Goal: Information Seeking & Learning: Learn about a topic

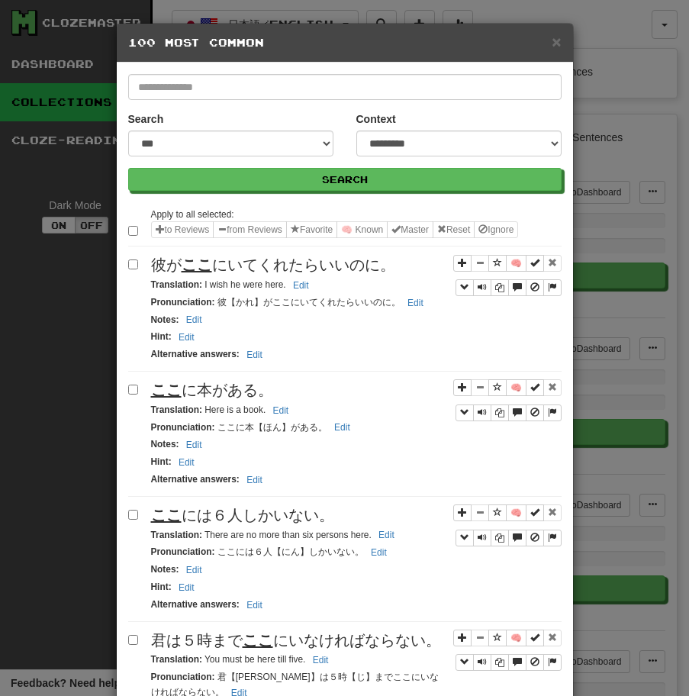
select select "**"
click at [338, 269] on span "彼が ここ にいてくれたらいいのに。" at bounding box center [273, 264] width 244 height 17
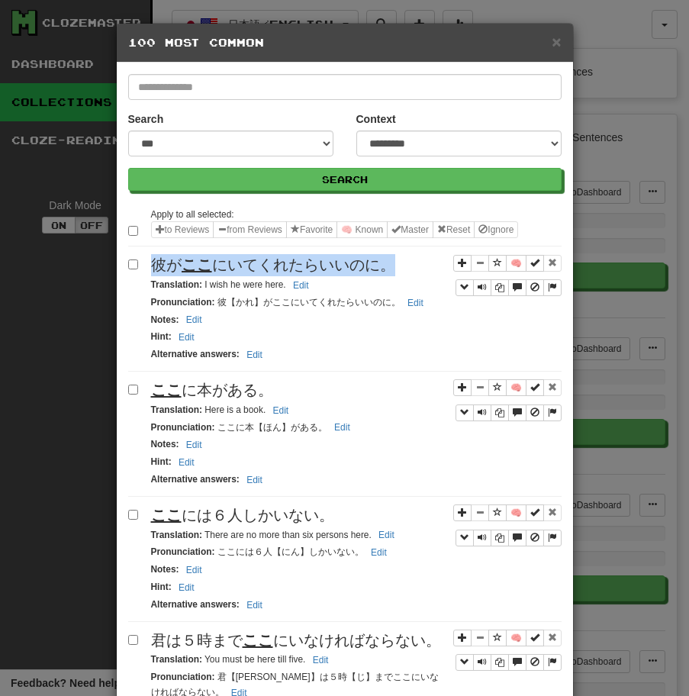
click at [338, 269] on span "彼が ここ にいてくれたらいいのに。" at bounding box center [273, 264] width 244 height 17
copy span "彼が ここ にいてくれたらいいのに。"
click at [284, 387] on div "ここ に本がある。" at bounding box center [356, 390] width 410 height 22
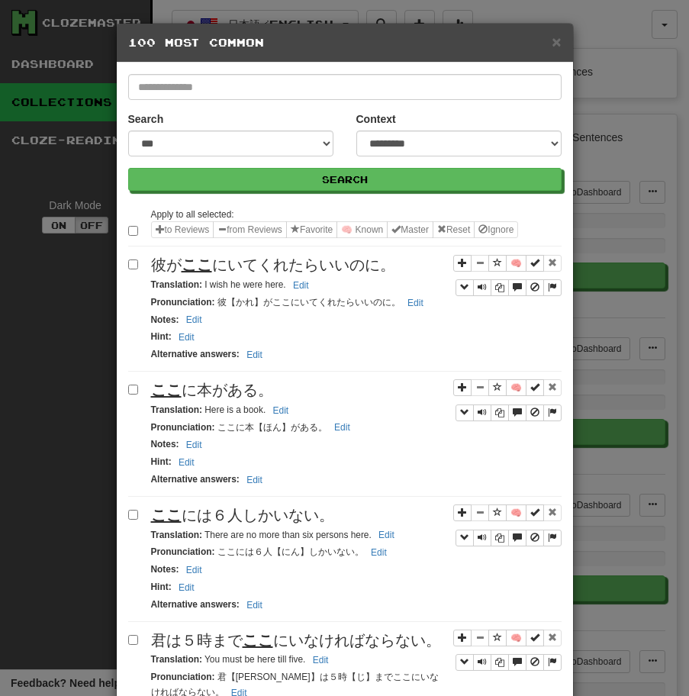
click at [284, 387] on div "ここ に本がある。" at bounding box center [356, 390] width 410 height 22
copy span "ここ に本がある。"
drag, startPoint x: 205, startPoint y: 410, endPoint x: 270, endPoint y: 410, distance: 64.8
click at [270, 410] on small "Translation : Here is a book. Edit" at bounding box center [222, 409] width 143 height 11
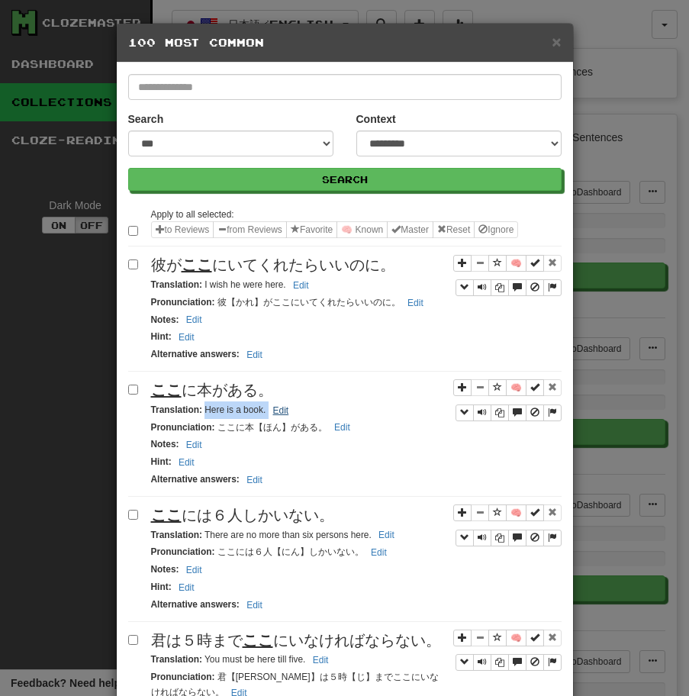
copy small "Here is a book."
click at [252, 521] on span "ここ には６人しかいない。" at bounding box center [242, 515] width 183 height 17
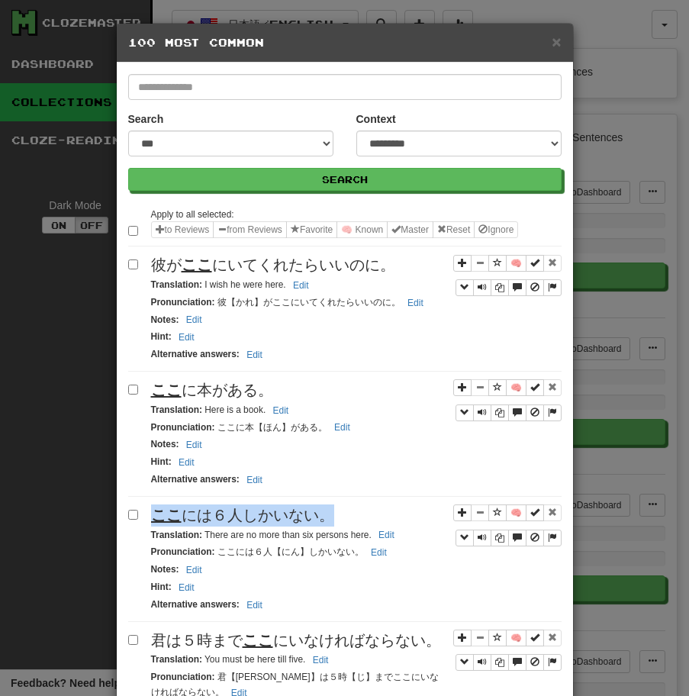
click at [252, 521] on span "ここ には６人しかいない。" at bounding box center [242, 515] width 183 height 17
copy span "ここ には６人しかいない。"
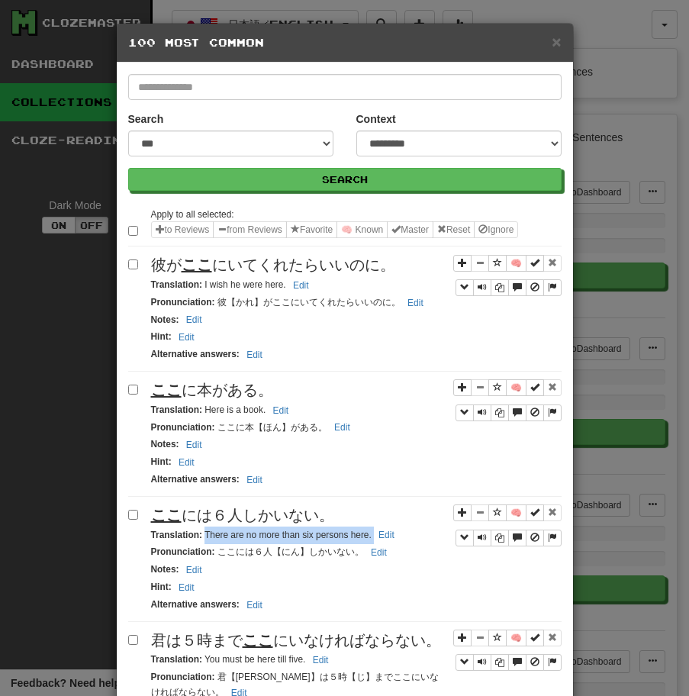
drag, startPoint x: 205, startPoint y: 535, endPoint x: 371, endPoint y: 529, distance: 165.6
click at [371, 529] on small "Translation : There are no more than six persons here. Edit" at bounding box center [275, 534] width 248 height 11
copy small "There are no more than six persons here."
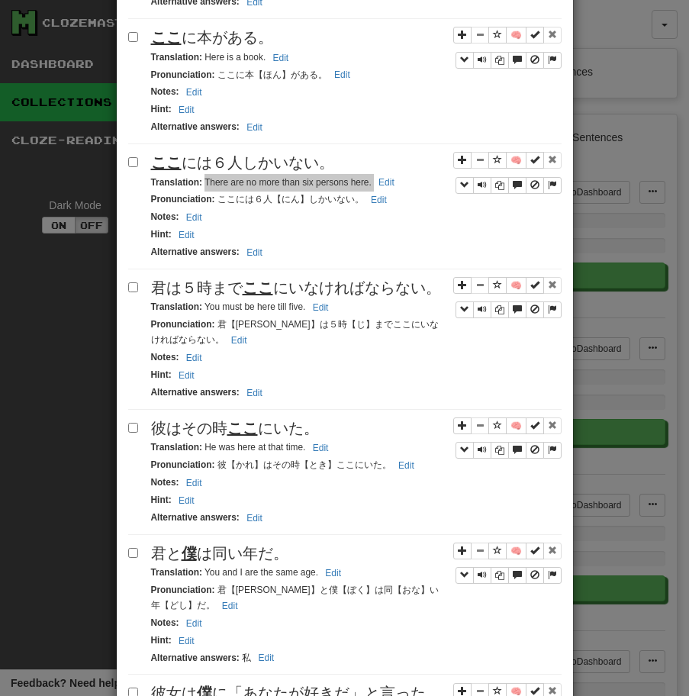
scroll to position [387, 0]
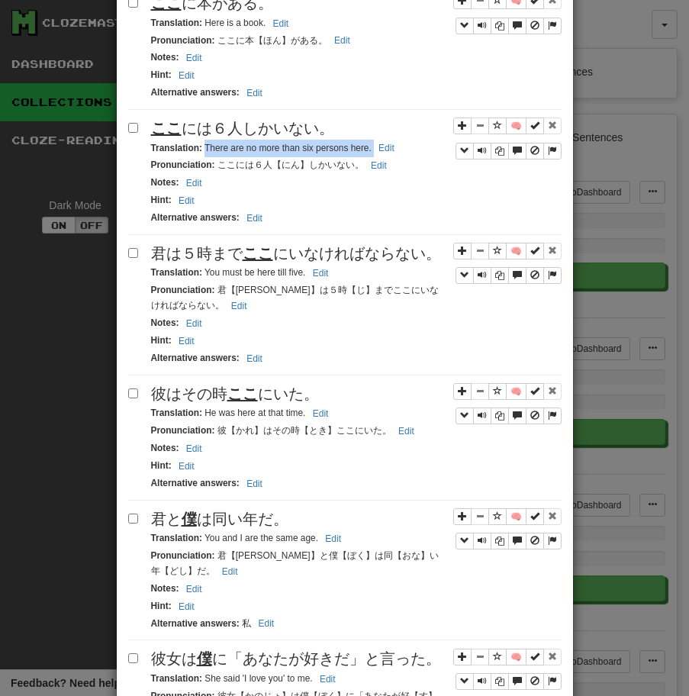
click at [343, 262] on span "君は５時まで ここ にいなければならない。" at bounding box center [296, 253] width 290 height 17
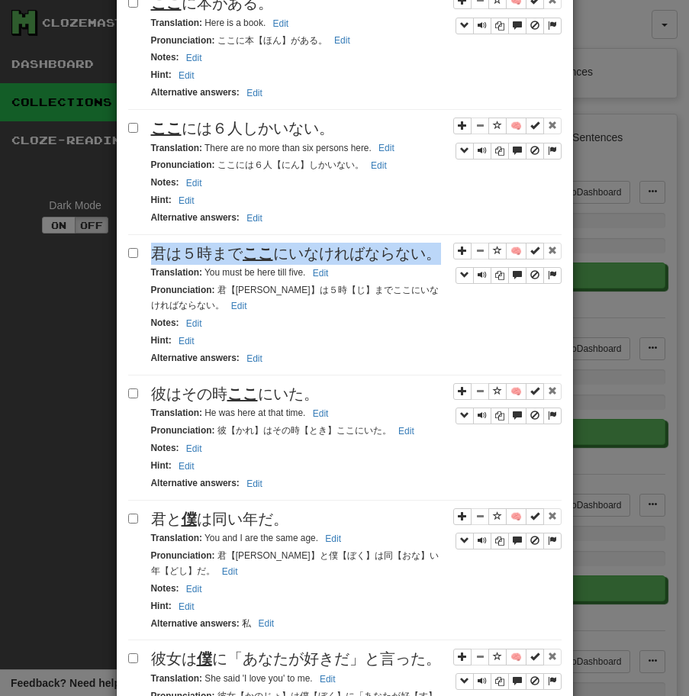
click at [343, 262] on span "君は５時まで ここ にいなければならない。" at bounding box center [296, 253] width 290 height 17
copy span "君は５時まで ここ にいなければならない。"
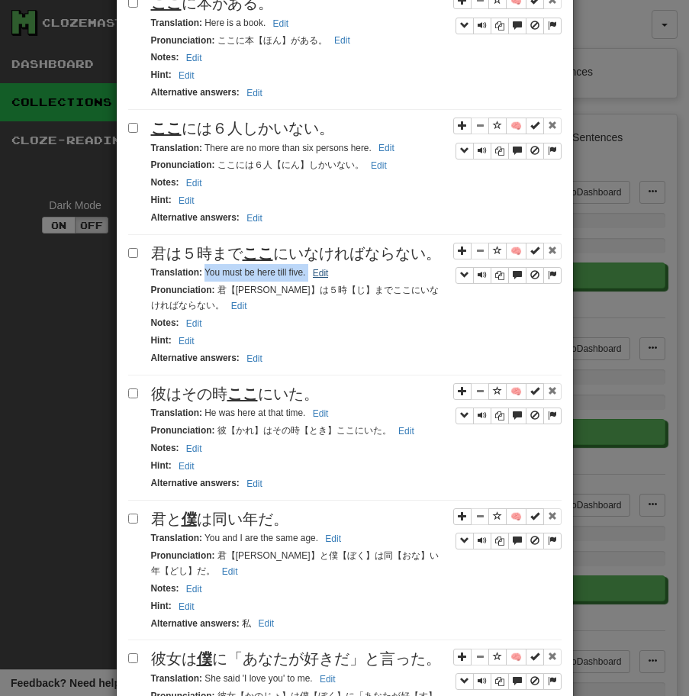
drag, startPoint x: 204, startPoint y: 269, endPoint x: 324, endPoint y: 267, distance: 120.6
click at [324, 267] on small "Translation : You must be here till five. Edit" at bounding box center [242, 272] width 182 height 11
copy small "You must be here till five. Edit"
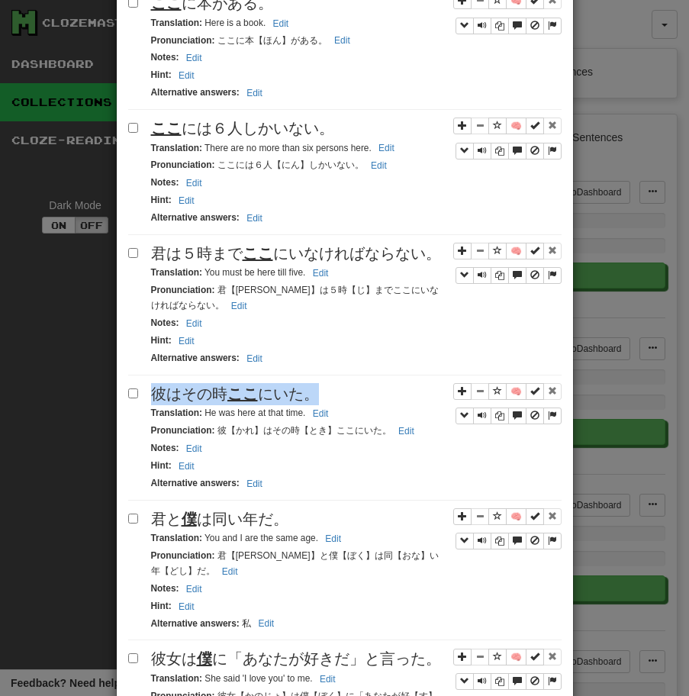
copy span "彼はその時 ここ にいた。"
drag, startPoint x: 206, startPoint y: 415, endPoint x: 298, endPoint y: 414, distance: 91.6
click at [297, 414] on small "Translation : He was here at that time. Edit" at bounding box center [242, 412] width 182 height 11
click at [201, 416] on small "Translation : He was here at that time. Edit" at bounding box center [242, 412] width 182 height 11
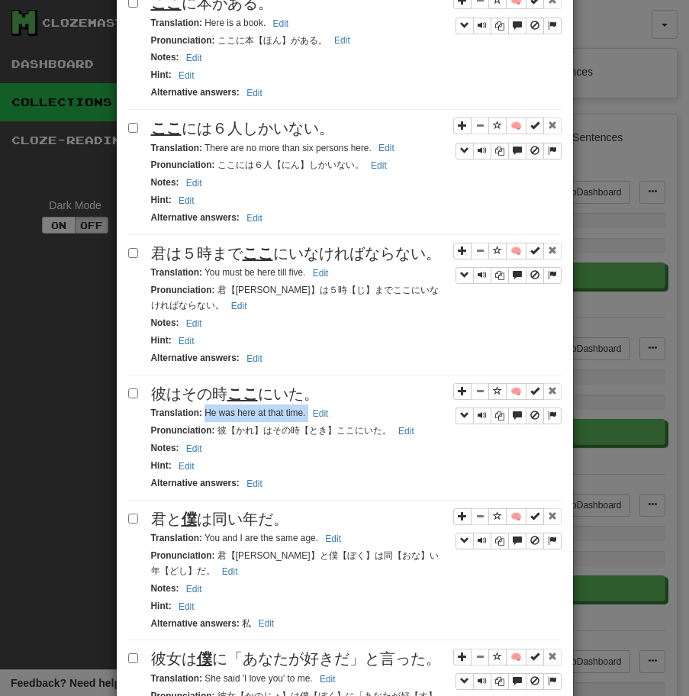
drag, startPoint x: 205, startPoint y: 415, endPoint x: 363, endPoint y: 407, distance: 158.1
click at [363, 407] on div "Translation : He was here at that time. Edit" at bounding box center [356, 413] width 410 height 18
copy small "He was here at that time. Edit"
click at [245, 527] on span "君と 僕 は同い年だ。" at bounding box center [219, 518] width 137 height 17
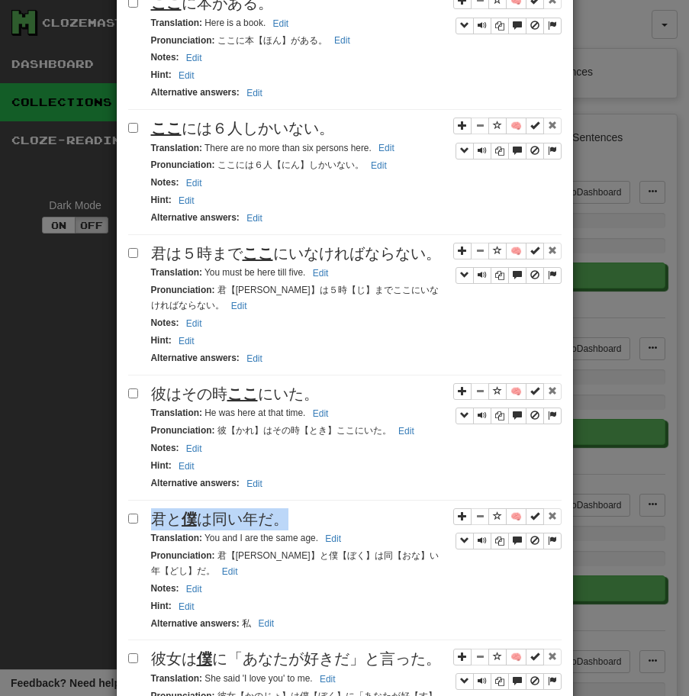
click at [245, 527] on span "君と 僕 は同い年だ。" at bounding box center [219, 518] width 137 height 17
copy span "君と 僕 は同い年だ。"
click at [202, 542] on small "Translation : You and I are the same age. Edit" at bounding box center [248, 538] width 195 height 11
drag, startPoint x: 204, startPoint y: 542, endPoint x: 326, endPoint y: 540, distance: 122.1
click at [326, 540] on small "Translation : You and I are the same age. Edit" at bounding box center [248, 538] width 195 height 11
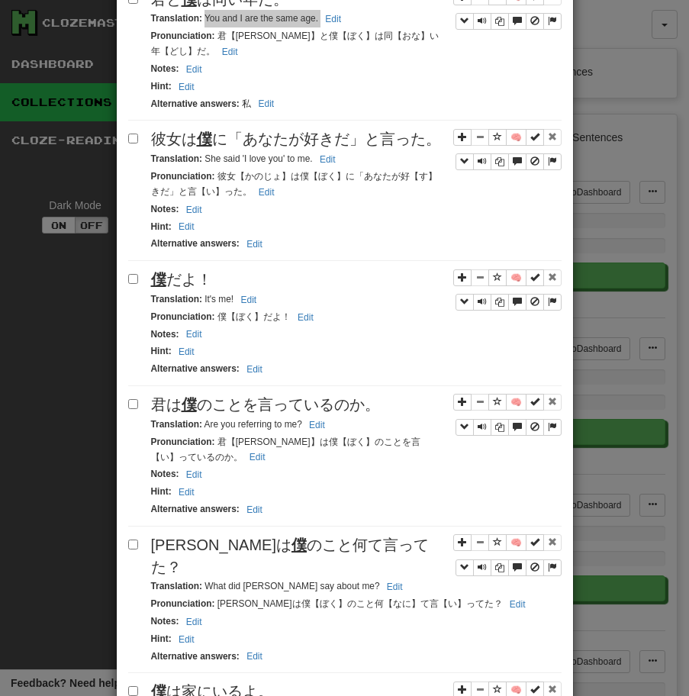
scroll to position [858, 0]
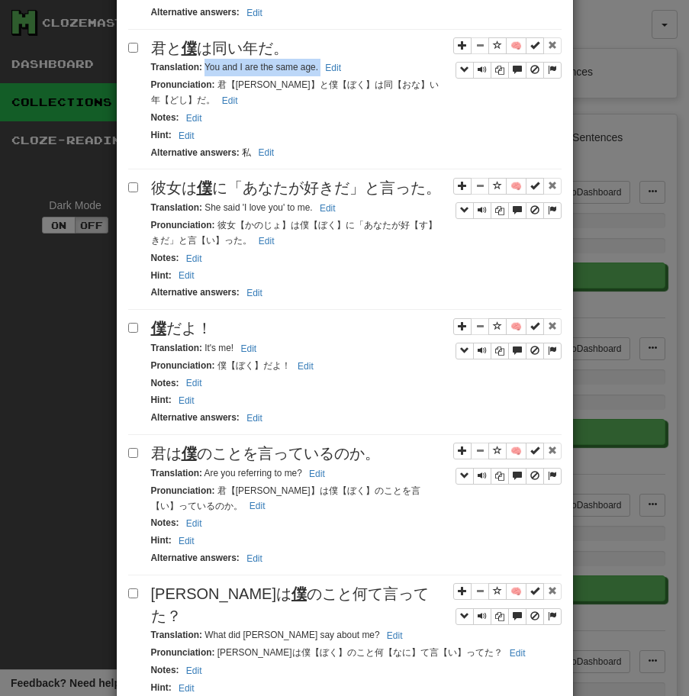
click at [286, 186] on span "彼女は 僕 に「あなたが好きだ」と言った。" at bounding box center [296, 187] width 290 height 17
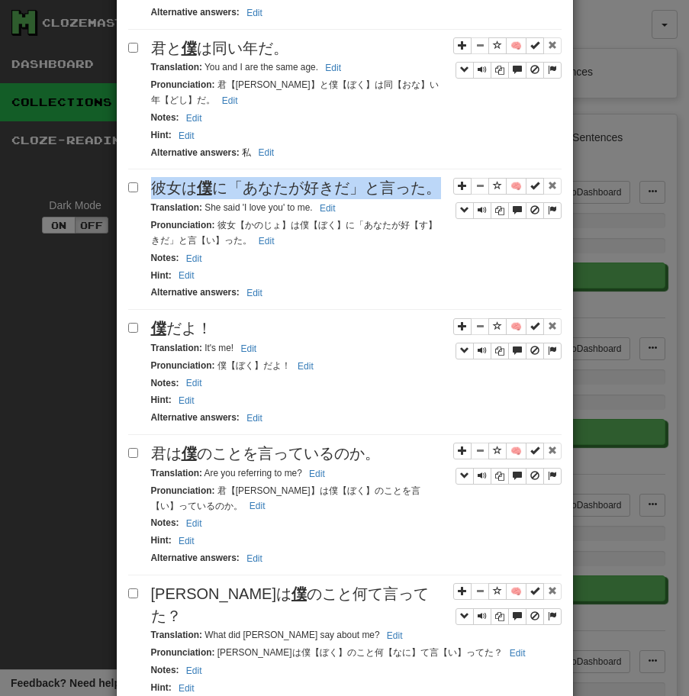
click at [286, 186] on span "彼女は 僕 に「あなたが好きだ」と言った。" at bounding box center [296, 187] width 290 height 17
drag, startPoint x: 206, startPoint y: 206, endPoint x: 333, endPoint y: 198, distance: 126.9
click at [333, 198] on div "🧠 彼女は 僕 に「あなたが好きだ」と言った。 Translation : She said 'I love you' to me. Edit Pronunc…" at bounding box center [344, 243] width 433 height 133
click at [333, 196] on span "彼女は 僕 に「あなたが好きだ」と言った。" at bounding box center [296, 187] width 290 height 17
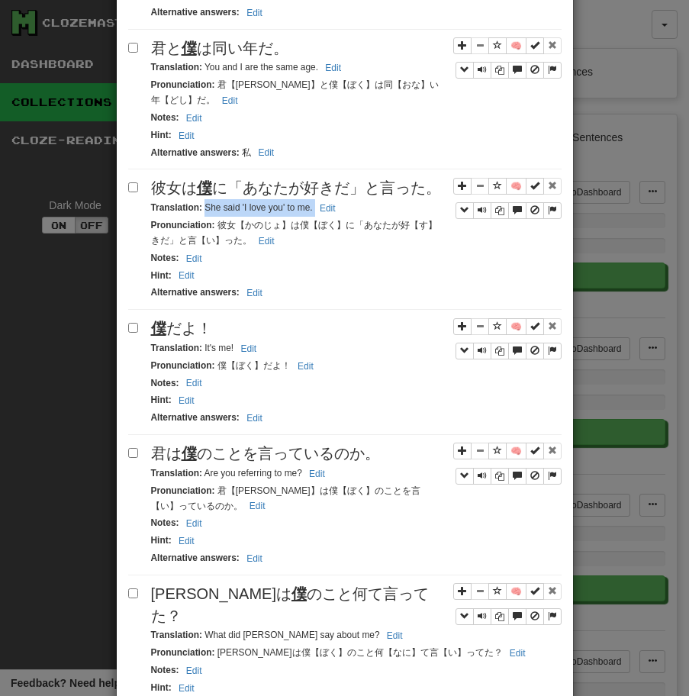
drag, startPoint x: 204, startPoint y: 209, endPoint x: 374, endPoint y: 210, distance: 169.4
click at [374, 210] on div "Translation : She said 'I love you' to me. Edit" at bounding box center [356, 208] width 410 height 18
click at [167, 330] on span "僕 だよ！" at bounding box center [181, 328] width 61 height 17
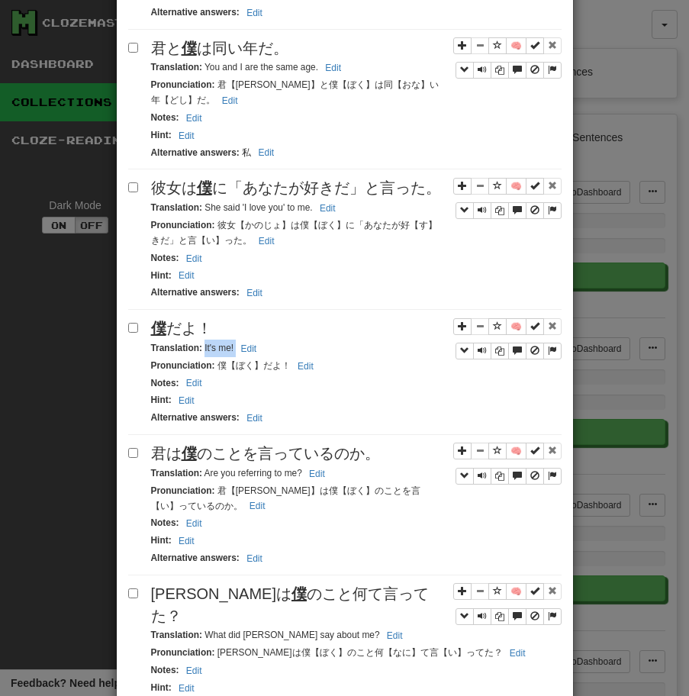
drag, startPoint x: 204, startPoint y: 349, endPoint x: 282, endPoint y: 350, distance: 78.6
click at [282, 350] on div "Translation : It's me! Edit" at bounding box center [356, 349] width 410 height 18
click at [272, 439] on div "Apply to all selected: to Reviews from Reviews Favorite 🧠 Known Master Reset Ig…" at bounding box center [344, 699] width 433 height 2703
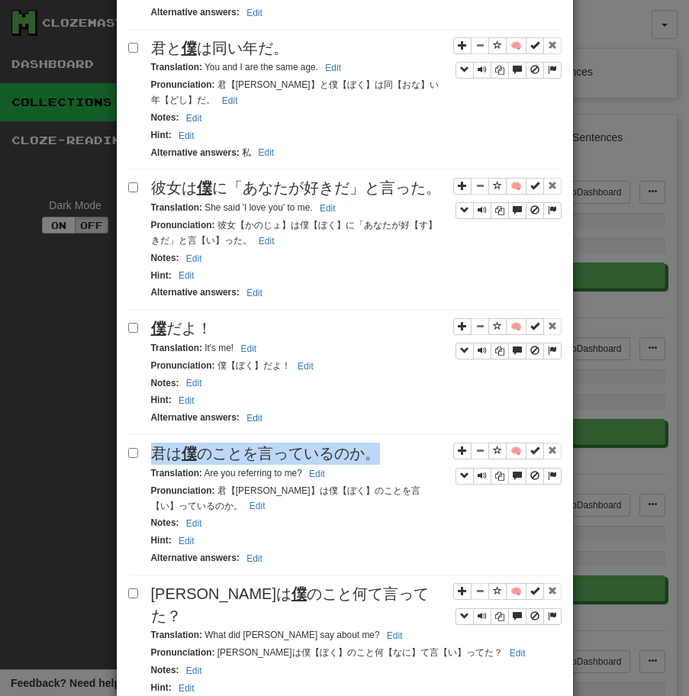
click at [272, 439] on div "Apply to all selected: to Reviews from Reviews Favorite 🧠 Known Master Reset Ig…" at bounding box center [344, 699] width 433 height 2703
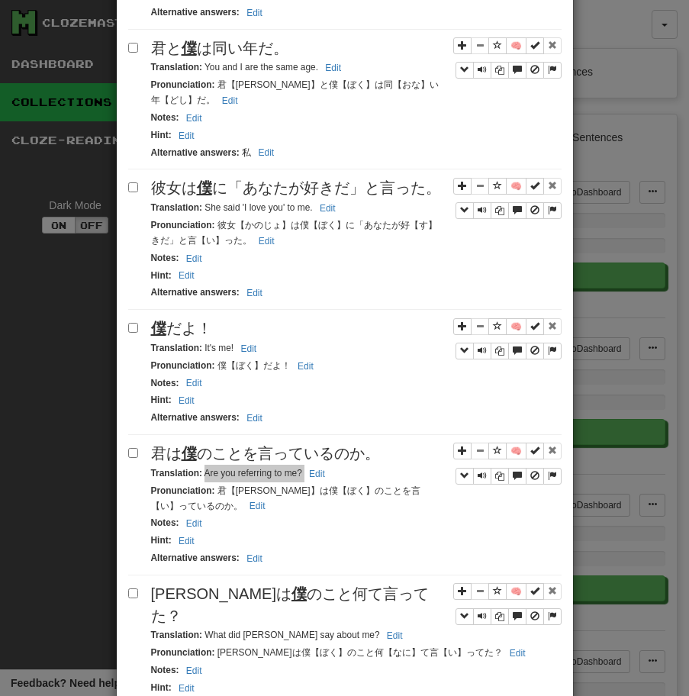
drag, startPoint x: 204, startPoint y: 475, endPoint x: 346, endPoint y: 469, distance: 142.8
click at [346, 469] on div "Translation : Are you referring to me? Edit" at bounding box center [356, 474] width 410 height 18
click at [265, 602] on span "[PERSON_NAME]は 僕 のこと何て言ってた？" at bounding box center [290, 604] width 278 height 39
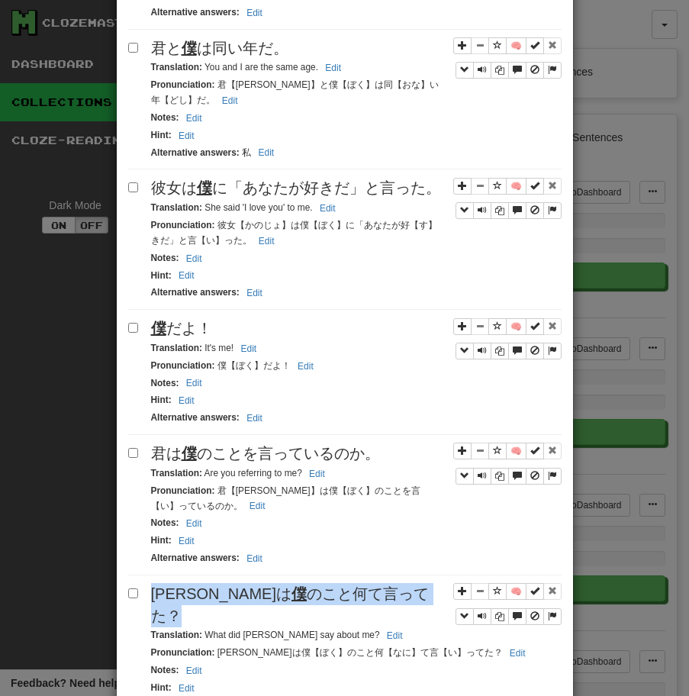
click at [265, 602] on span "[PERSON_NAME]は 僕 のこと何て言ってた？" at bounding box center [290, 604] width 278 height 39
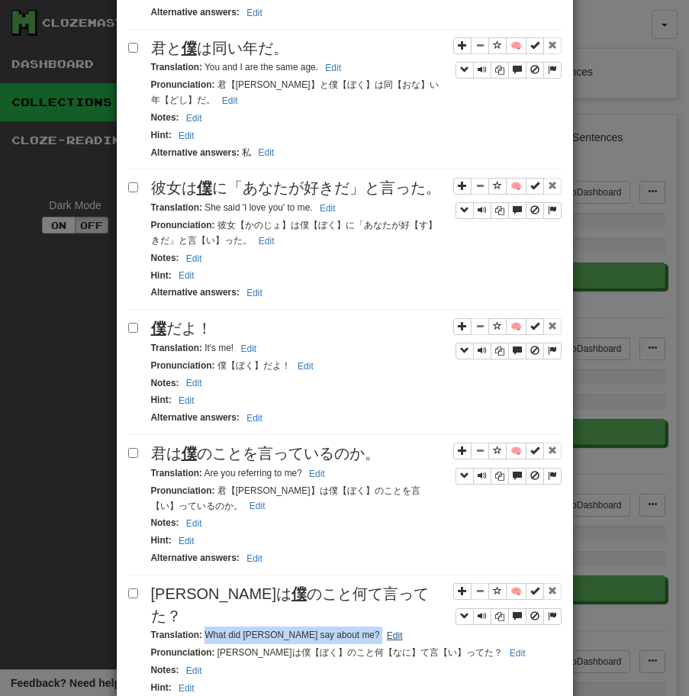
drag, startPoint x: 204, startPoint y: 614, endPoint x: 326, endPoint y: 610, distance: 121.4
click at [326, 629] on small "Translation : What did [PERSON_NAME] say about me? Edit" at bounding box center [279, 634] width 256 height 11
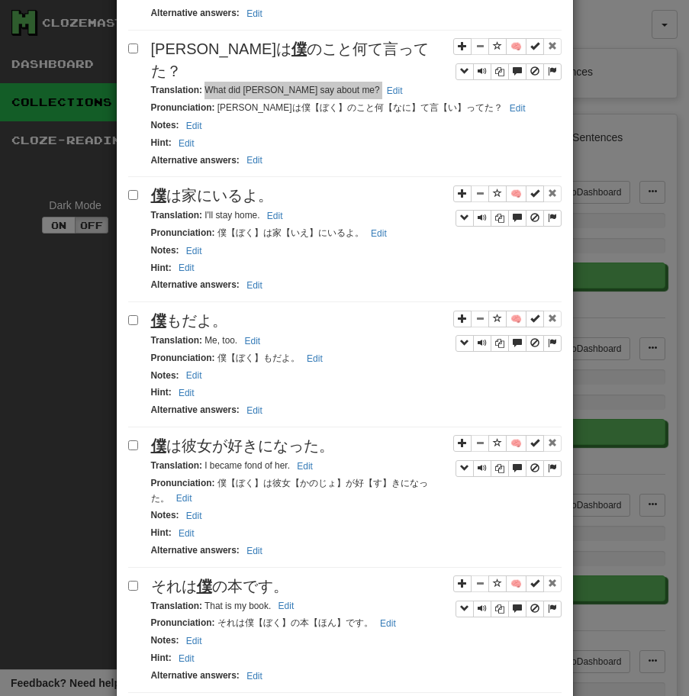
scroll to position [1407, 0]
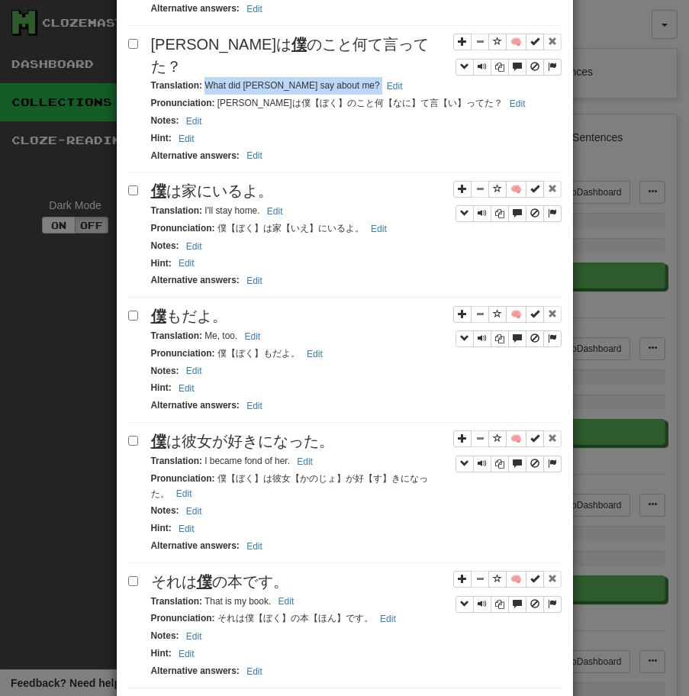
click at [266, 188] on span "僕 は家にいるよ。" at bounding box center [212, 190] width 122 height 17
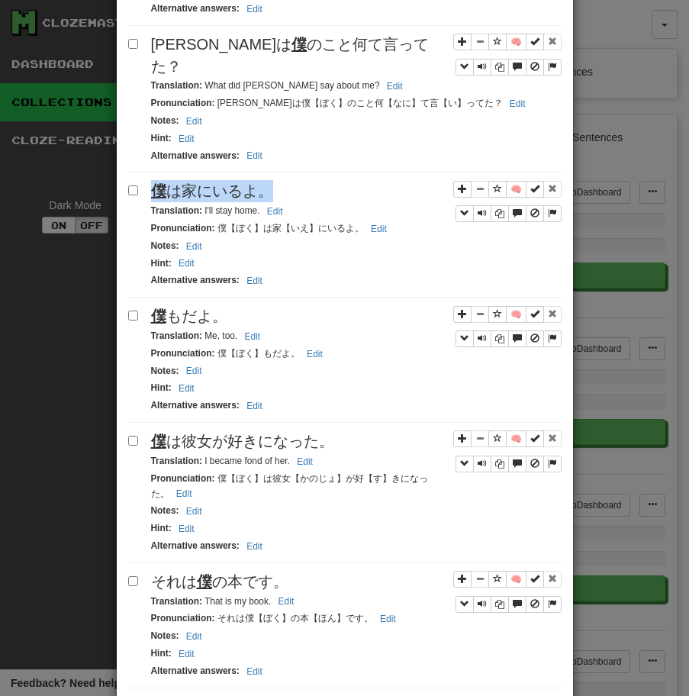
click at [266, 188] on span "僕 は家にいるよ。" at bounding box center [212, 190] width 122 height 17
drag, startPoint x: 204, startPoint y: 207, endPoint x: 281, endPoint y: 203, distance: 77.2
click at [281, 205] on small "Translation : I'll stay home. Edit" at bounding box center [219, 210] width 137 height 11
click at [169, 315] on span "僕 もだよ。" at bounding box center [189, 315] width 76 height 17
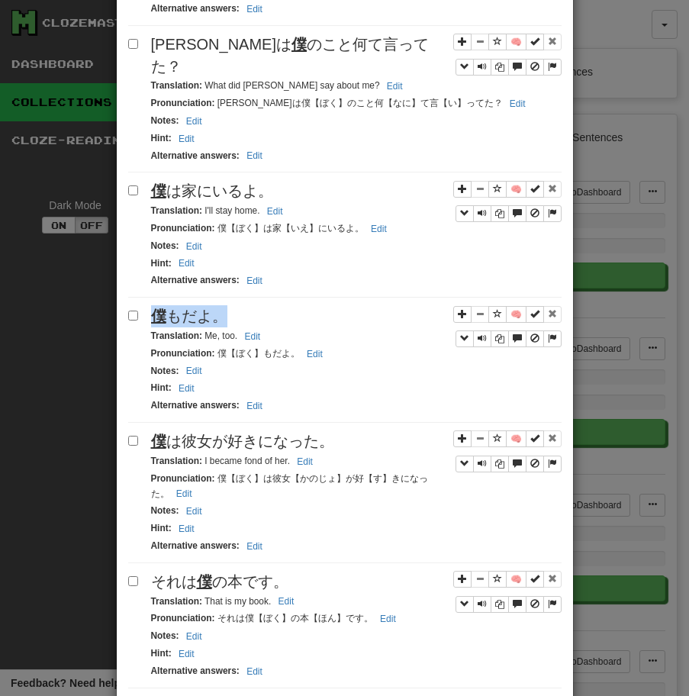
click at [169, 315] on span "僕 もだよ。" at bounding box center [189, 315] width 76 height 17
drag, startPoint x: 204, startPoint y: 329, endPoint x: 273, endPoint y: 329, distance: 69.4
click at [273, 329] on div "Translation : Me, too. Edit" at bounding box center [356, 336] width 410 height 18
click at [294, 434] on span "僕 は彼女が好きになった。" at bounding box center [242, 441] width 183 height 17
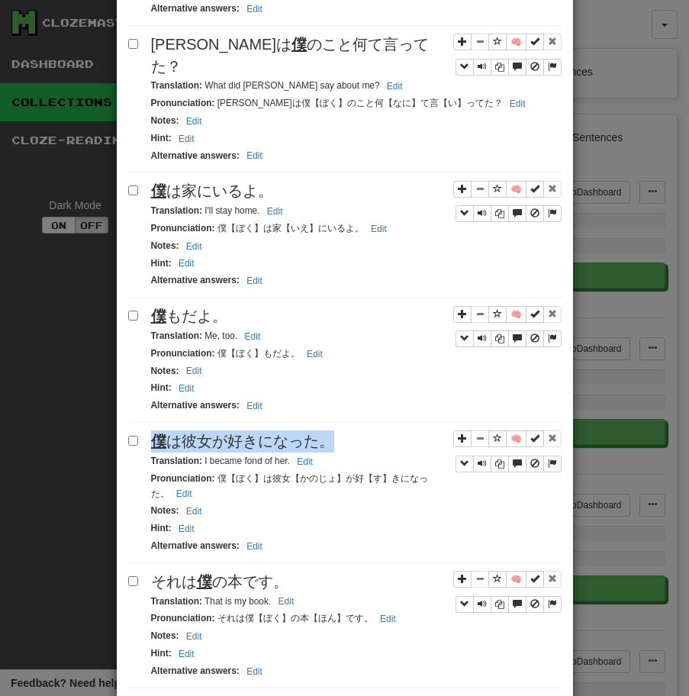
click at [294, 434] on span "僕 は彼女が好きになった。" at bounding box center [242, 441] width 183 height 17
drag, startPoint x: 203, startPoint y: 459, endPoint x: 327, endPoint y: 459, distance: 124.4
click at [327, 459] on div "Translation : I became fond of her. Edit" at bounding box center [356, 461] width 410 height 18
click at [249, 574] on span "それは 僕 の本です。" at bounding box center [219, 581] width 137 height 17
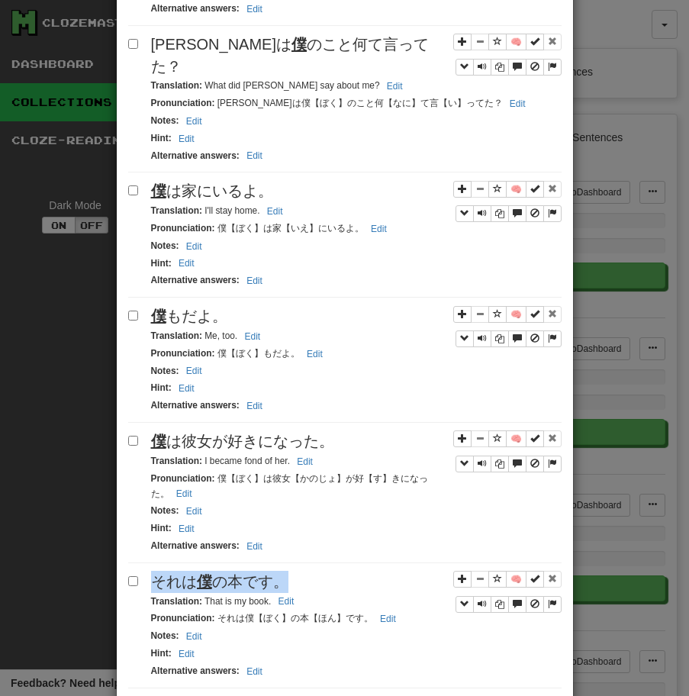
click at [249, 574] on span "それは 僕 の本です。" at bounding box center [219, 581] width 137 height 17
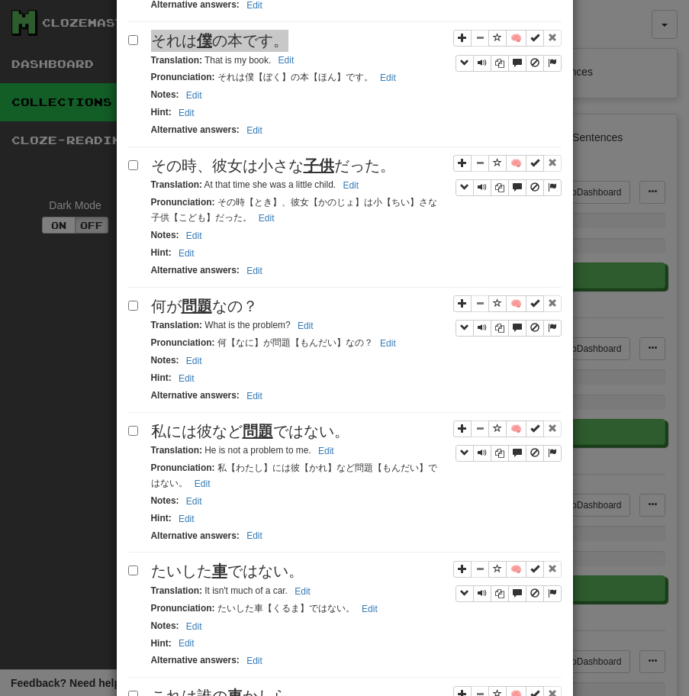
scroll to position [1925, 0]
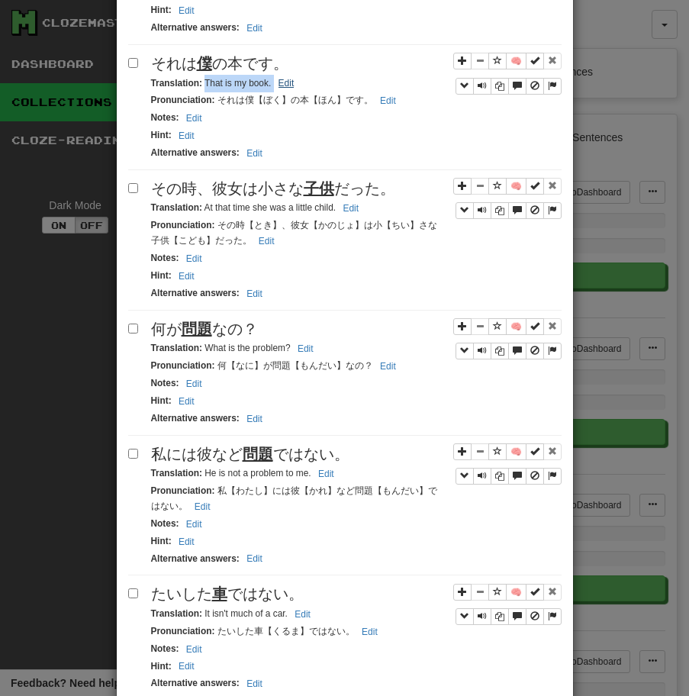
drag, startPoint x: 205, startPoint y: 78, endPoint x: 294, endPoint y: 78, distance: 89.3
click at [294, 78] on small "Translation : That is my book. Edit" at bounding box center [225, 83] width 148 height 11
click at [356, 183] on span "その時、彼女は小さな 子供 だった。" at bounding box center [273, 188] width 244 height 17
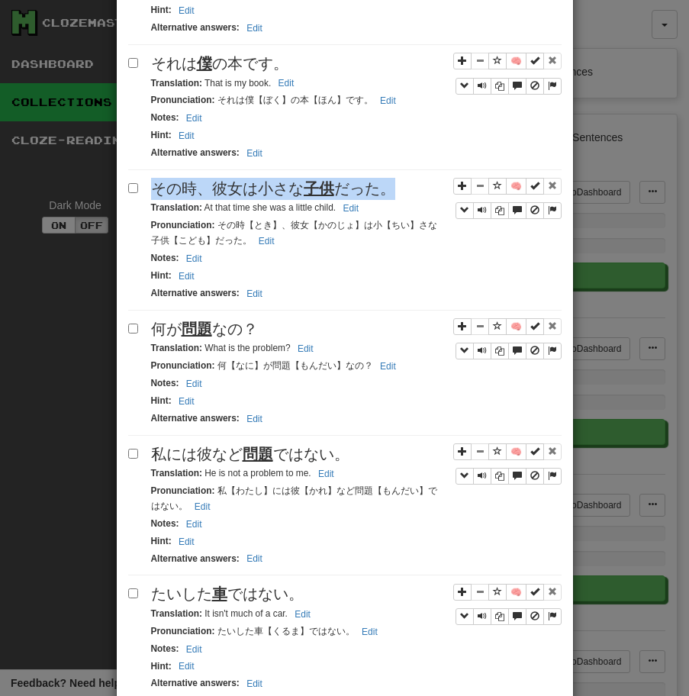
click at [356, 183] on span "その時、彼女は小さな 子供 だった。" at bounding box center [273, 188] width 244 height 17
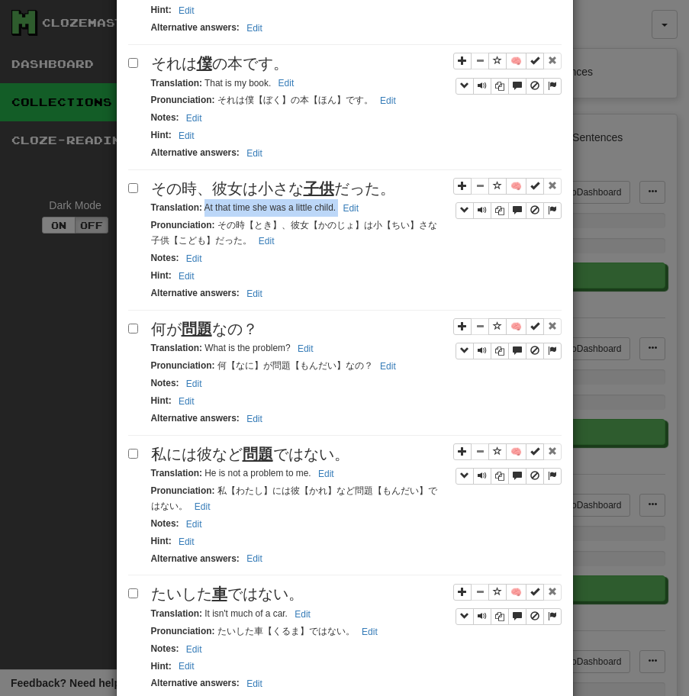
drag, startPoint x: 205, startPoint y: 204, endPoint x: 372, endPoint y: 207, distance: 167.1
click at [372, 207] on div "Translation : At that time she was a little child. Edit" at bounding box center [356, 208] width 410 height 18
click at [278, 318] on div "何が 問題 なの？" at bounding box center [356, 329] width 410 height 22
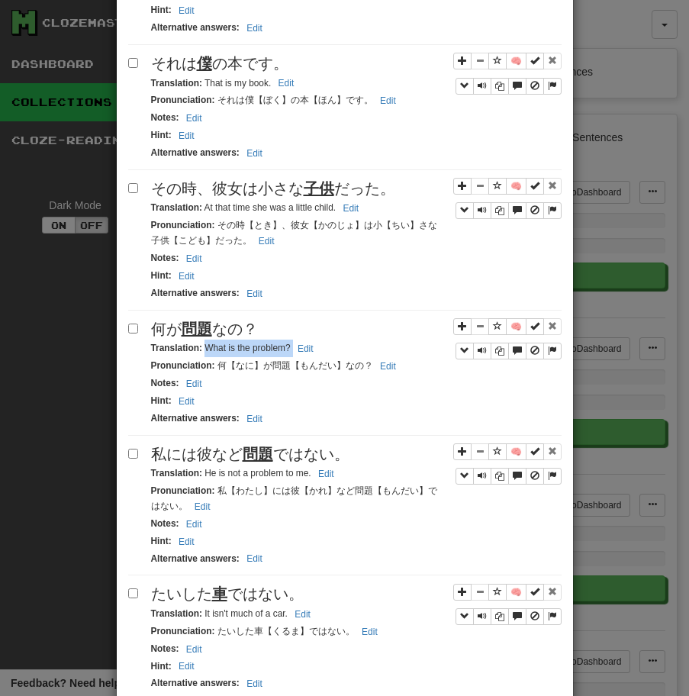
drag, startPoint x: 204, startPoint y: 346, endPoint x: 325, endPoint y: 348, distance: 120.6
click at [325, 348] on div "Translation : What is the problem? Edit" at bounding box center [356, 349] width 410 height 18
click at [354, 459] on div "私には彼など 問題 ではない。" at bounding box center [356, 454] width 410 height 22
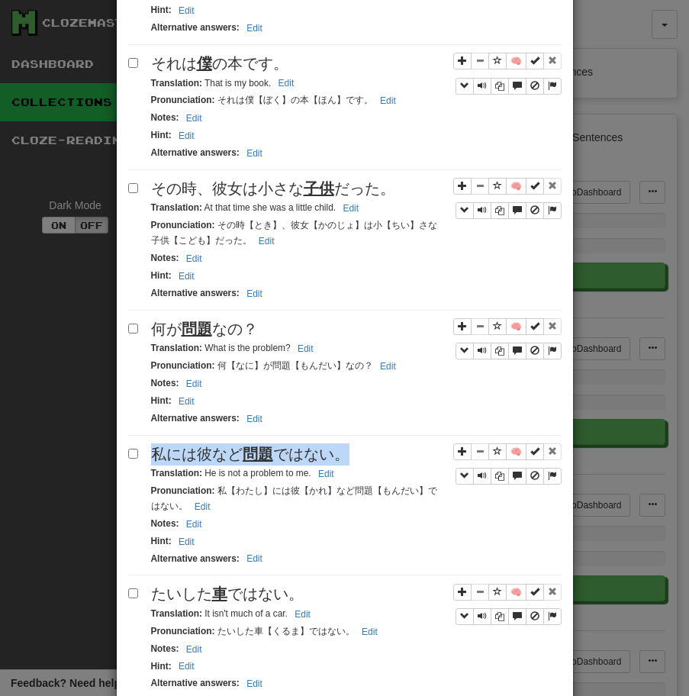
click at [354, 459] on div "私には彼など 問題 ではない。" at bounding box center [356, 454] width 410 height 22
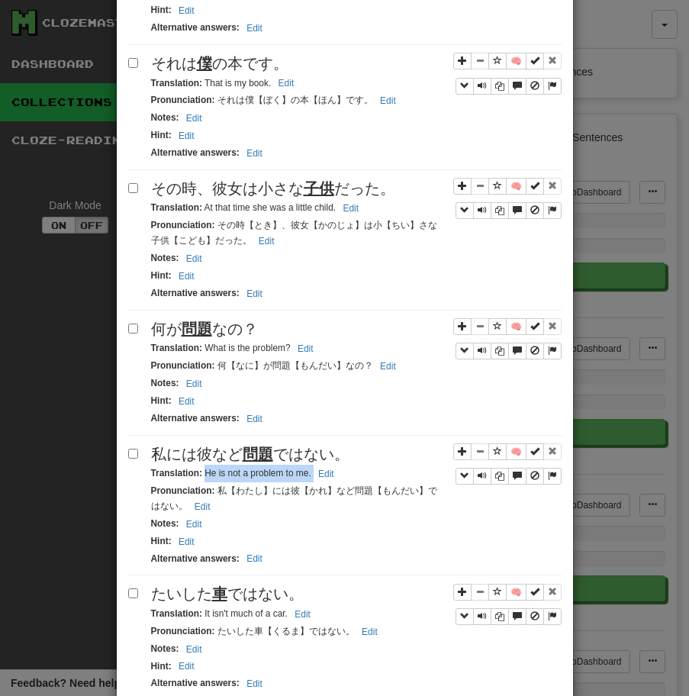
drag, startPoint x: 204, startPoint y: 474, endPoint x: 391, endPoint y: 468, distance: 187.8
click at [391, 468] on div "Translation : He is not a problem to me. Edit" at bounding box center [356, 474] width 410 height 18
click at [259, 585] on span "たいした 車 ではない。" at bounding box center [227, 593] width 153 height 17
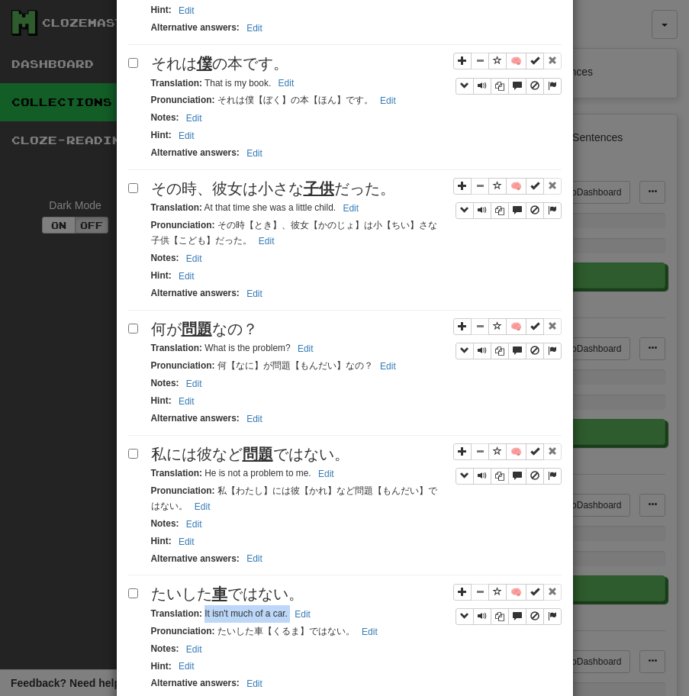
drag, startPoint x: 203, startPoint y: 612, endPoint x: 363, endPoint y: 610, distance: 160.2
click at [362, 610] on div "Translation : It isn't much of a car. Edit" at bounding box center [356, 614] width 410 height 18
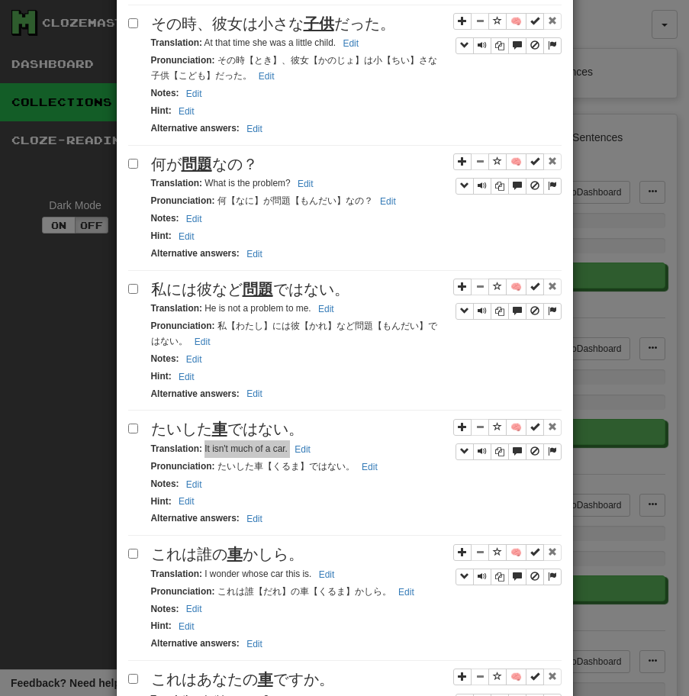
scroll to position [2312, 0]
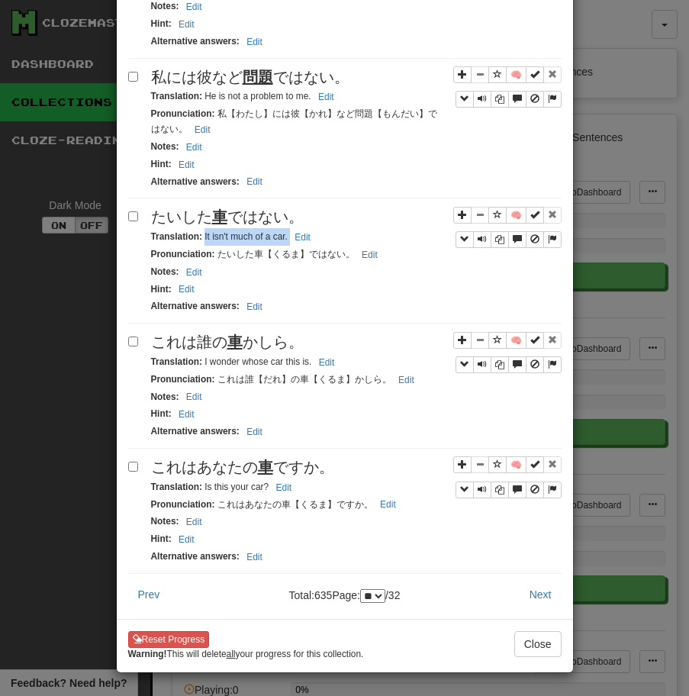
click at [234, 333] on u "車" at bounding box center [234, 341] width 15 height 17
click at [205, 356] on small "Translation : I wonder whose car this is. Edit" at bounding box center [245, 361] width 188 height 11
drag, startPoint x: 204, startPoint y: 351, endPoint x: 362, endPoint y: 350, distance: 158.7
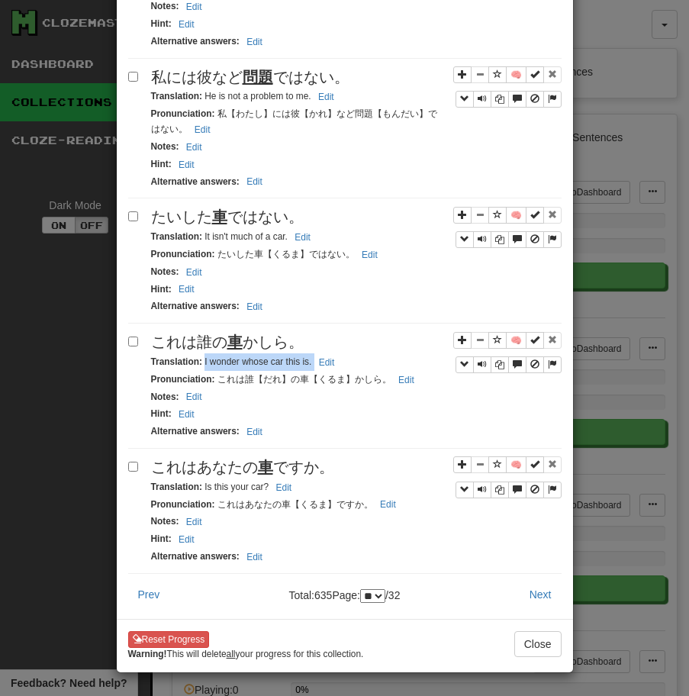
click at [362, 353] on div "Translation : I wonder whose car this is. Edit" at bounding box center [356, 362] width 410 height 18
click at [339, 456] on div "これはあなたの 車 ですか。" at bounding box center [356, 467] width 410 height 22
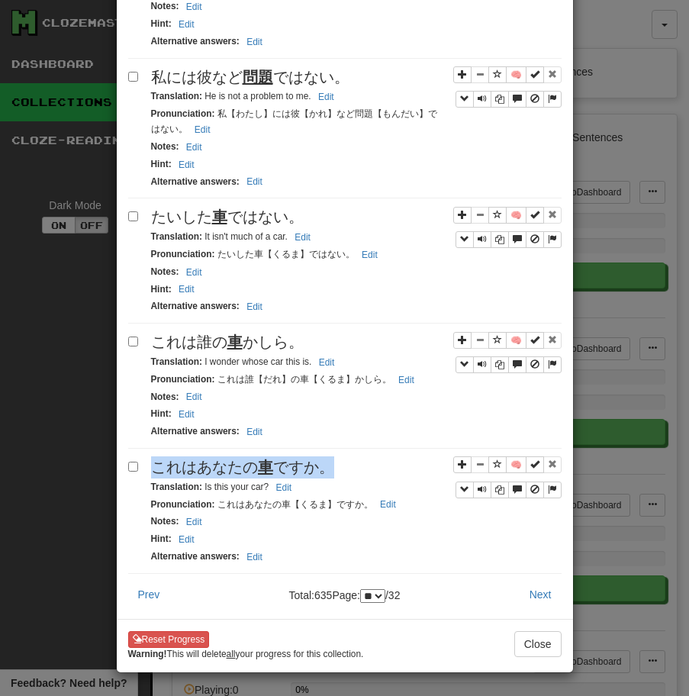
click at [339, 456] on div "これはあなたの 車 ですか。" at bounding box center [356, 467] width 410 height 22
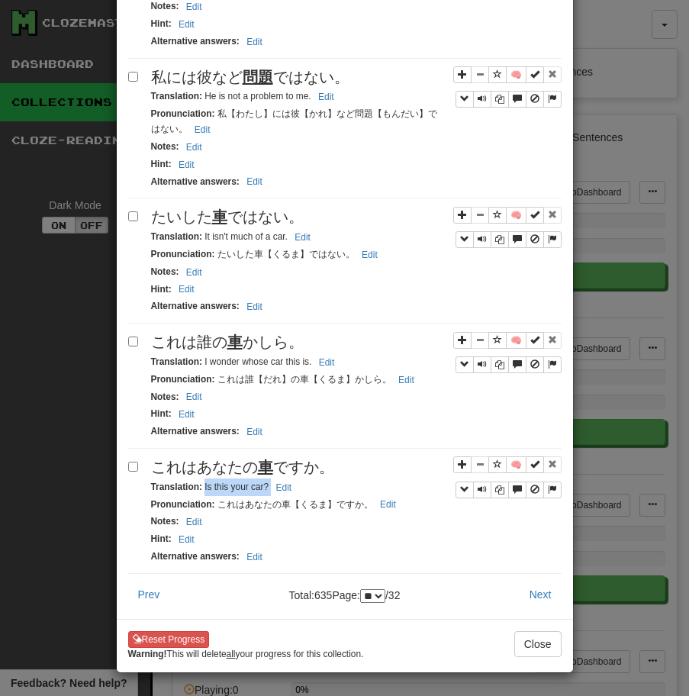
drag, startPoint x: 203, startPoint y: 476, endPoint x: 299, endPoint y: 475, distance: 96.1
click at [299, 478] on div "Translation : Is this your car? Edit" at bounding box center [356, 487] width 410 height 18
click at [547, 586] on button "Next" at bounding box center [541, 594] width 42 height 26
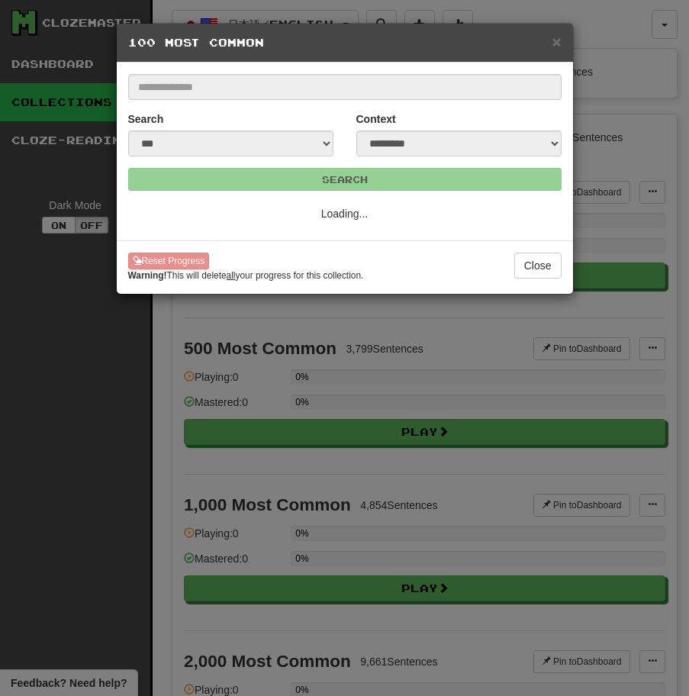
scroll to position [0, 0]
select select "**"
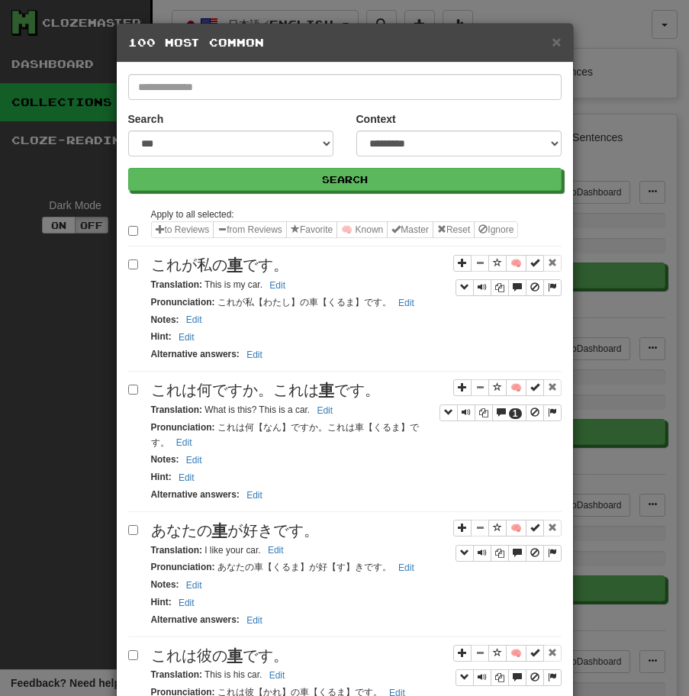
click at [255, 269] on span "これが私の 車 です。" at bounding box center [219, 264] width 137 height 17
drag, startPoint x: 202, startPoint y: 286, endPoint x: 269, endPoint y: 288, distance: 67.2
click at [269, 288] on small "Translation : This is my car. Edit" at bounding box center [220, 284] width 139 height 11
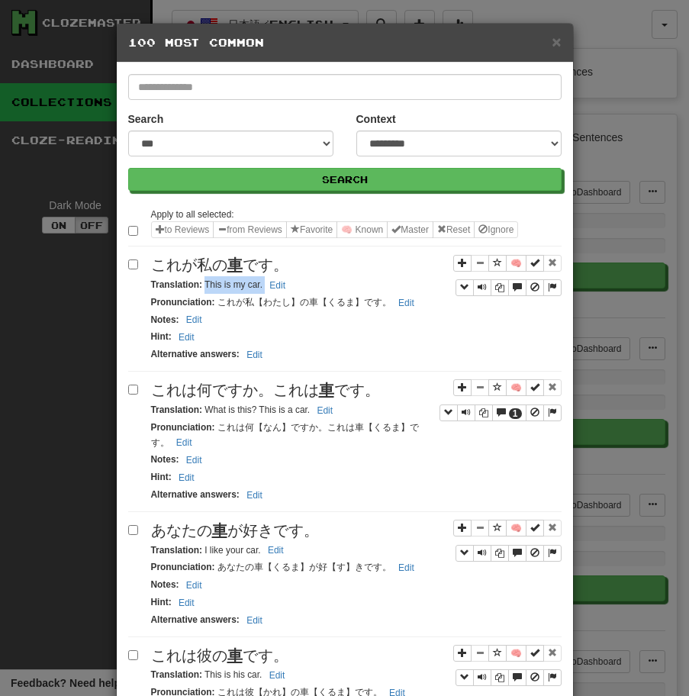
click at [295, 385] on span "これは何ですか。これは 車 です。" at bounding box center [265, 389] width 229 height 17
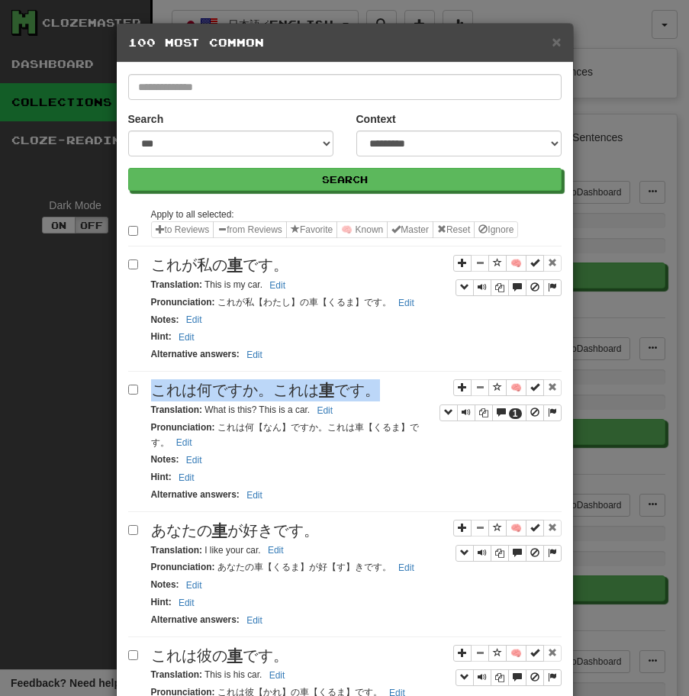
click at [295, 385] on span "これは何ですか。これは 車 です。" at bounding box center [265, 389] width 229 height 17
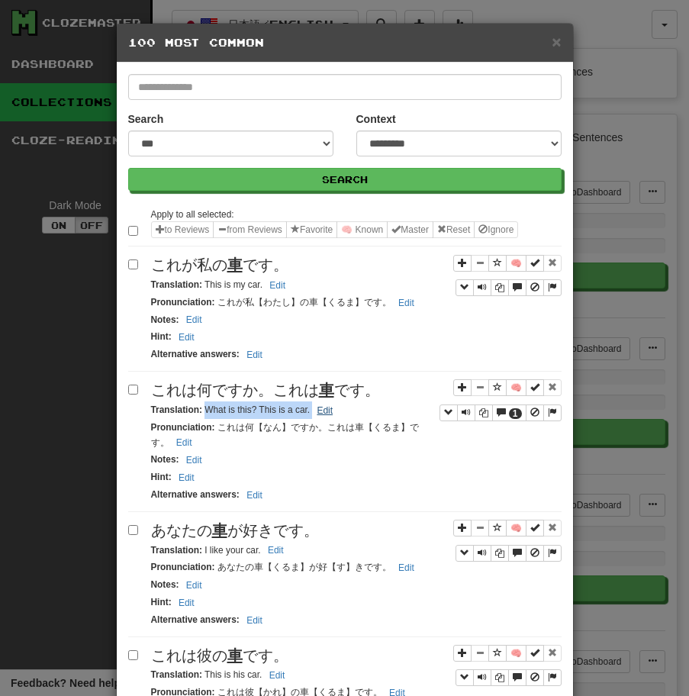
drag, startPoint x: 205, startPoint y: 410, endPoint x: 334, endPoint y: 417, distance: 129.1
click at [334, 415] on small "Translation : What is this? This is a car. Edit" at bounding box center [244, 409] width 187 height 11
click at [267, 520] on div "あなたの 車 が好きです。" at bounding box center [356, 531] width 410 height 22
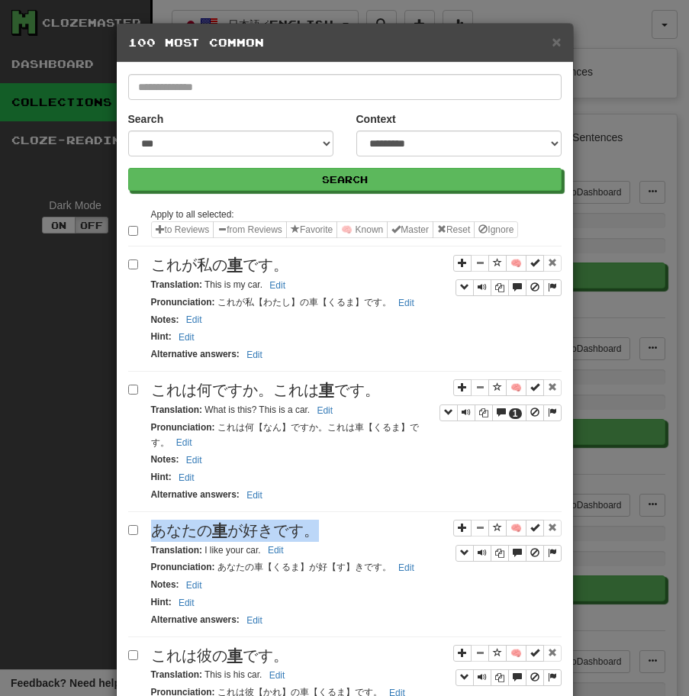
click at [267, 520] on div "あなたの 車 が好きです。" at bounding box center [356, 531] width 410 height 22
drag, startPoint x: 204, startPoint y: 549, endPoint x: 304, endPoint y: 546, distance: 100.8
click at [304, 546] on div "Translation : I like your car. Edit" at bounding box center [356, 551] width 410 height 18
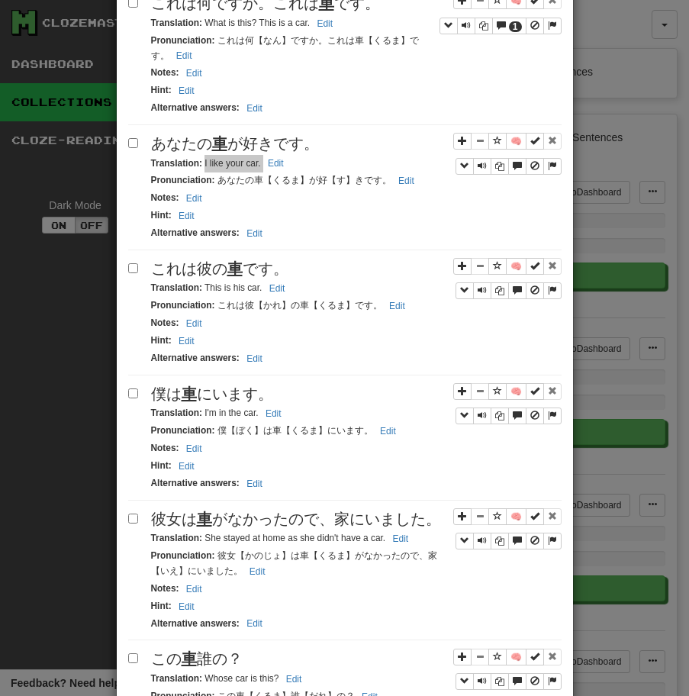
scroll to position [496, 0]
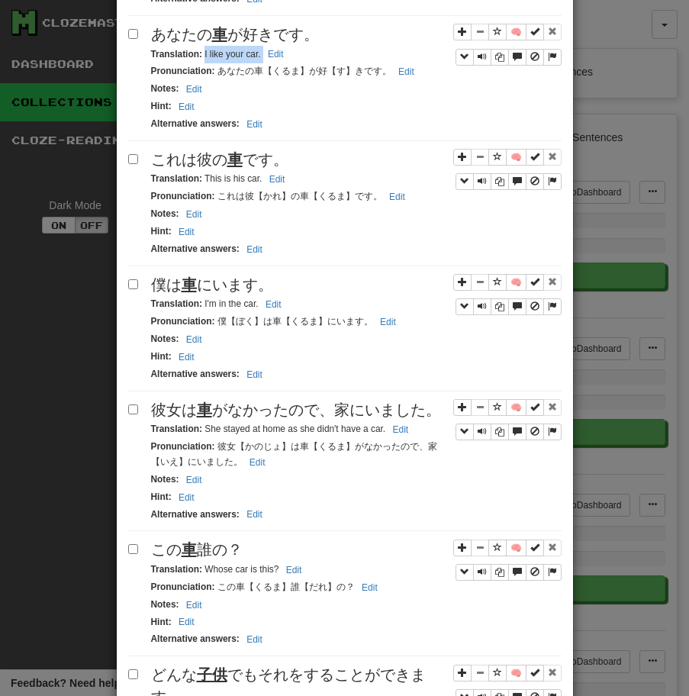
click at [242, 151] on u "車" at bounding box center [234, 159] width 15 height 17
drag, startPoint x: 206, startPoint y: 177, endPoint x: 282, endPoint y: 184, distance: 76.6
click at [282, 184] on small "Translation : This is his car. Edit" at bounding box center [220, 178] width 139 height 11
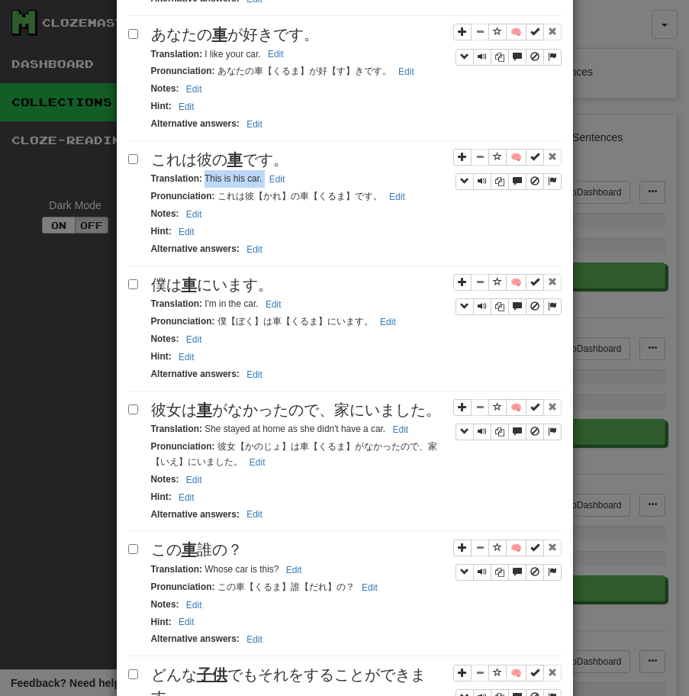
click at [248, 278] on span "僕は 車 にいます。" at bounding box center [212, 284] width 122 height 17
drag, startPoint x: 203, startPoint y: 304, endPoint x: 295, endPoint y: 304, distance: 92.3
click at [295, 304] on div "Translation : I'm in the car. Edit" at bounding box center [356, 304] width 410 height 18
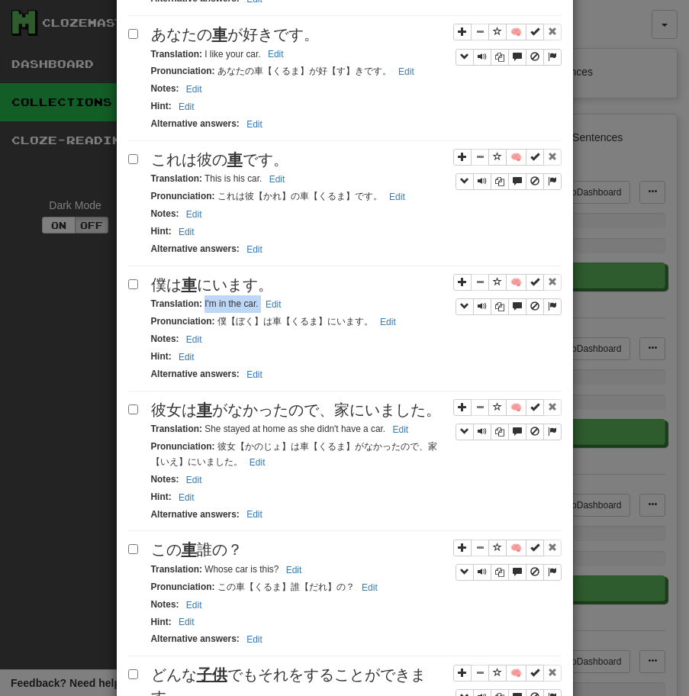
click at [283, 414] on span "彼女は 車 がなかったので、家にいました。" at bounding box center [296, 409] width 290 height 17
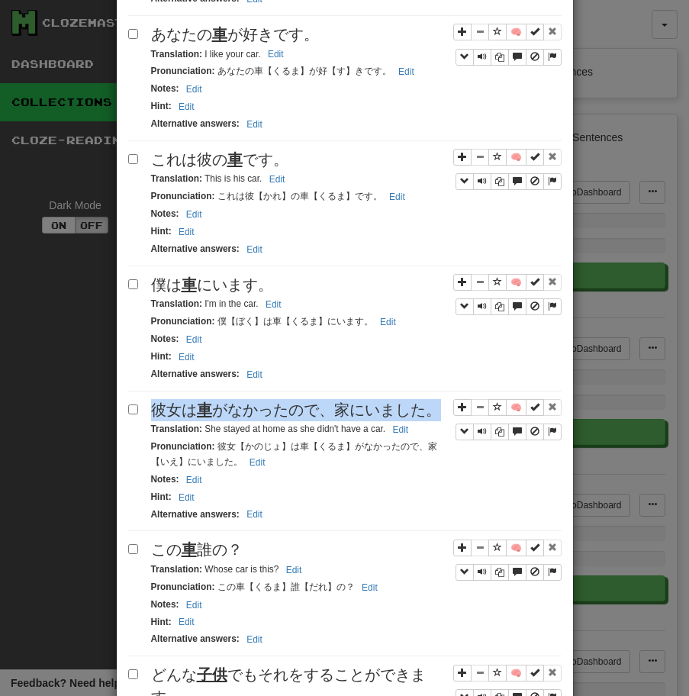
click at [283, 414] on span "彼女は 車 がなかったので、家にいました。" at bounding box center [296, 409] width 290 height 17
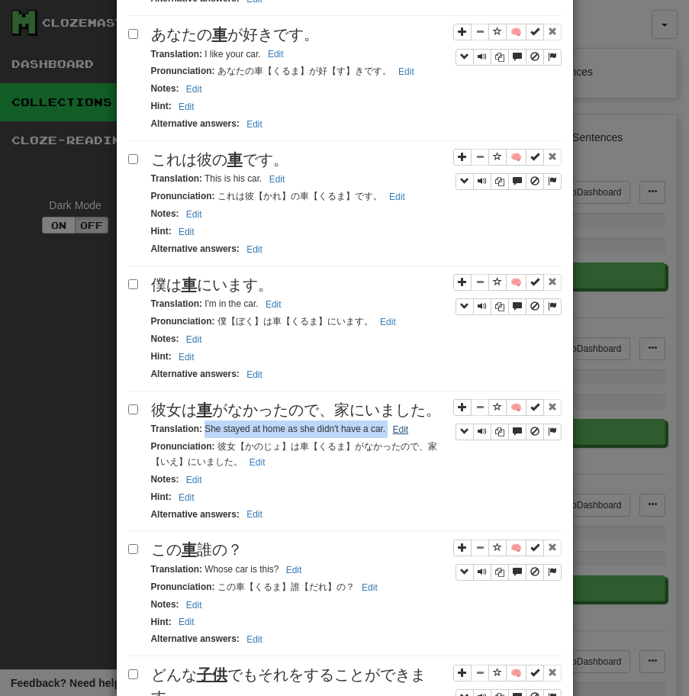
drag, startPoint x: 202, startPoint y: 433, endPoint x: 401, endPoint y: 434, distance: 198.4
click at [401, 434] on small "Translation : She stayed at home as she didn't have a car. Edit" at bounding box center [282, 428] width 262 height 11
click at [212, 554] on span "この 車 誰の？" at bounding box center [197, 549] width 92 height 17
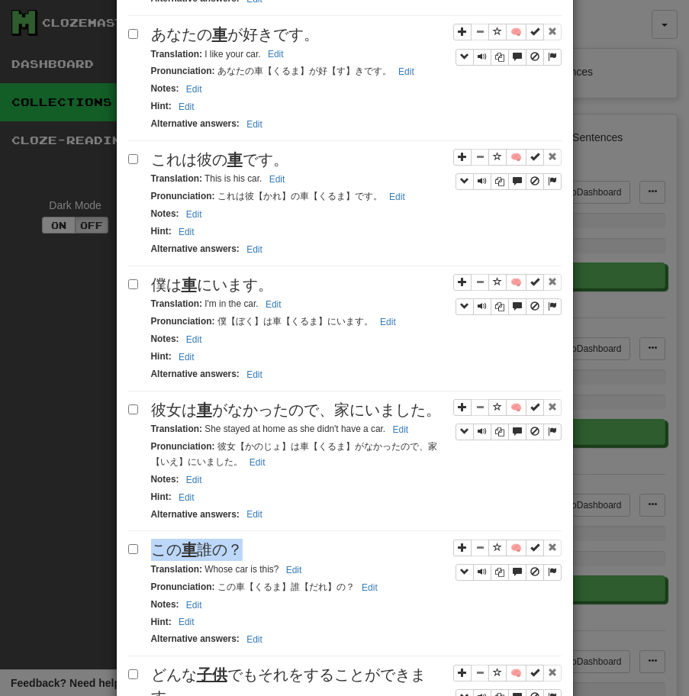
click at [212, 554] on span "この 車 誰の？" at bounding box center [197, 549] width 92 height 17
drag, startPoint x: 204, startPoint y: 571, endPoint x: 279, endPoint y: 569, distance: 75.6
click at [279, 569] on small "Translation : Whose car is this? Edit" at bounding box center [229, 569] width 156 height 11
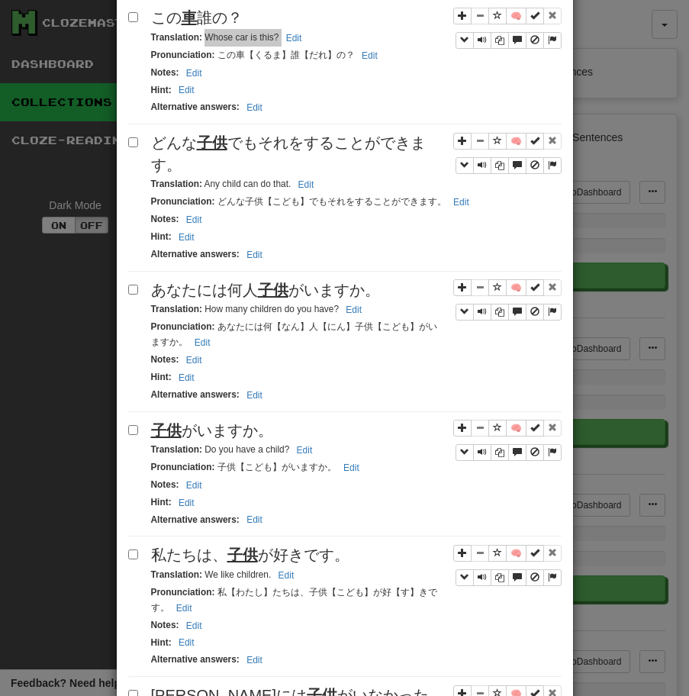
scroll to position [1035, 0]
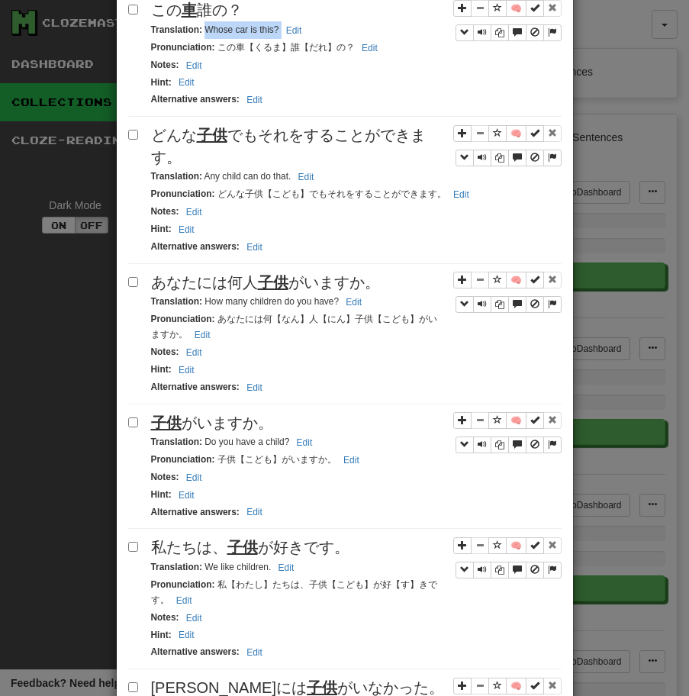
click at [249, 147] on div "どんな 子供 でもそれをすることができます。" at bounding box center [356, 145] width 410 height 43
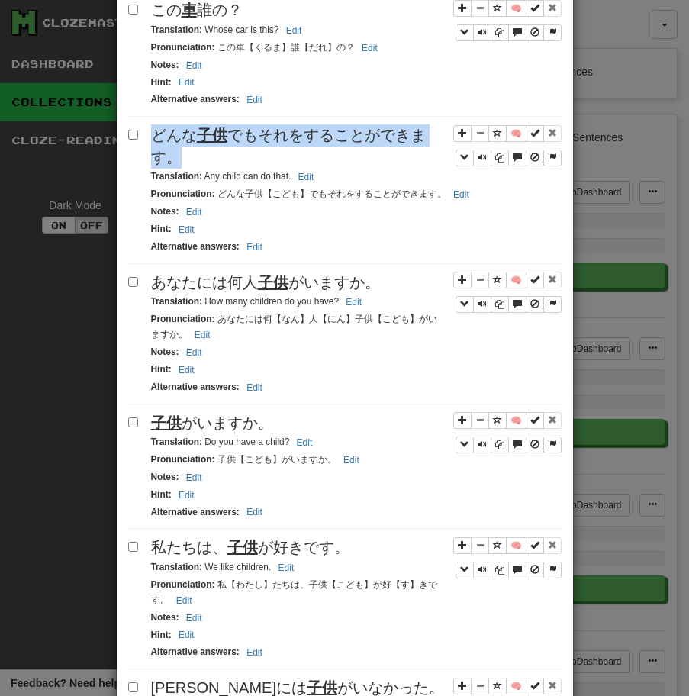
click at [249, 147] on div "どんな 子供 でもそれをすることができます。" at bounding box center [356, 145] width 410 height 43
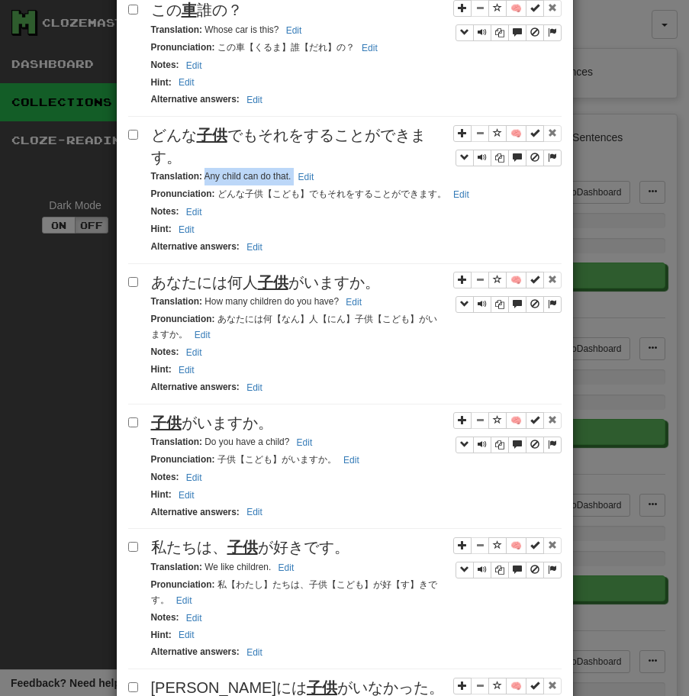
drag, startPoint x: 203, startPoint y: 175, endPoint x: 370, endPoint y: 185, distance: 167.4
click at [370, 185] on div "Translation : Any child can do that. Edit" at bounding box center [356, 177] width 410 height 18
click at [311, 275] on span "あなたには何人 子供 がいますか。" at bounding box center [265, 282] width 229 height 17
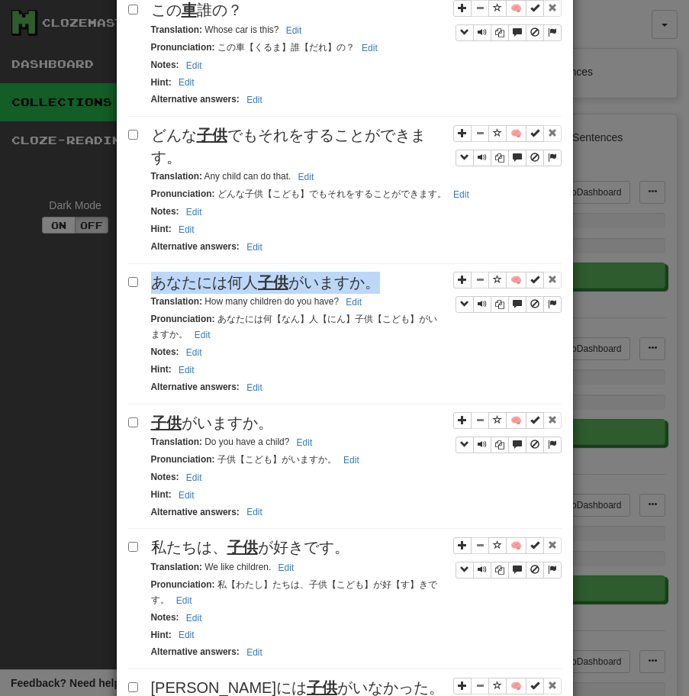
click at [311, 275] on span "あなたには何人 子供 がいますか。" at bounding box center [265, 282] width 229 height 17
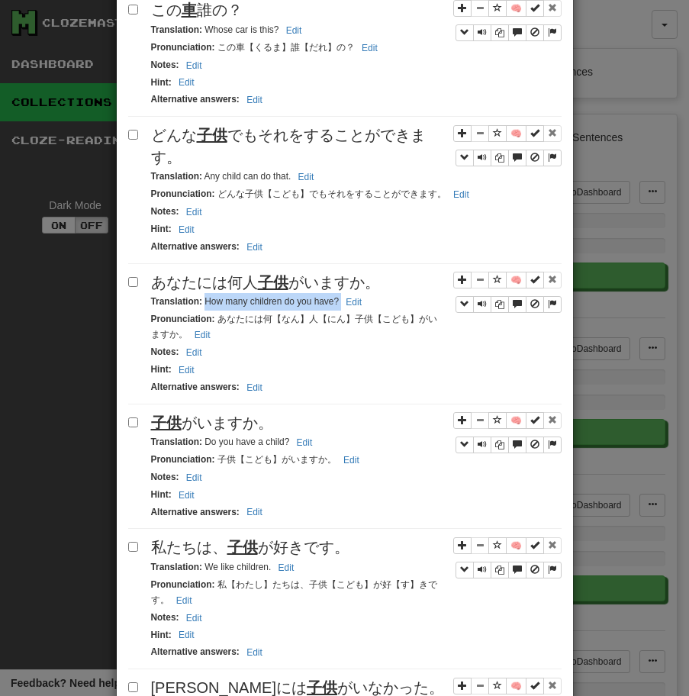
drag, startPoint x: 206, startPoint y: 304, endPoint x: 395, endPoint y: 296, distance: 189.4
click at [395, 295] on div "Translation : How many children do you have? Edit" at bounding box center [356, 302] width 410 height 18
click at [246, 424] on span "子供 がいますか。" at bounding box center [212, 422] width 122 height 17
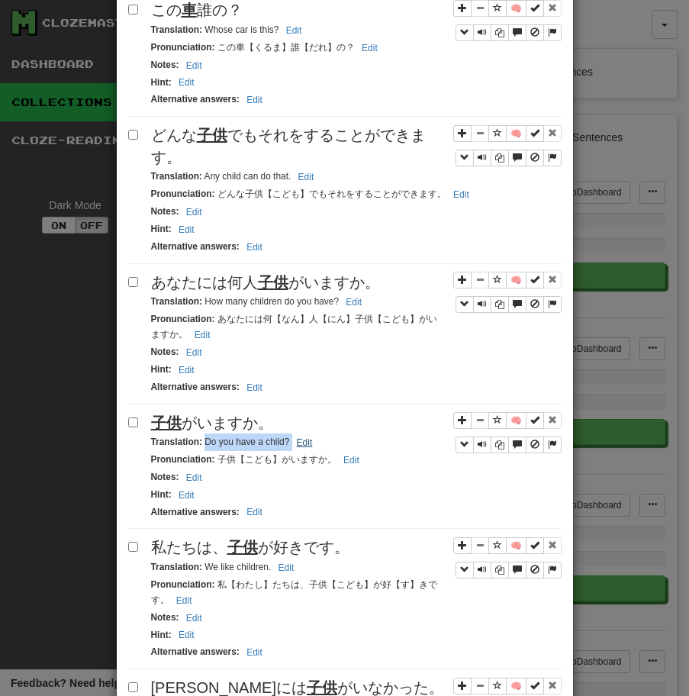
drag, startPoint x: 204, startPoint y: 439, endPoint x: 295, endPoint y: 439, distance: 90.8
click at [295, 439] on small "Translation : Do you have a child? Edit" at bounding box center [234, 441] width 166 height 11
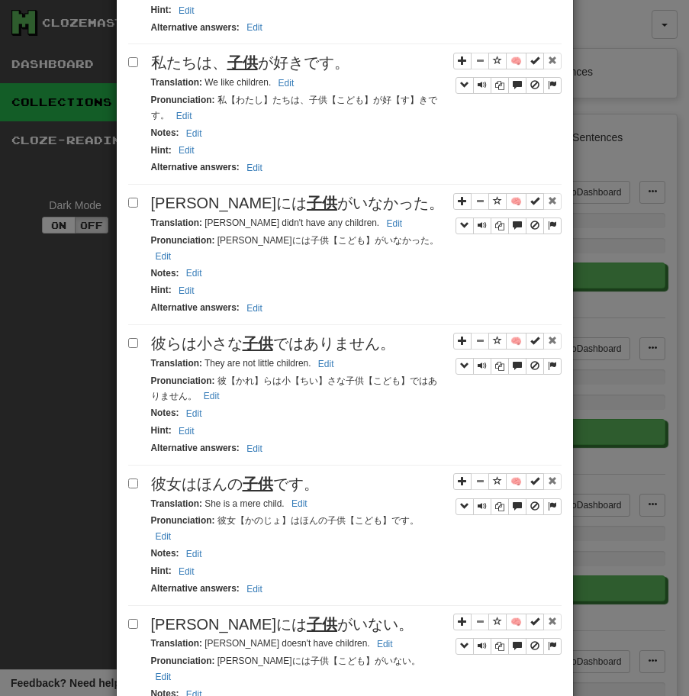
scroll to position [1402, 0]
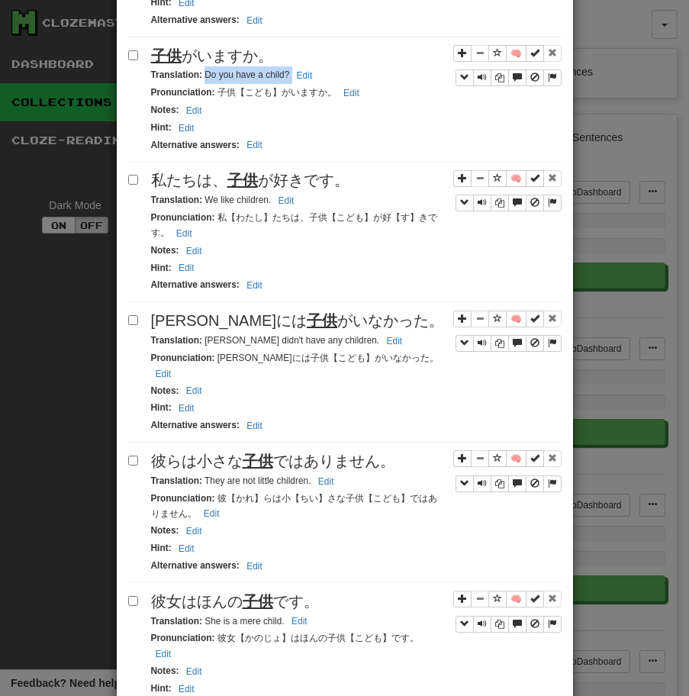
click at [256, 184] on u "子供" at bounding box center [242, 180] width 31 height 17
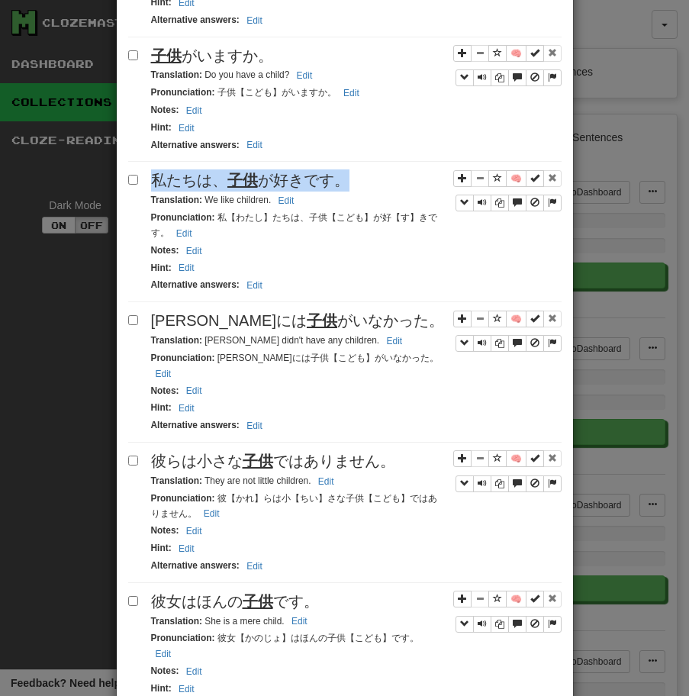
click at [256, 184] on u "子供" at bounding box center [242, 180] width 31 height 17
drag, startPoint x: 204, startPoint y: 201, endPoint x: 293, endPoint y: 207, distance: 88.7
click at [293, 205] on small "Translation : We like children. Edit" at bounding box center [225, 200] width 148 height 11
click at [322, 328] on span "[PERSON_NAME]には 子供 がいなかった。" at bounding box center [297, 320] width 293 height 17
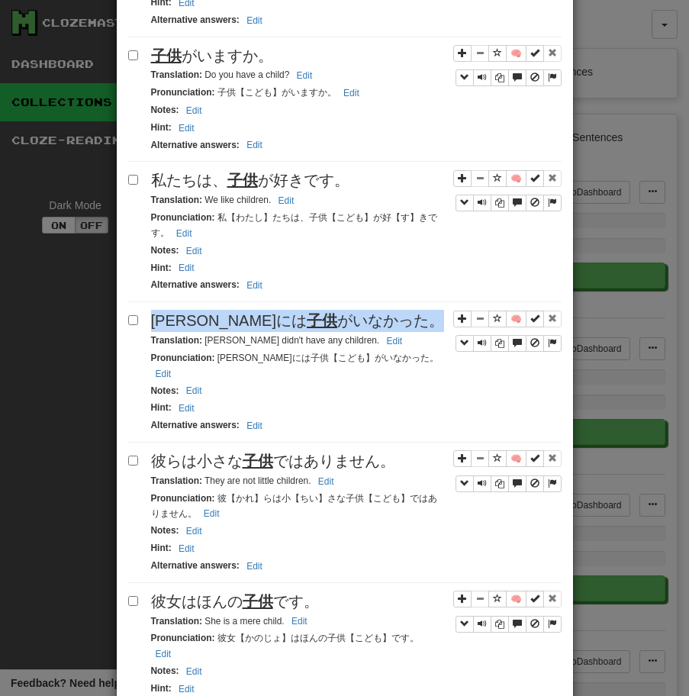
click at [322, 328] on span "[PERSON_NAME]には 子供 がいなかった。" at bounding box center [297, 320] width 293 height 17
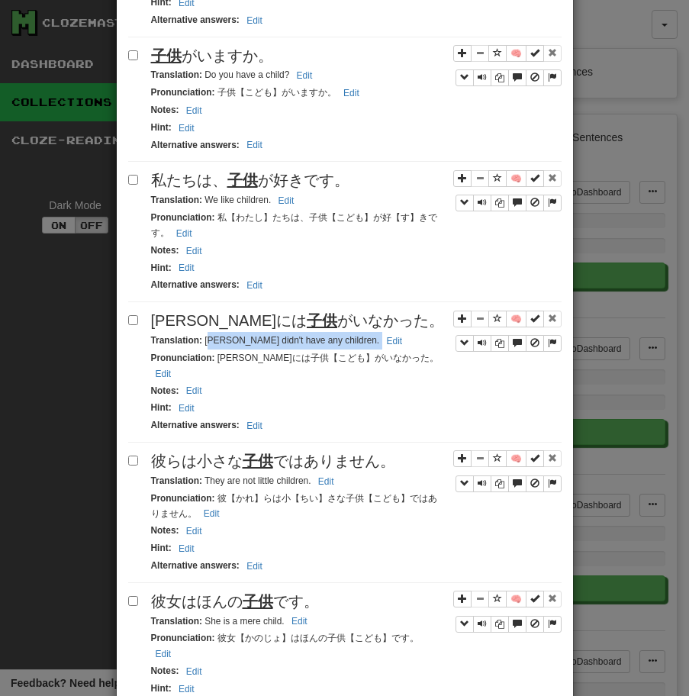
drag, startPoint x: 206, startPoint y: 343, endPoint x: 423, endPoint y: 342, distance: 217.4
click at [423, 342] on div "Translation : [PERSON_NAME] didn't have any children. Edit" at bounding box center [356, 341] width 410 height 18
drag, startPoint x: 205, startPoint y: 343, endPoint x: 346, endPoint y: 342, distance: 140.4
click at [346, 342] on small "Translation : [PERSON_NAME] didn't have any children. Edit" at bounding box center [279, 340] width 256 height 11
click at [403, 455] on div "彼らは小さな 子供 ではありません。" at bounding box center [356, 461] width 410 height 22
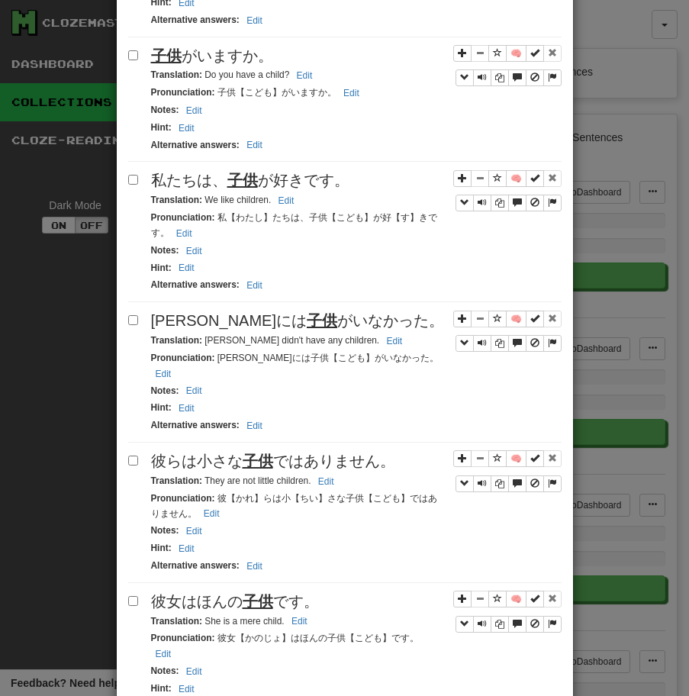
click at [403, 455] on div "彼らは小さな 子供 ではありません。" at bounding box center [356, 461] width 410 height 22
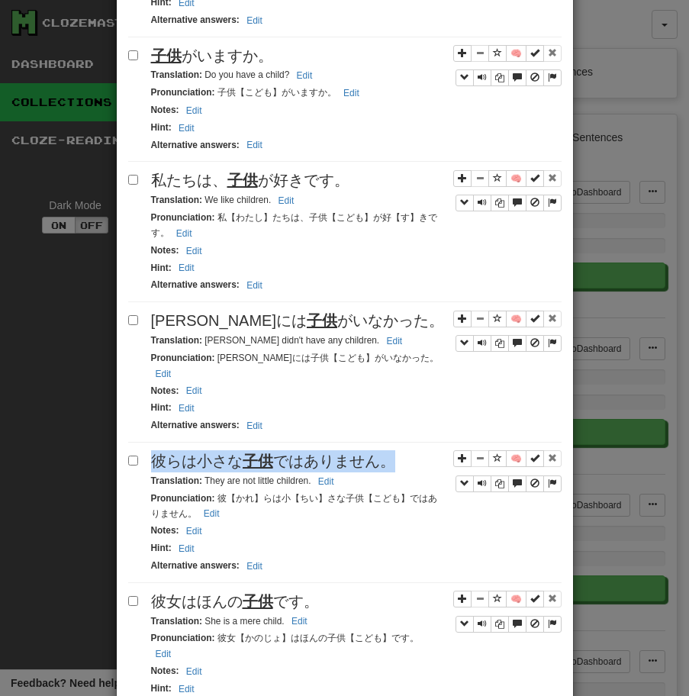
click at [403, 455] on div "彼らは小さな 子供 ではありません。" at bounding box center [356, 461] width 410 height 22
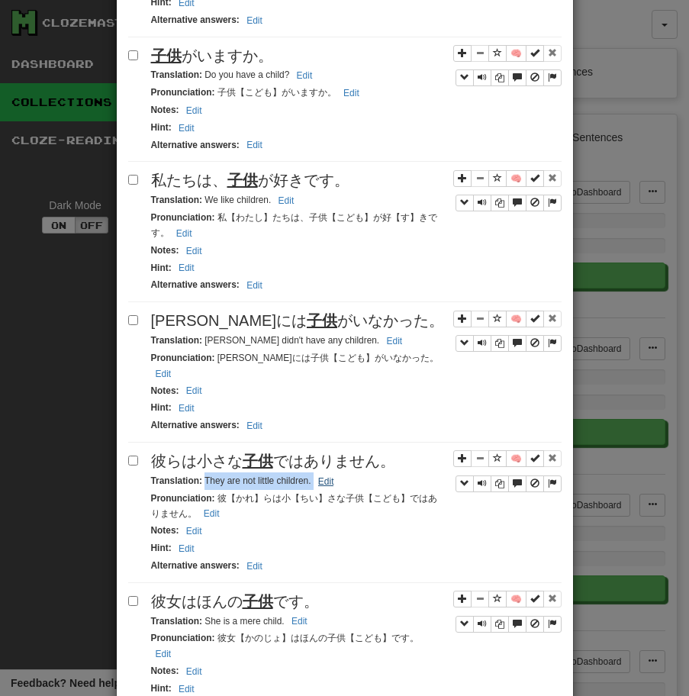
drag, startPoint x: 205, startPoint y: 470, endPoint x: 330, endPoint y: 463, distance: 124.5
click at [330, 475] on small "Translation : They are not little children. Edit" at bounding box center [245, 480] width 188 height 11
click at [342, 592] on div "彼女はほんの 子供 です。" at bounding box center [356, 602] width 410 height 22
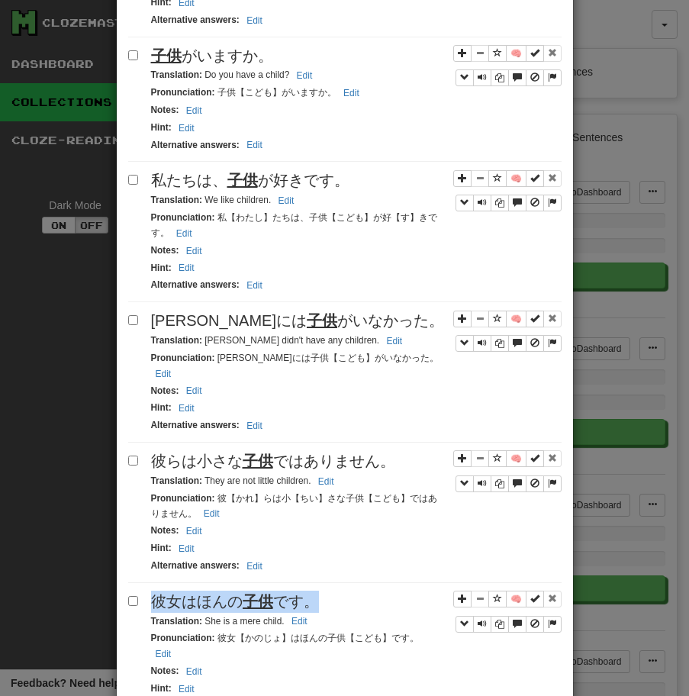
click at [342, 592] on div "彼女はほんの 子供 です。" at bounding box center [356, 602] width 410 height 22
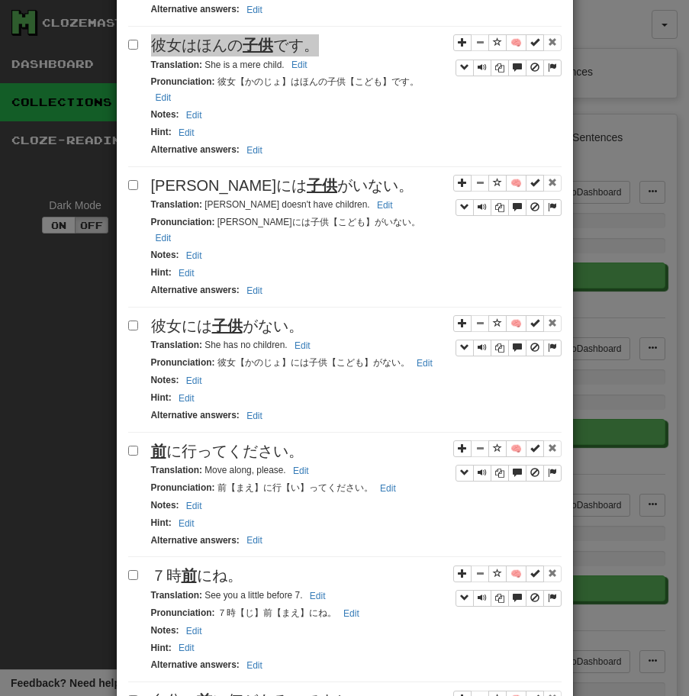
scroll to position [1958, 0]
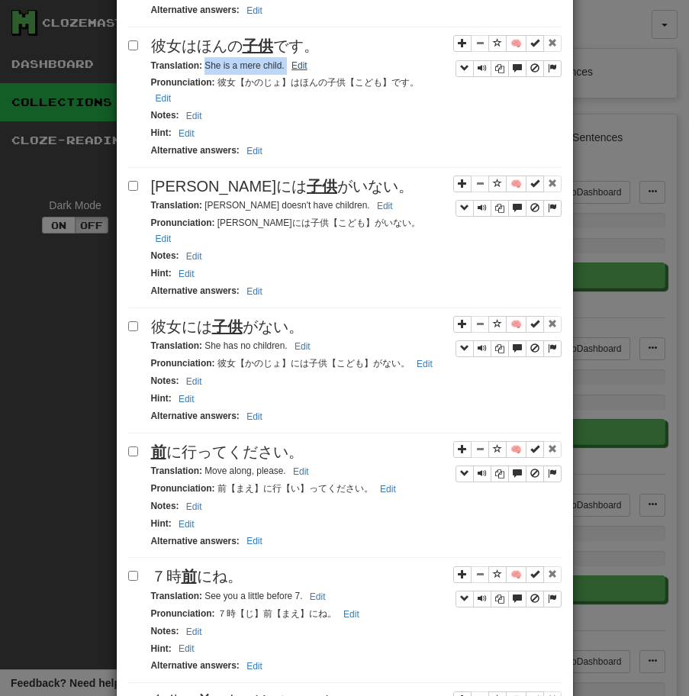
drag, startPoint x: 204, startPoint y: 52, endPoint x: 303, endPoint y: 58, distance: 99.4
click at [303, 60] on small "Translation : She is a mere child. Edit" at bounding box center [231, 65] width 161 height 11
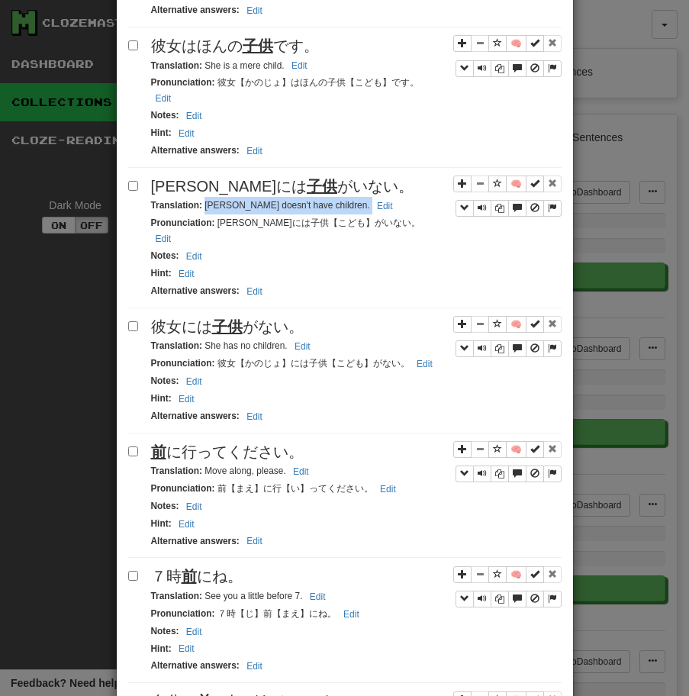
drag, startPoint x: 204, startPoint y: 179, endPoint x: 359, endPoint y: 183, distance: 154.9
click at [359, 197] on div "Translation : [PERSON_NAME] doesn't have children. Edit" at bounding box center [356, 206] width 410 height 18
click at [256, 318] on span "彼女には 子供 がない。" at bounding box center [227, 326] width 153 height 17
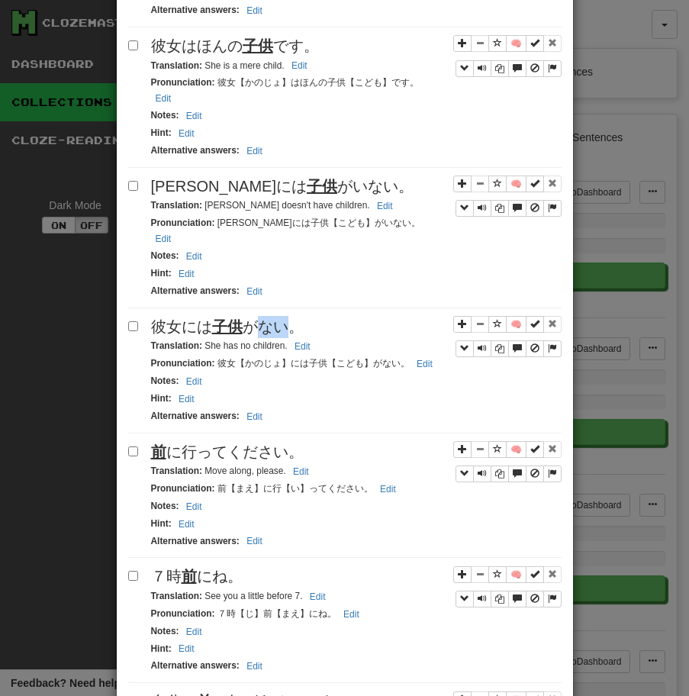
click at [256, 318] on span "彼女には 子供 がない。" at bounding box center [227, 326] width 153 height 17
drag, startPoint x: 204, startPoint y: 302, endPoint x: 294, endPoint y: 295, distance: 89.5
click at [293, 337] on div "Translation : She has no children. Edit" at bounding box center [356, 346] width 410 height 18
click at [237, 337] on div "Translation : She has no children. Edit" at bounding box center [356, 346] width 410 height 18
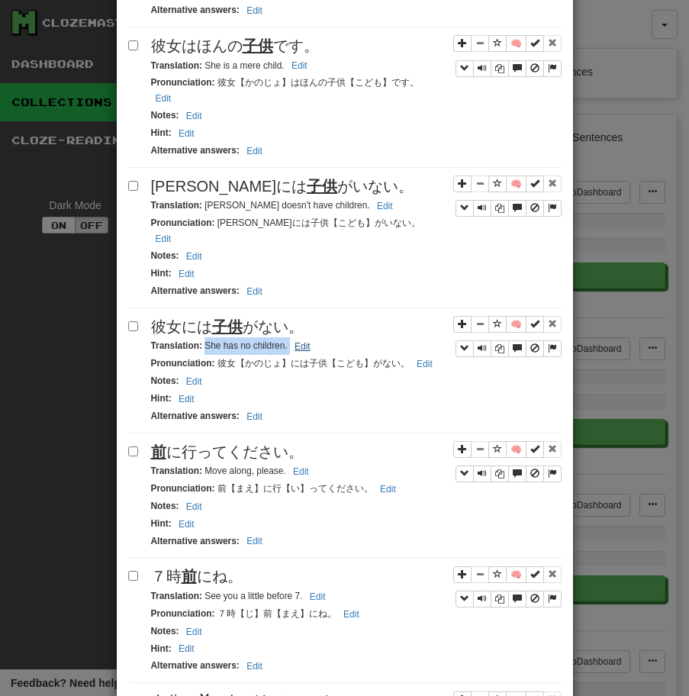
drag, startPoint x: 205, startPoint y: 306, endPoint x: 298, endPoint y: 305, distance: 93.1
click at [298, 340] on small "Translation : She has no children. Edit" at bounding box center [233, 345] width 164 height 11
click at [218, 443] on span "前 に行ってください。" at bounding box center [227, 451] width 153 height 17
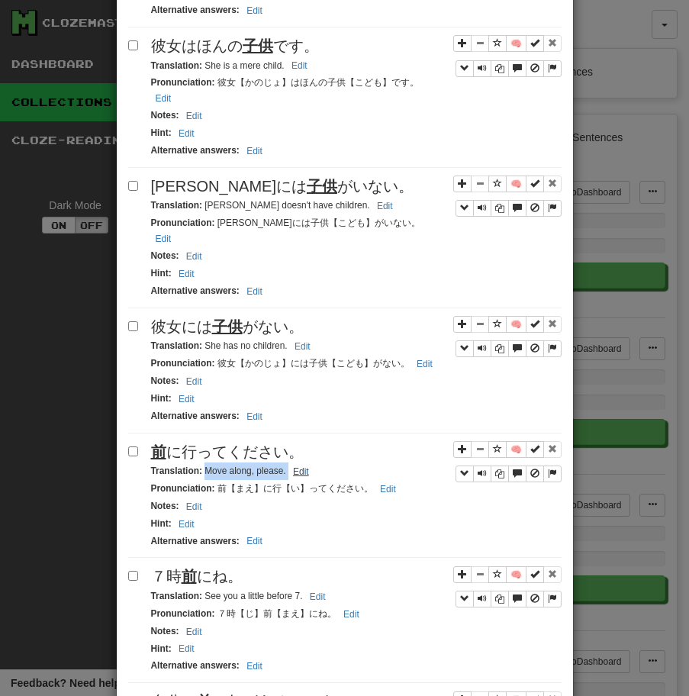
drag, startPoint x: 203, startPoint y: 427, endPoint x: 291, endPoint y: 422, distance: 88.7
click at [291, 465] on small "Translation : Move along, please. Edit" at bounding box center [232, 470] width 163 height 11
click at [188, 514] on div "🧠 前 に行ってください。 Translation : Move along, please. Edit Pronunciation : 前【まえ】に行【い】…" at bounding box center [344, 499] width 433 height 117
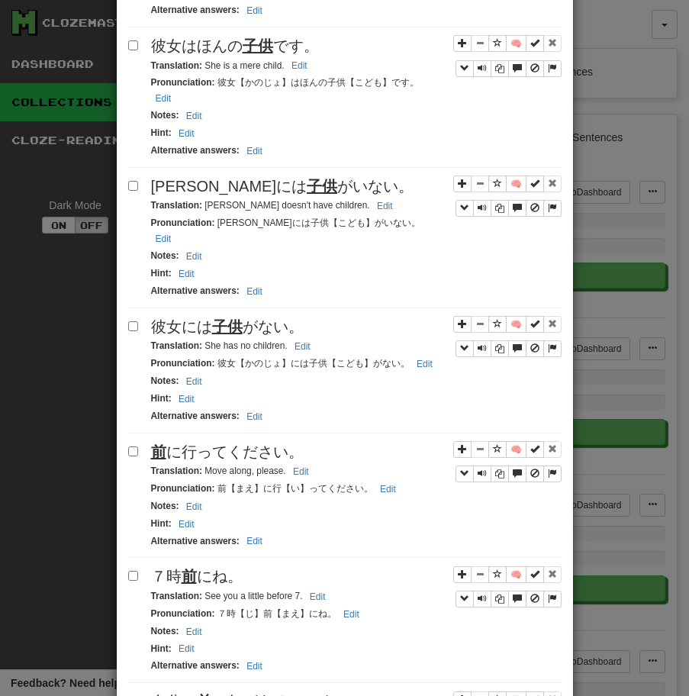
click at [188, 568] on u "前" at bounding box center [189, 576] width 15 height 17
drag, startPoint x: 204, startPoint y: 552, endPoint x: 340, endPoint y: 552, distance: 135.0
click at [340, 587] on div "Translation : See you a little before 7. Edit" at bounding box center [356, 596] width 410 height 18
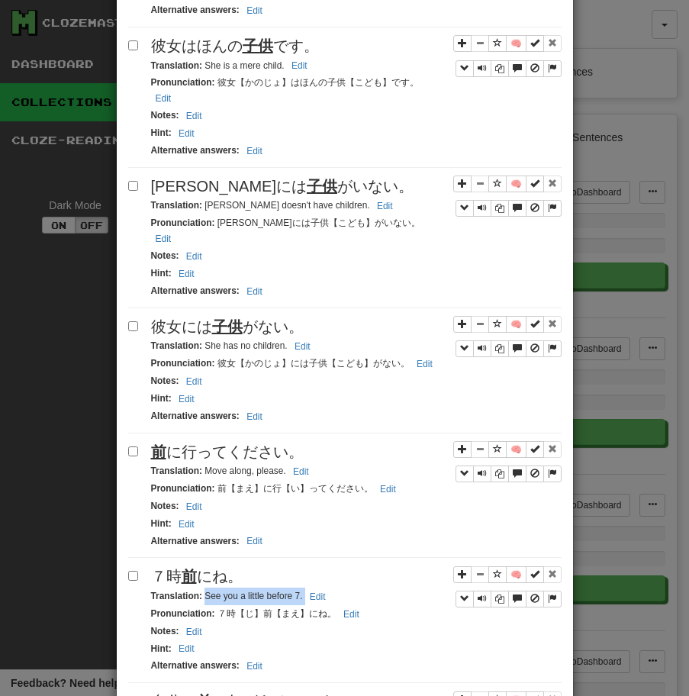
click at [269, 693] on span "自分の 前 に何があるのですか。" at bounding box center [258, 701] width 214 height 17
drag, startPoint x: 204, startPoint y: 678, endPoint x: 294, endPoint y: 681, distance: 90.1
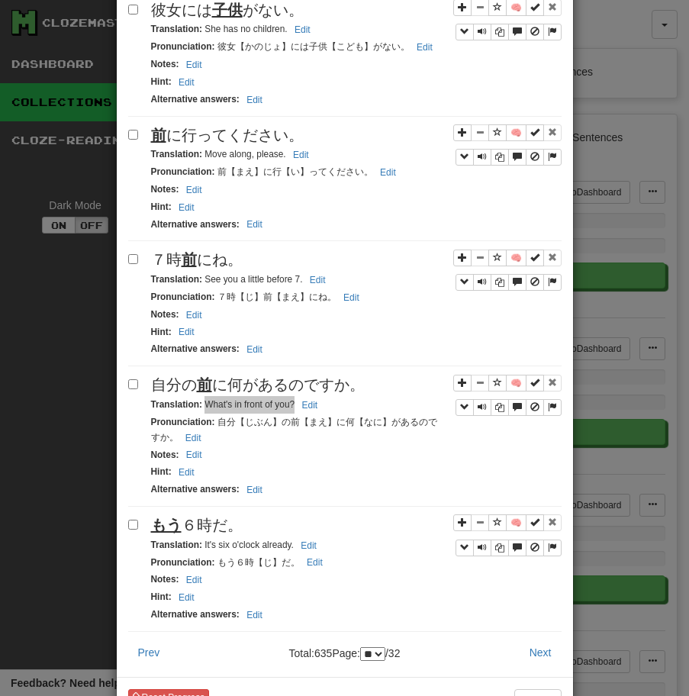
scroll to position [2303, 0]
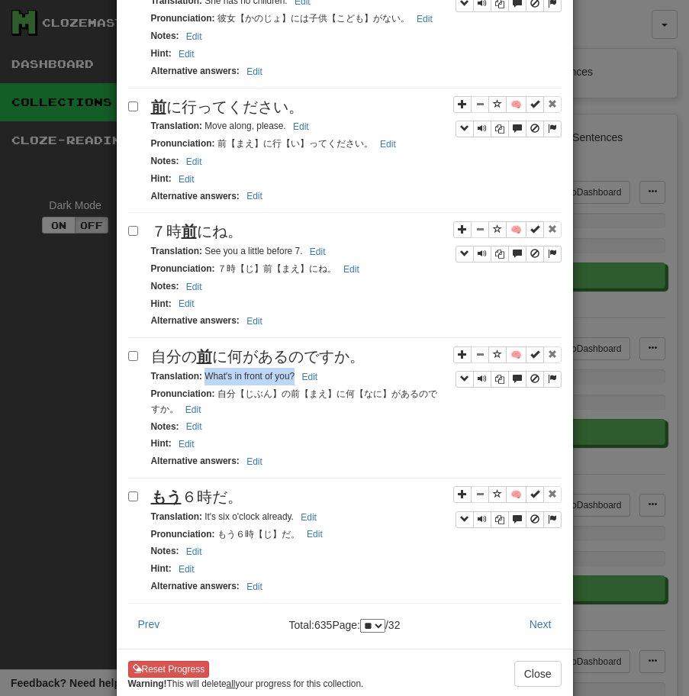
click at [232, 488] on span "もう ６時だ。" at bounding box center [197, 496] width 92 height 17
drag, startPoint x: 203, startPoint y: 475, endPoint x: 304, endPoint y: 469, distance: 100.8
click at [304, 511] on small "Translation : It's six o'clock already. Edit" at bounding box center [236, 516] width 170 height 11
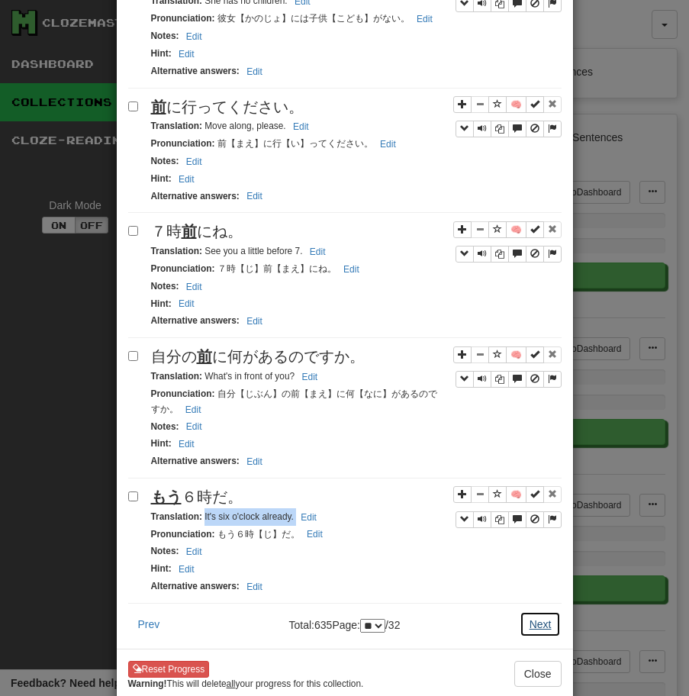
click at [539, 611] on button "Next" at bounding box center [541, 624] width 42 height 26
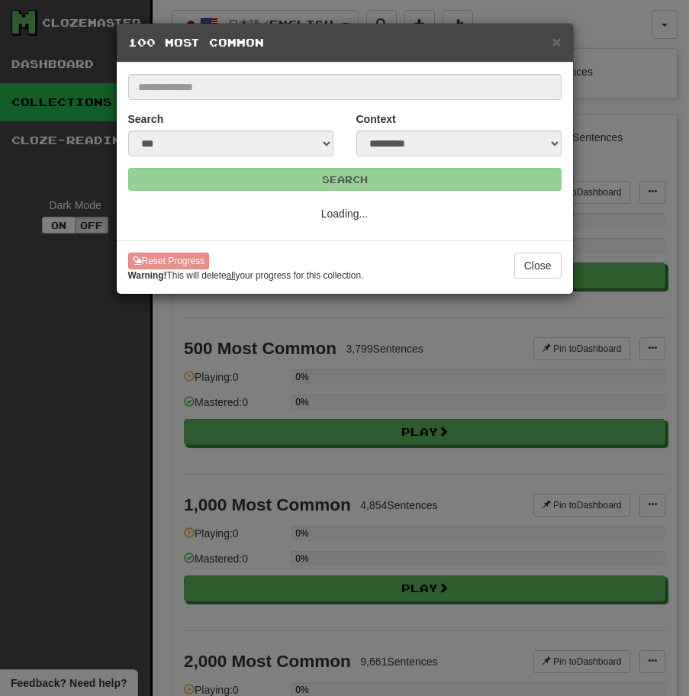
select select "**"
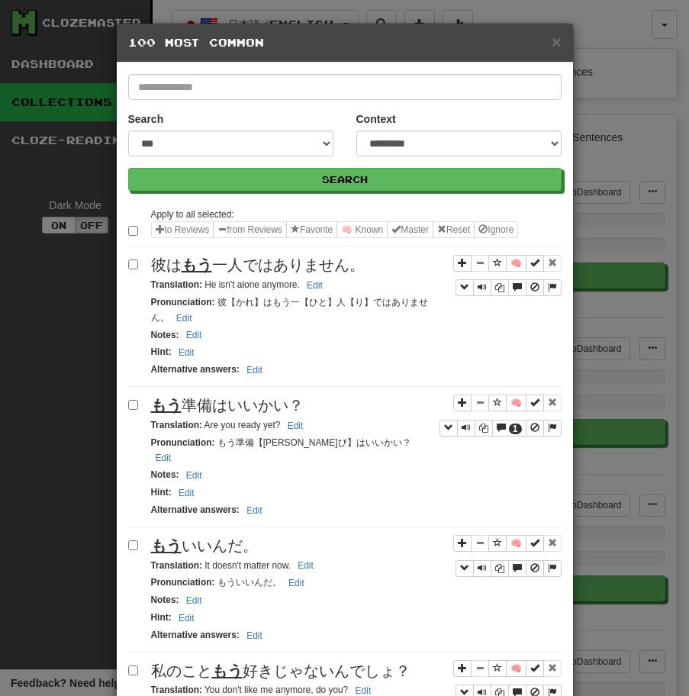
click at [241, 265] on span "彼は もう 一人ではありません。" at bounding box center [258, 264] width 214 height 17
drag, startPoint x: 204, startPoint y: 283, endPoint x: 311, endPoint y: 285, distance: 106.8
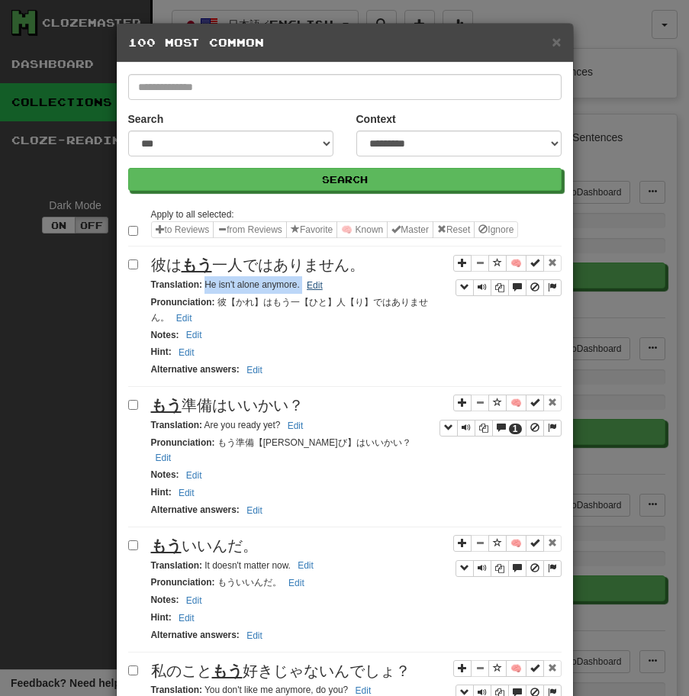
click at [311, 285] on small "Translation : He isn't alone anymore. Edit" at bounding box center [239, 284] width 176 height 11
click at [275, 395] on div "もう 準備はいいかい？" at bounding box center [356, 405] width 410 height 22
click at [201, 429] on small "Translation : Are you ready yet? Edit" at bounding box center [229, 425] width 157 height 11
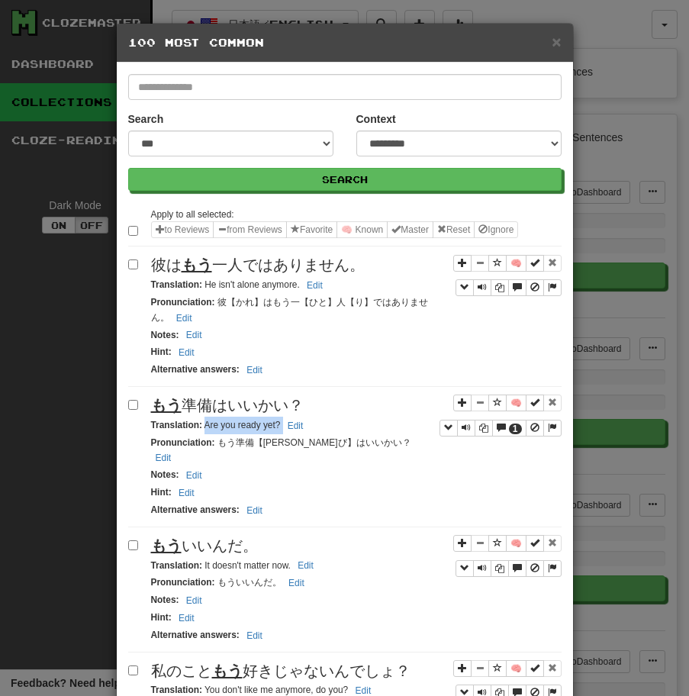
drag, startPoint x: 204, startPoint y: 426, endPoint x: 351, endPoint y: 423, distance: 146.5
click at [351, 423] on div "Translation : Are you ready yet? Edit" at bounding box center [356, 426] width 410 height 18
click at [236, 541] on div "もう いいんだ。" at bounding box center [356, 546] width 410 height 22
click at [234, 537] on span "もう いいんだ。" at bounding box center [204, 545] width 107 height 17
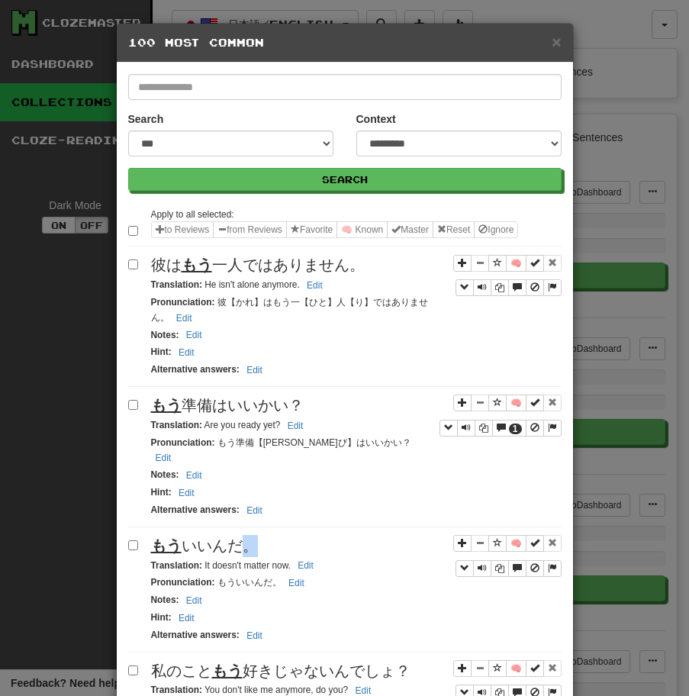
click at [234, 537] on span "もう いいんだ。" at bounding box center [204, 545] width 107 height 17
drag, startPoint x: 204, startPoint y: 552, endPoint x: 312, endPoint y: 540, distance: 108.2
click at [312, 540] on div "🧠 もう いいんだ。 Translation : It doesn't matter now. Edit Pronunciation : もういいんだ。 Ed…" at bounding box center [344, 593] width 433 height 117
drag, startPoint x: 204, startPoint y: 551, endPoint x: 307, endPoint y: 547, distance: 102.3
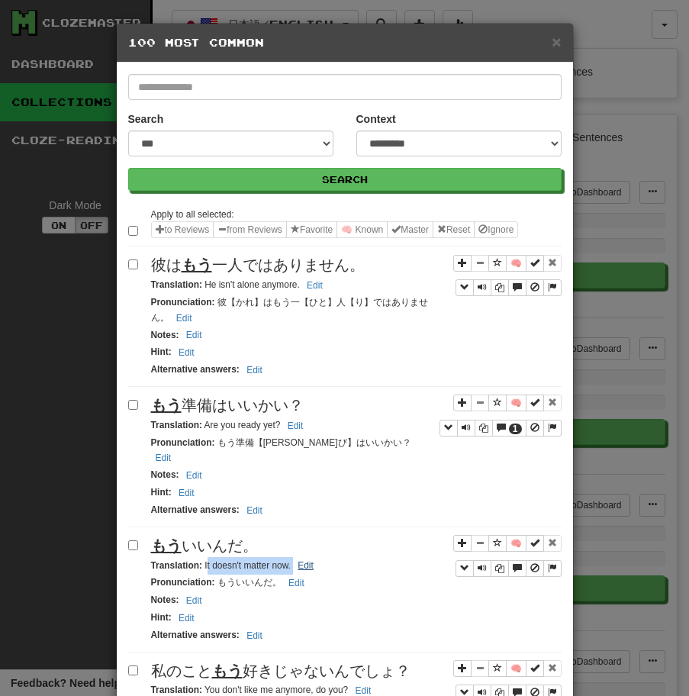
click at [307, 560] on small "Translation : It doesn't matter now. Edit" at bounding box center [234, 565] width 167 height 11
drag, startPoint x: 203, startPoint y: 551, endPoint x: 301, endPoint y: 545, distance: 97.8
click at [301, 560] on small "Translation : It doesn't matter now. Edit" at bounding box center [234, 565] width 167 height 11
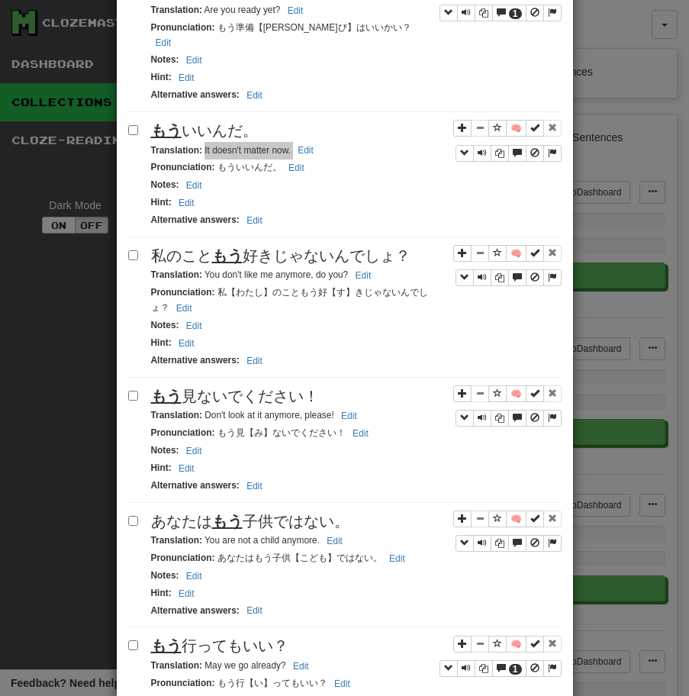
scroll to position [450, 0]
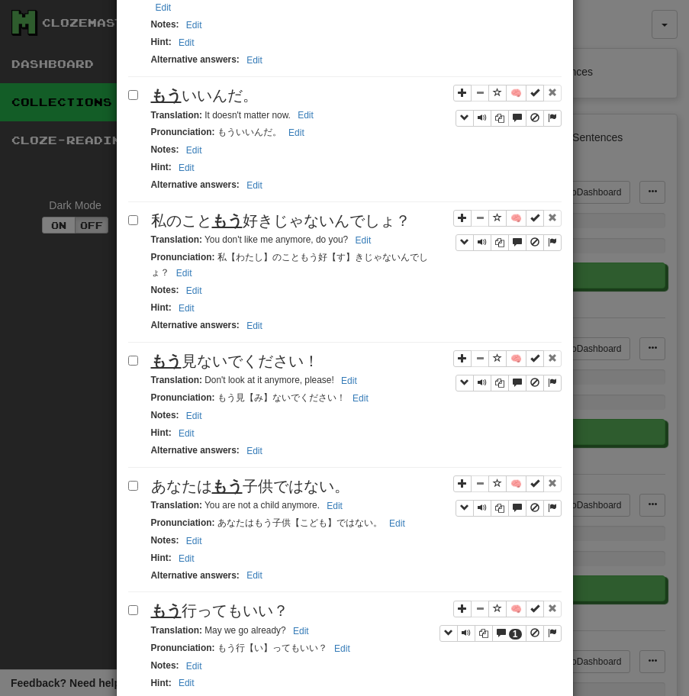
click at [207, 231] on div "Translation : You don't like me anymore, do you? Edit" at bounding box center [356, 240] width 410 height 18
drag, startPoint x: 205, startPoint y: 227, endPoint x: 392, endPoint y: 233, distance: 187.0
click at [392, 233] on div "Translation : You don't like me anymore, do you? Edit" at bounding box center [356, 240] width 410 height 18
click at [311, 356] on div "もう 見ないでください！" at bounding box center [356, 361] width 410 height 22
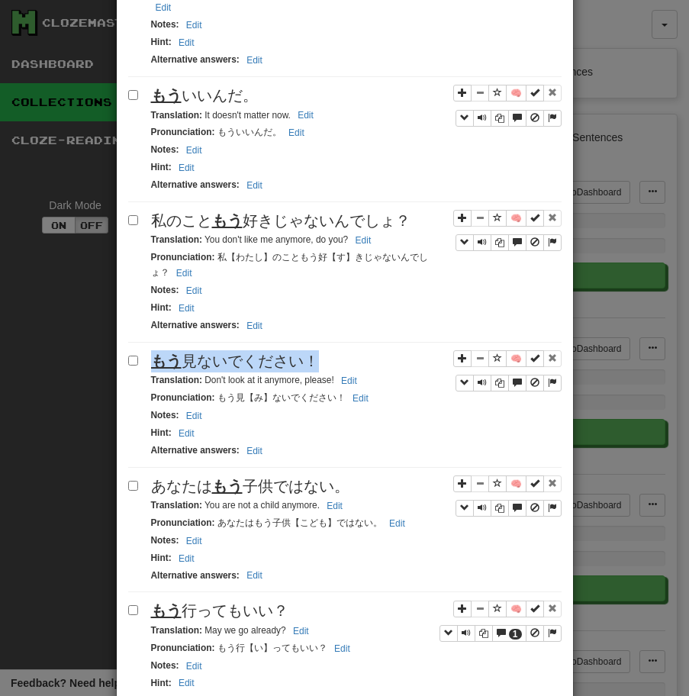
click at [311, 356] on div "もう 見ないでください！" at bounding box center [356, 361] width 410 height 22
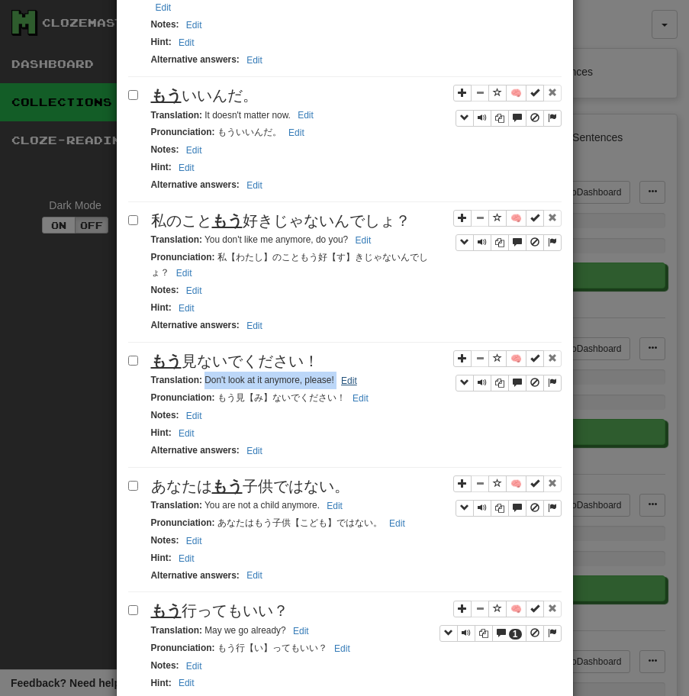
drag, startPoint x: 206, startPoint y: 364, endPoint x: 346, endPoint y: 365, distance: 140.4
click at [346, 375] on small "Translation : Don't look at it anymore, please! Edit" at bounding box center [256, 380] width 211 height 11
click at [315, 478] on span "あなたは もう 子供ではない。" at bounding box center [250, 486] width 198 height 17
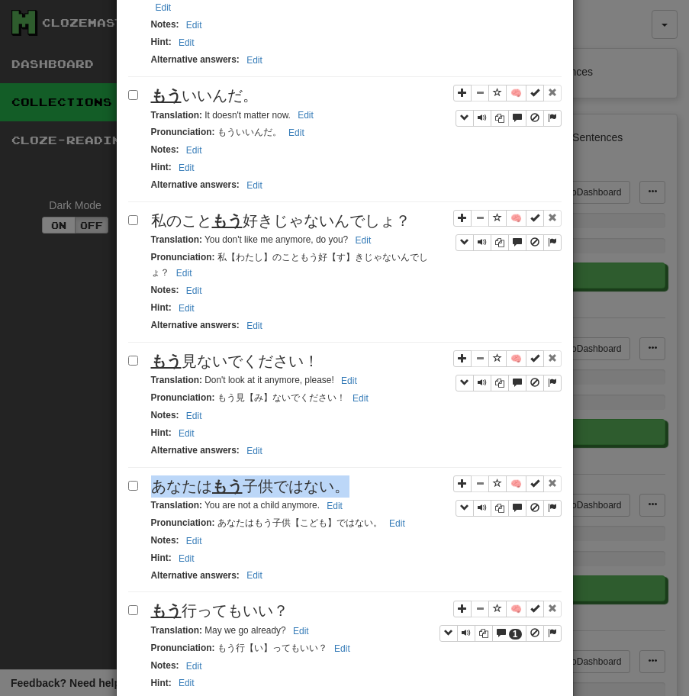
click at [315, 478] on span "あなたは もう 子供ではない。" at bounding box center [250, 486] width 198 height 17
drag, startPoint x: 204, startPoint y: 491, endPoint x: 393, endPoint y: 477, distance: 189.8
click at [393, 477] on div "🧠 あなたは もう 子供ではない。 Translation : You are not a child anymore. Edit Pronunciation…" at bounding box center [344, 533] width 433 height 117
click at [218, 497] on div "Translation : You are not a child anymore. Edit" at bounding box center [356, 506] width 410 height 18
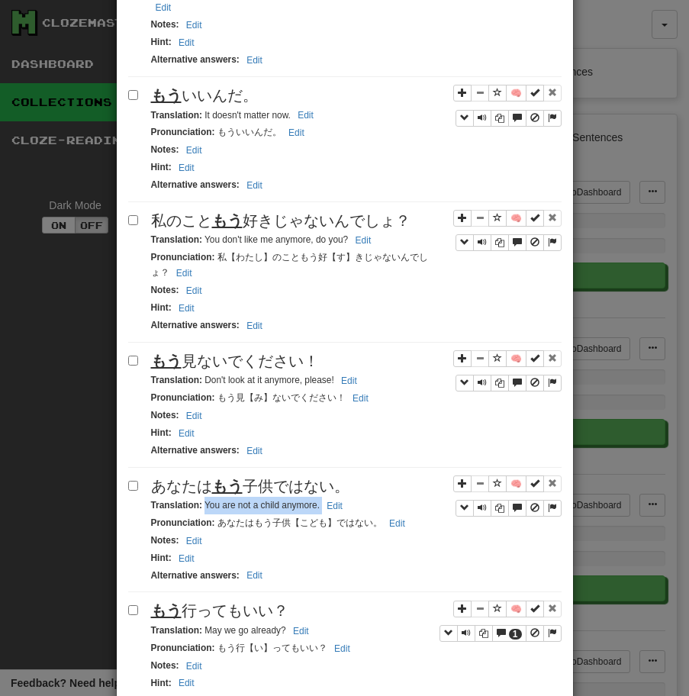
drag, startPoint x: 205, startPoint y: 494, endPoint x: 375, endPoint y: 493, distance: 170.1
click at [375, 497] on div "Translation : You are not a child anymore. Edit" at bounding box center [356, 506] width 410 height 18
click at [272, 602] on span "もう 行ってもいい？" at bounding box center [219, 610] width 137 height 17
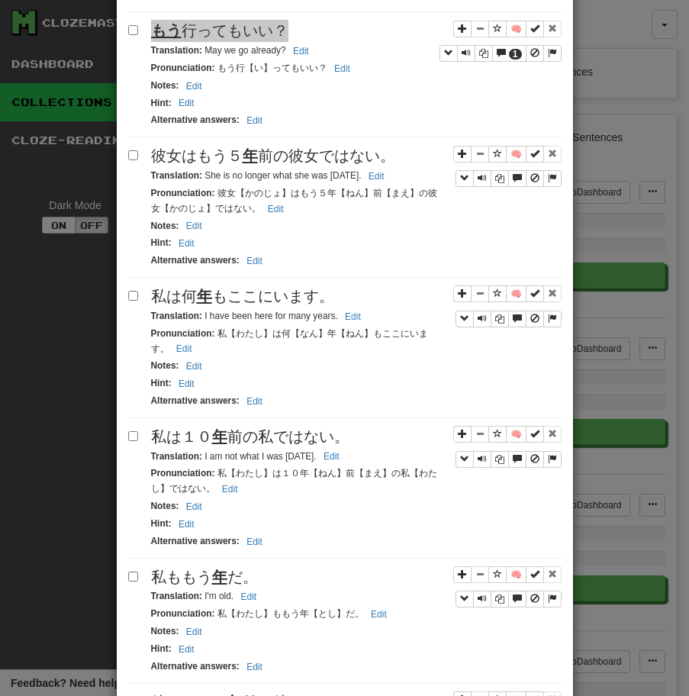
scroll to position [1042, 0]
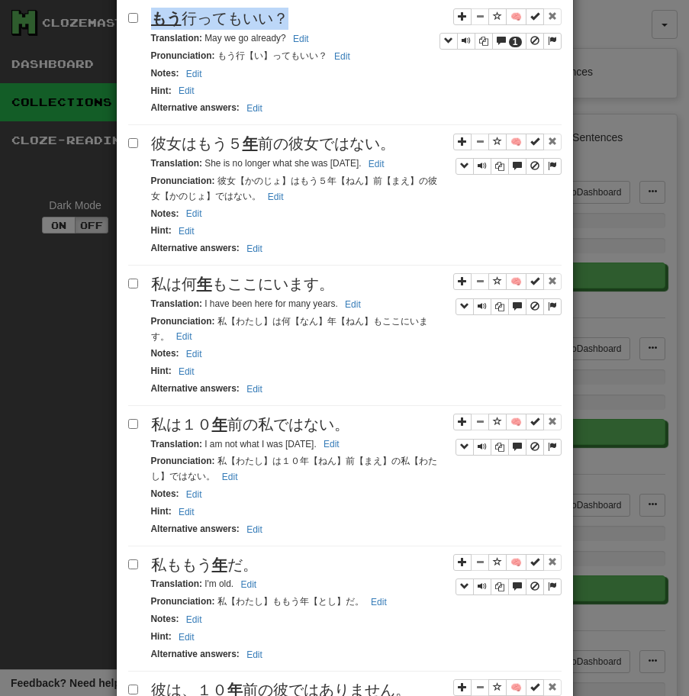
click at [202, 33] on small "Translation : May we go already? Edit" at bounding box center [232, 38] width 163 height 11
drag, startPoint x: 202, startPoint y: 21, endPoint x: 285, endPoint y: 25, distance: 83.3
click at [285, 33] on small "Translation : May we go already? Edit" at bounding box center [232, 38] width 163 height 11
click at [380, 135] on span "彼女はもう[DATE]の彼女ではない。" at bounding box center [273, 143] width 244 height 17
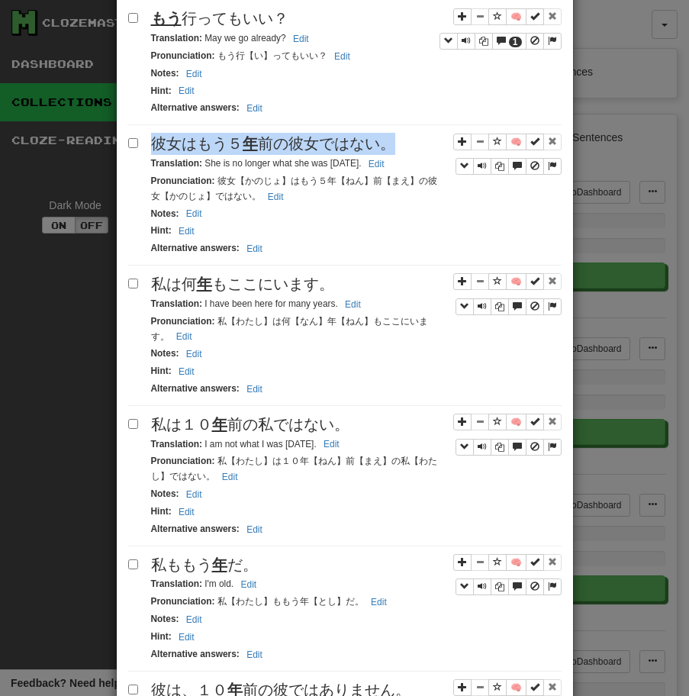
click at [380, 135] on span "彼女はもう[DATE]の彼女ではない。" at bounding box center [273, 143] width 244 height 17
drag, startPoint x: 154, startPoint y: 150, endPoint x: 359, endPoint y: 146, distance: 205.3
click at [359, 158] on small "Translation : She is no longer what she was [DATE]. Edit" at bounding box center [270, 163] width 238 height 11
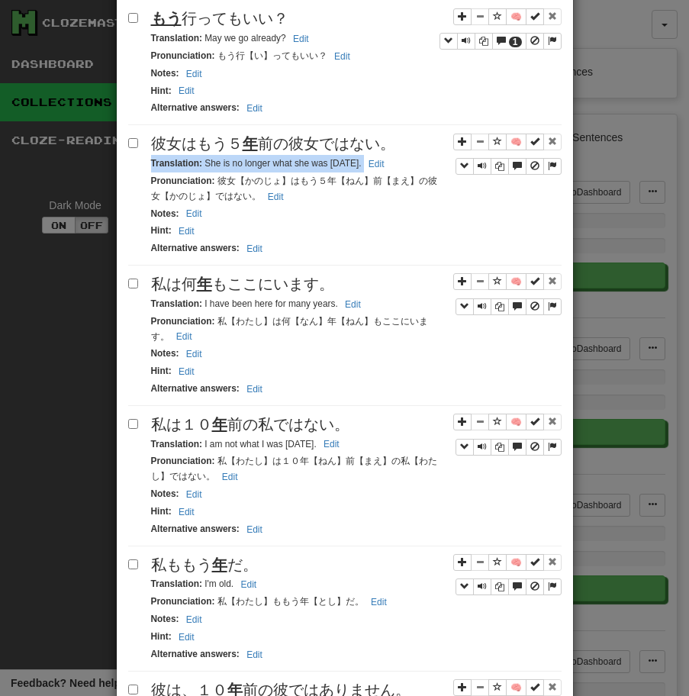
drag, startPoint x: 151, startPoint y: 149, endPoint x: 390, endPoint y: 151, distance: 238.8
click at [389, 158] on small "Translation : She is no longer what she was [DATE]. Edit" at bounding box center [270, 163] width 238 height 11
click at [336, 273] on div "私は何 年 もここにいます。" at bounding box center [356, 284] width 410 height 22
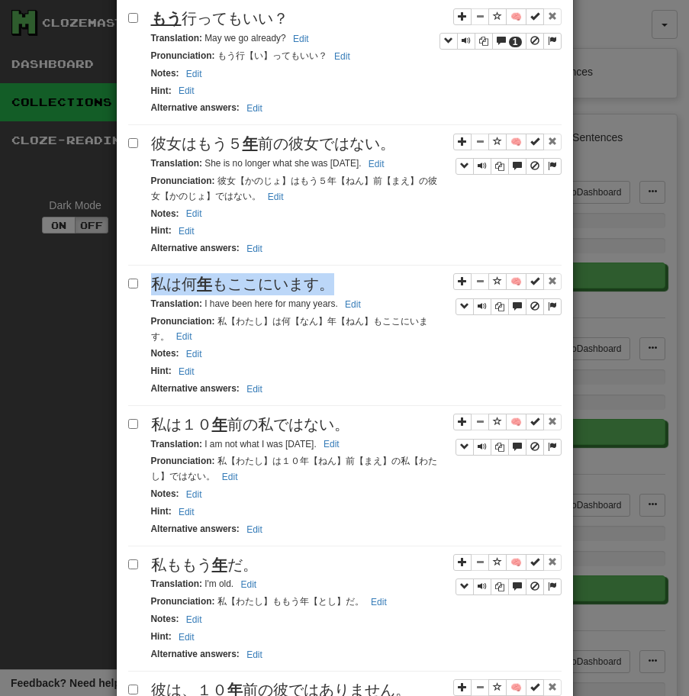
click at [336, 273] on div "私は何 年 もここにいます。" at bounding box center [356, 284] width 410 height 22
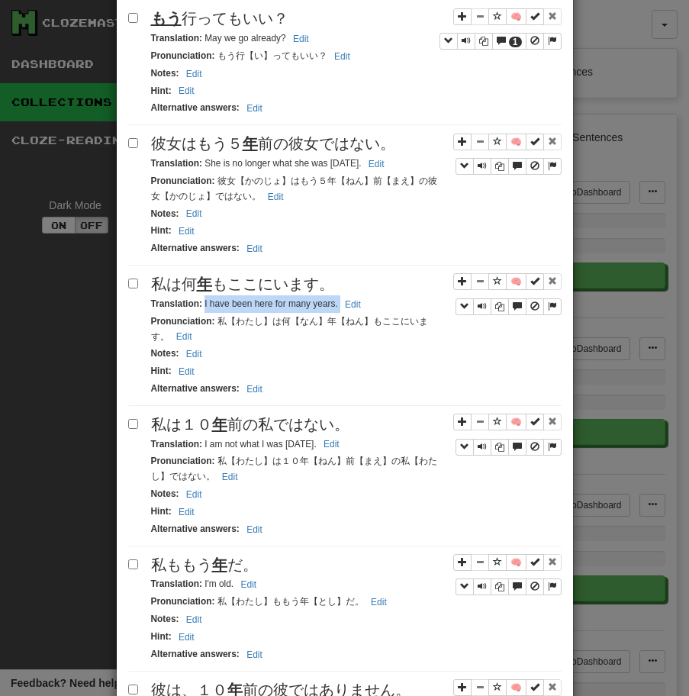
drag, startPoint x: 203, startPoint y: 289, endPoint x: 385, endPoint y: 289, distance: 181.6
click at [385, 295] on div "Translation : I have been here for many years. Edit" at bounding box center [356, 304] width 410 height 18
click at [297, 397] on div "Apply to all selected: to Reviews from Reviews Favorite 🧠 Known Master Reset Ig…" at bounding box center [344, 542] width 433 height 2757
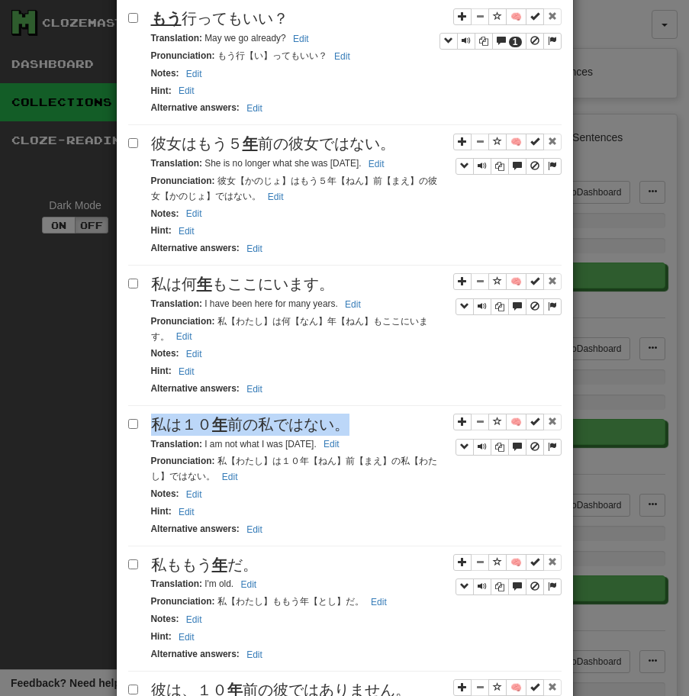
click at [297, 397] on div "Apply to all selected: to Reviews from Reviews Favorite 🧠 Known Master Reset Ig…" at bounding box center [344, 542] width 433 height 2757
drag, startPoint x: 202, startPoint y: 431, endPoint x: 378, endPoint y: 429, distance: 175.5
click at [378, 436] on div "Translation : I am not what I was [DATE]. Edit" at bounding box center [356, 445] width 410 height 18
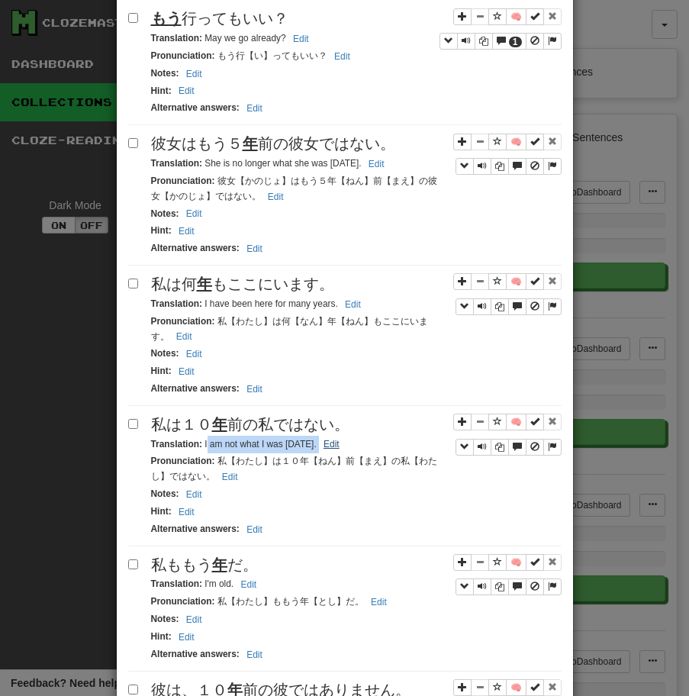
drag, startPoint x: 204, startPoint y: 430, endPoint x: 352, endPoint y: 431, distance: 148.0
click at [344, 439] on small "Translation : I am not what I was [DATE]. Edit" at bounding box center [247, 444] width 193 height 11
drag, startPoint x: 202, startPoint y: 431, endPoint x: 357, endPoint y: 422, distance: 155.1
click at [357, 436] on div "Translation : I am not what I was [DATE]. Edit" at bounding box center [356, 445] width 410 height 18
click at [272, 452] on div "Pronunciation : 私【わたし】は１０年【ねん】前【まえ】の私【わたし】ではない。 Edit" at bounding box center [356, 468] width 410 height 33
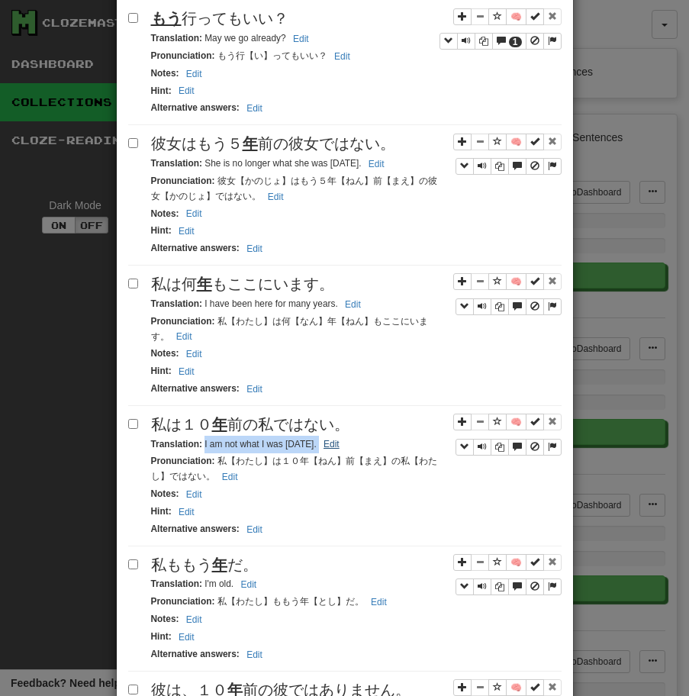
drag, startPoint x: 204, startPoint y: 433, endPoint x: 355, endPoint y: 430, distance: 151.1
click at [344, 439] on small "Translation : I am not what I was [DATE]. Edit" at bounding box center [247, 444] width 193 height 11
click at [211, 539] on div "Apply to all selected: to Reviews from Reviews Favorite 🧠 Known Master Reset Ig…" at bounding box center [344, 542] width 433 height 2757
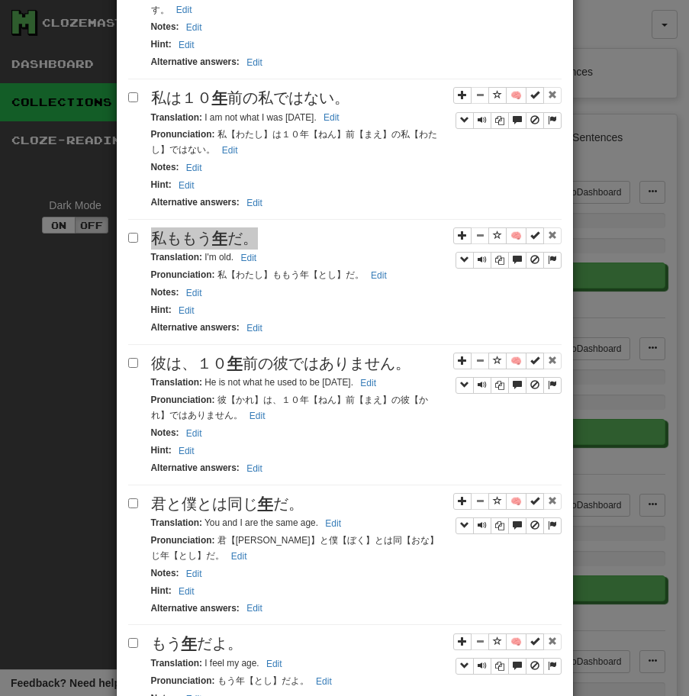
scroll to position [1372, 0]
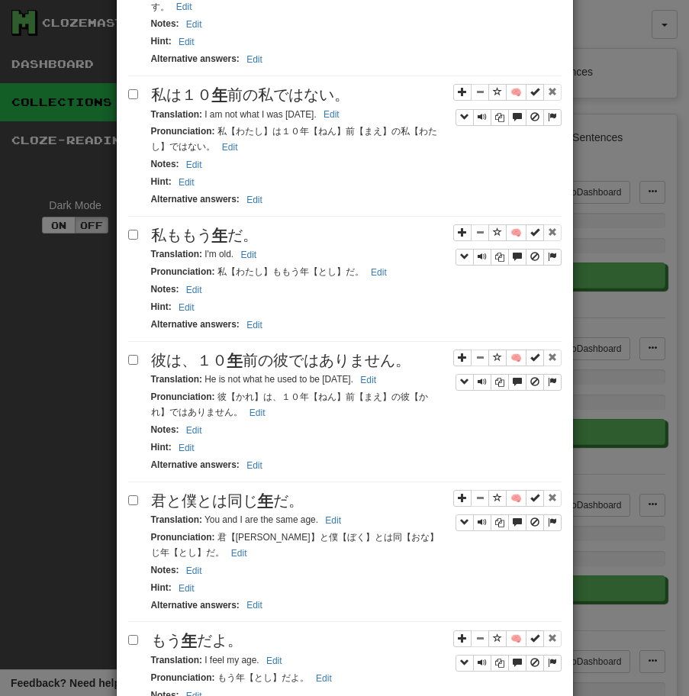
click at [201, 249] on small "Translation : I'm old. Edit" at bounding box center [206, 254] width 111 height 11
drag, startPoint x: 203, startPoint y: 244, endPoint x: 268, endPoint y: 242, distance: 64.9
click at [268, 246] on div "Translation : I'm old. Edit" at bounding box center [356, 255] width 410 height 18
click at [354, 352] on span "彼は、[DATE]の彼ではありません。" at bounding box center [280, 360] width 259 height 17
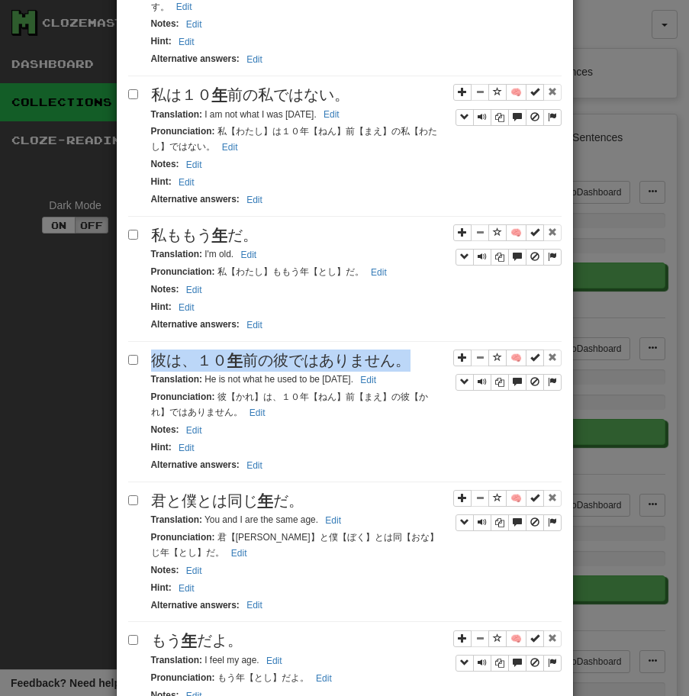
click at [354, 352] on span "彼は、[DATE]の彼ではありません。" at bounding box center [280, 360] width 259 height 17
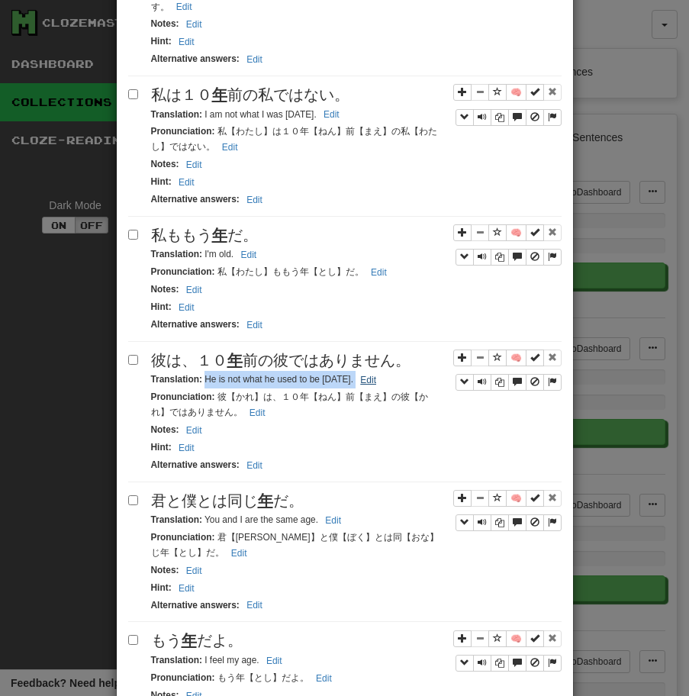
drag, startPoint x: 204, startPoint y: 367, endPoint x: 383, endPoint y: 365, distance: 178.5
click at [381, 374] on small "Translation : He is not what he used to be [DATE]. Edit" at bounding box center [266, 379] width 230 height 11
click at [262, 492] on u "年" at bounding box center [265, 500] width 15 height 17
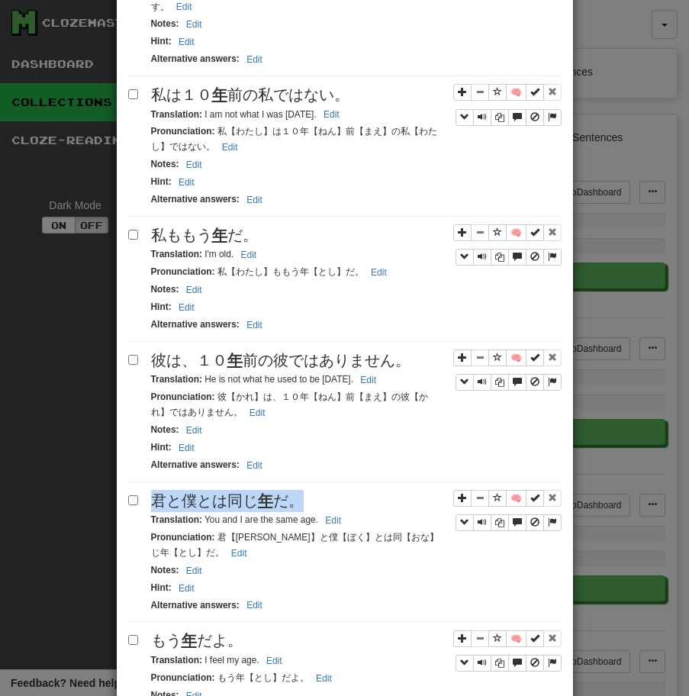
click at [262, 492] on u "年" at bounding box center [265, 500] width 15 height 17
drag, startPoint x: 203, startPoint y: 507, endPoint x: 320, endPoint y: 507, distance: 117.5
click at [320, 514] on small "Translation : You and I are the same age. Edit" at bounding box center [248, 519] width 195 height 11
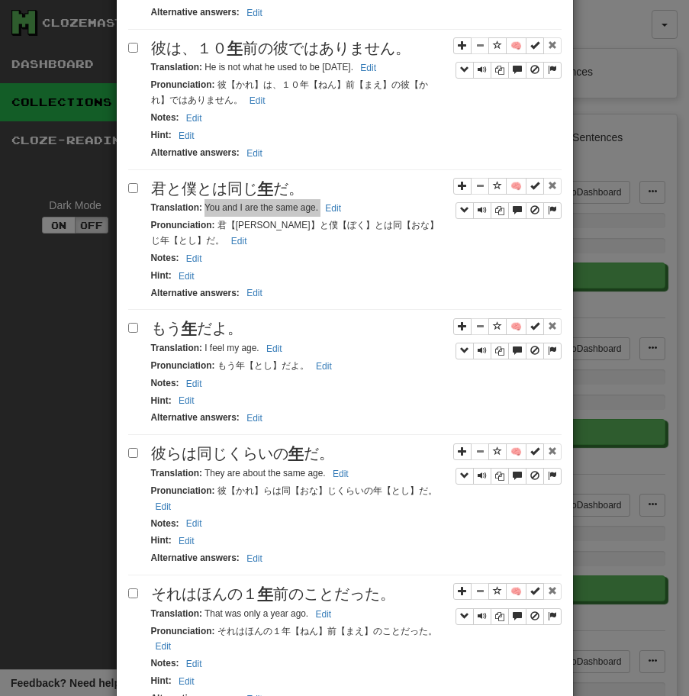
scroll to position [1704, 0]
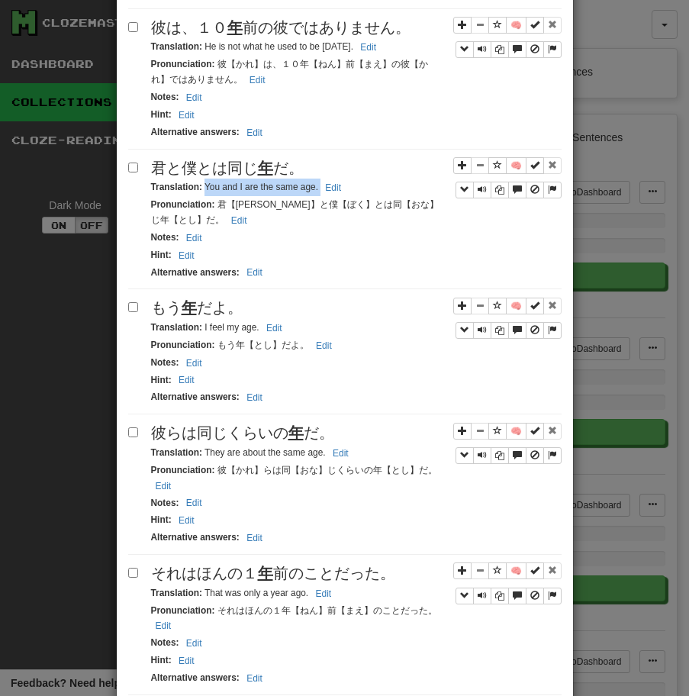
click at [182, 299] on u "年" at bounding box center [189, 307] width 15 height 17
click at [204, 322] on small "Translation : I feel my age. Edit" at bounding box center [219, 327] width 136 height 11
drag, startPoint x: 201, startPoint y: 316, endPoint x: 223, endPoint y: 317, distance: 21.4
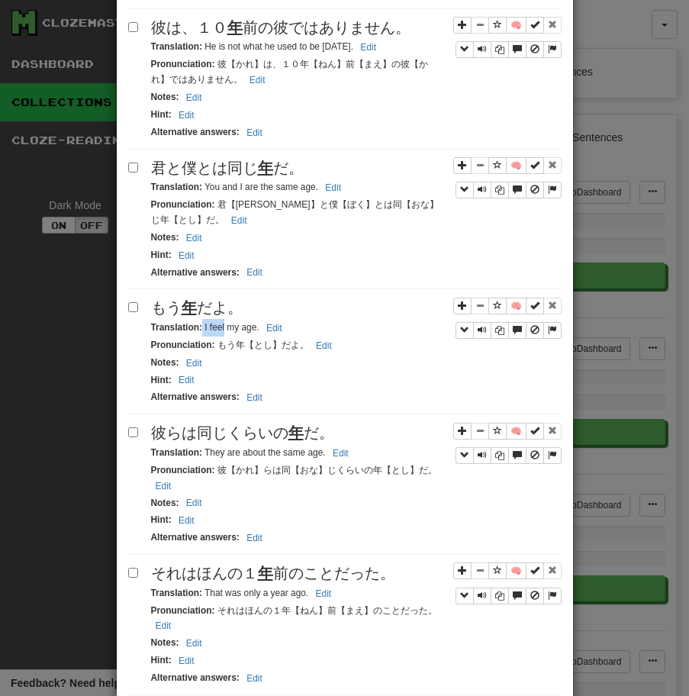
click at [222, 322] on small "Translation : I feel my age. Edit" at bounding box center [219, 327] width 136 height 11
click at [223, 322] on small "Translation : I feel my age. Edit" at bounding box center [219, 327] width 136 height 11
drag, startPoint x: 203, startPoint y: 315, endPoint x: 284, endPoint y: 311, distance: 81.0
click at [284, 322] on small "Translation : I feel my age. Edit" at bounding box center [219, 327] width 136 height 11
click at [274, 424] on span "彼らは同じくらいの 年 だ。" at bounding box center [242, 432] width 183 height 17
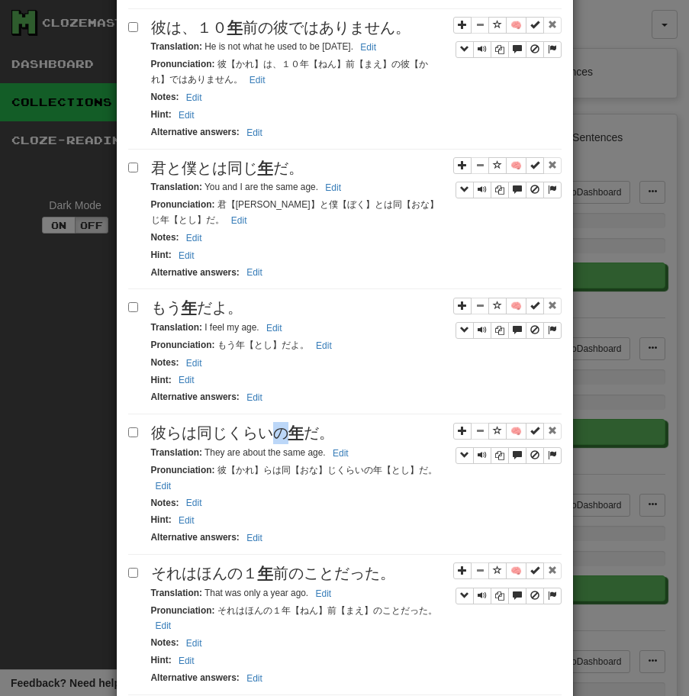
click at [274, 424] on span "彼らは同じくらいの 年 だ。" at bounding box center [242, 432] width 183 height 17
drag, startPoint x: 205, startPoint y: 441, endPoint x: 340, endPoint y: 439, distance: 135.0
click at [340, 447] on small "Translation : They are about the same age. Edit" at bounding box center [252, 452] width 202 height 11
click at [392, 565] on span "それはほんの[DATE]のことだった。" at bounding box center [273, 573] width 244 height 17
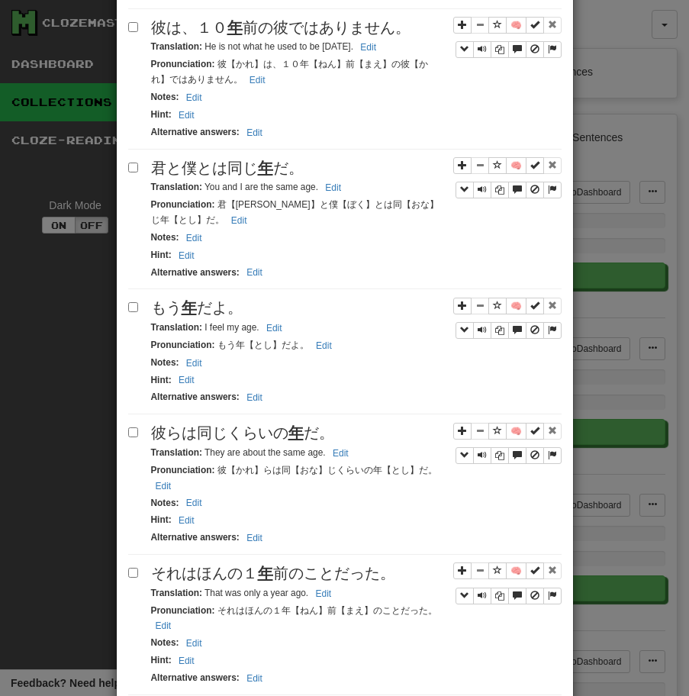
click at [392, 565] on span "それはほんの[DATE]のことだった。" at bounding box center [273, 573] width 244 height 17
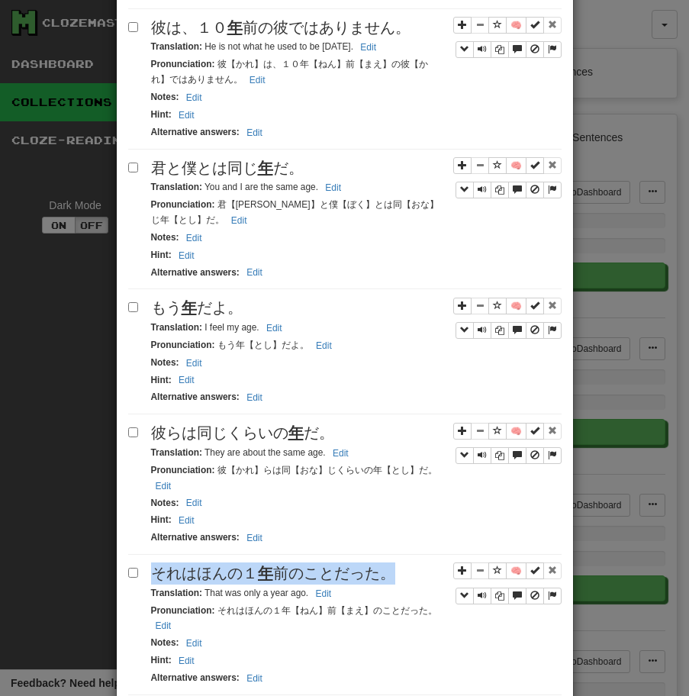
click at [392, 565] on span "それはほんの[DATE]のことだった。" at bounding box center [273, 573] width 244 height 17
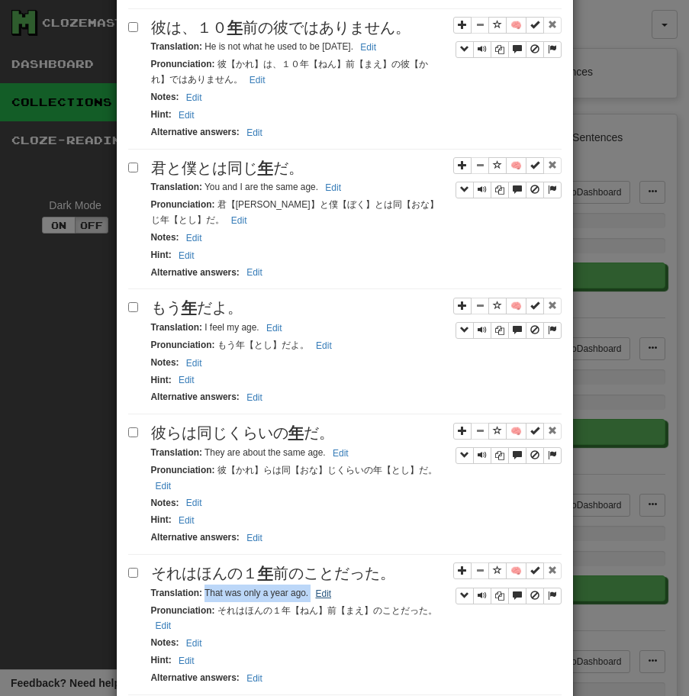
drag, startPoint x: 204, startPoint y: 581, endPoint x: 326, endPoint y: 575, distance: 121.4
click at [326, 587] on small "Translation : That was only a year ago. Edit" at bounding box center [243, 592] width 185 height 11
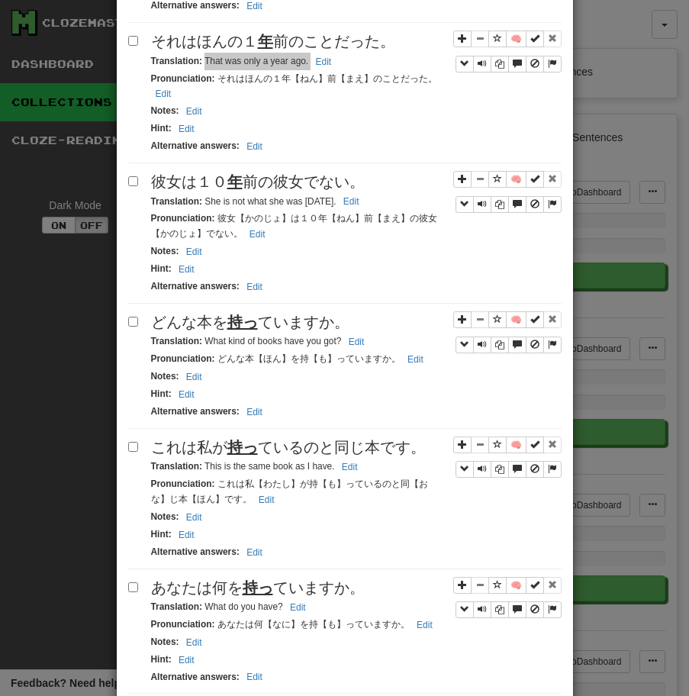
scroll to position [2264, 0]
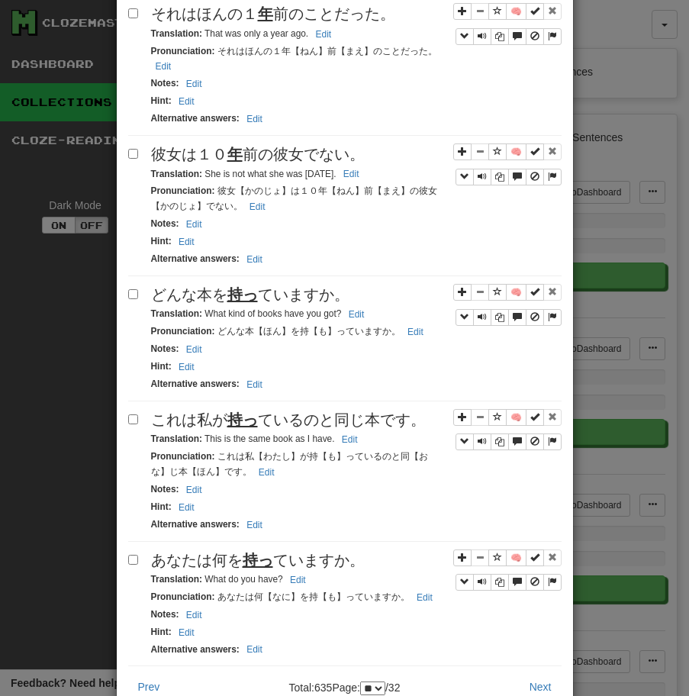
click at [263, 150] on span "彼女は[DATE]の彼女でない。" at bounding box center [258, 154] width 214 height 17
drag, startPoint x: 207, startPoint y: 162, endPoint x: 385, endPoint y: 162, distance: 177.8
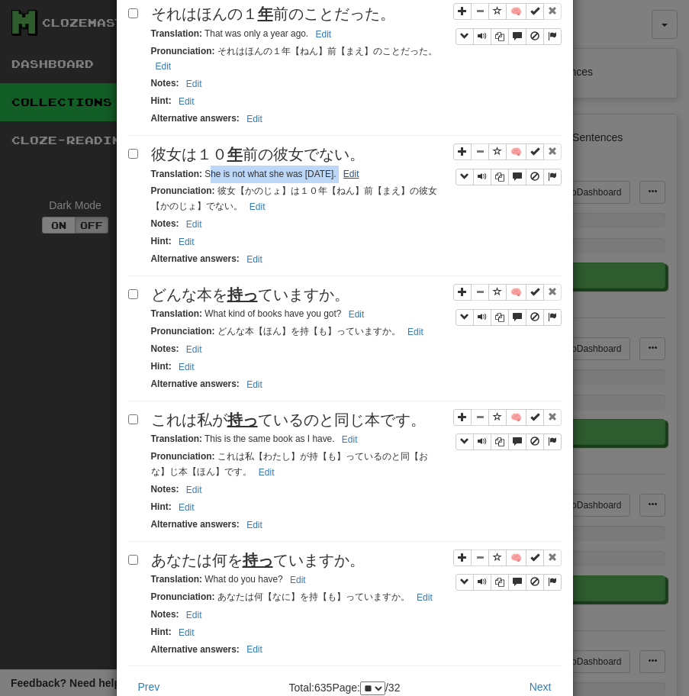
click at [364, 169] on small "Translation : She is not what she was [DATE]. Edit" at bounding box center [257, 174] width 213 height 11
drag, startPoint x: 206, startPoint y: 164, endPoint x: 434, endPoint y: 158, distance: 228.2
click at [434, 166] on div "Translation : She is not what she was [DATE]. Edit" at bounding box center [356, 175] width 410 height 18
click at [347, 288] on span "どんな本を 持っ ていますか。" at bounding box center [250, 294] width 198 height 17
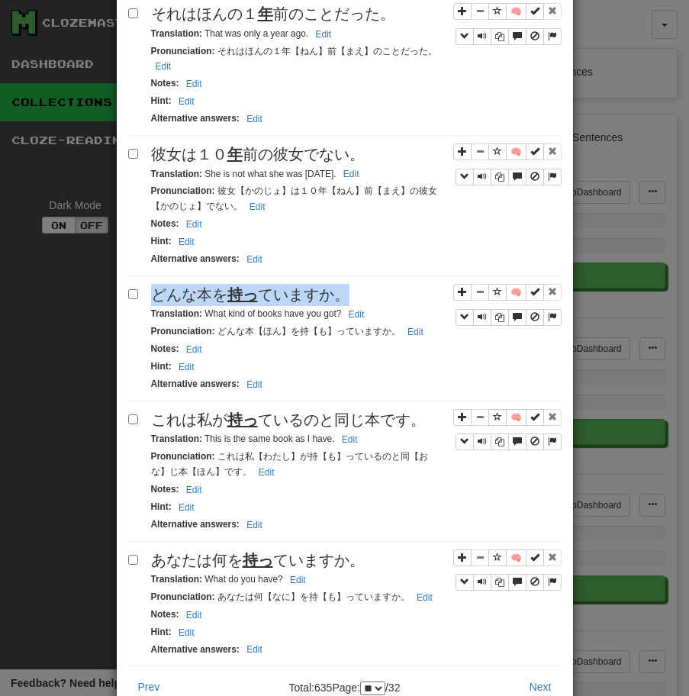
click at [347, 288] on span "どんな本を 持っ ていますか。" at bounding box center [250, 294] width 198 height 17
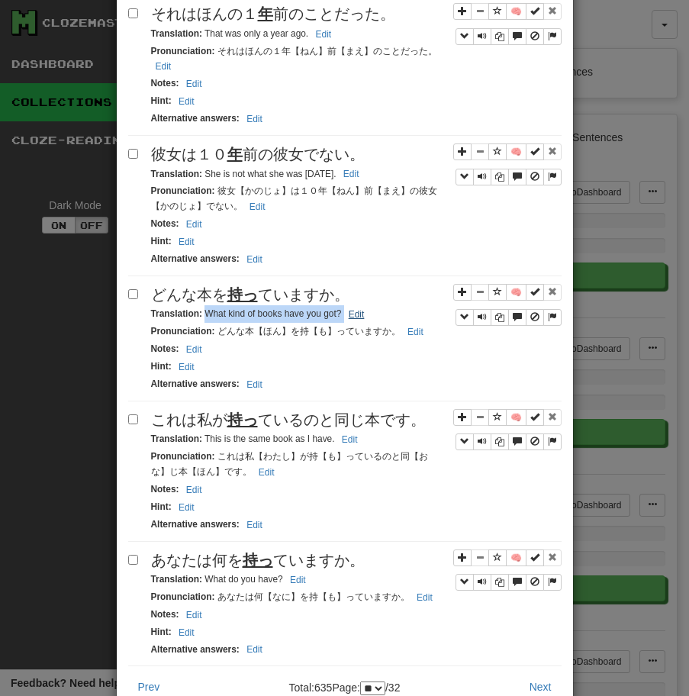
drag, startPoint x: 204, startPoint y: 298, endPoint x: 346, endPoint y: 300, distance: 141.1
click at [346, 308] on small "Translation : What kind of books have you got? Edit" at bounding box center [260, 313] width 218 height 11
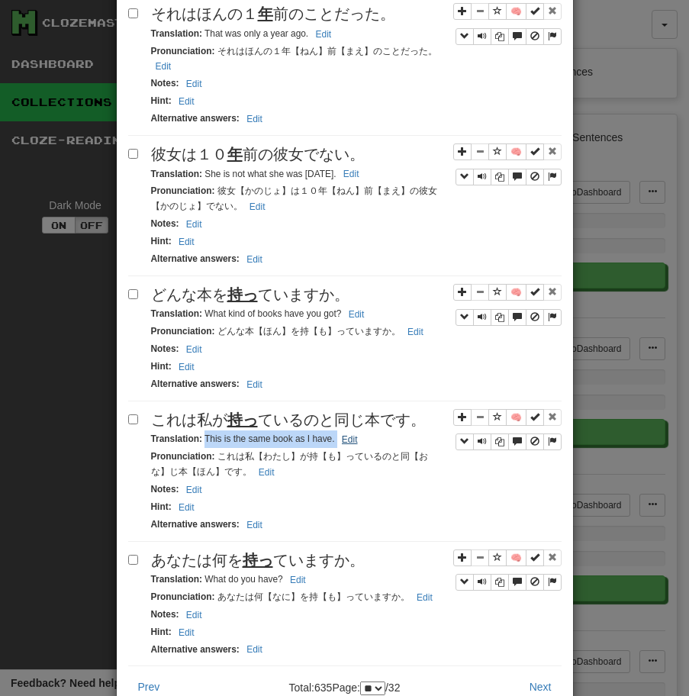
drag, startPoint x: 203, startPoint y: 430, endPoint x: 350, endPoint y: 425, distance: 147.3
click at [350, 433] on small "Translation : This is the same book as I have. Edit" at bounding box center [256, 438] width 211 height 11
click at [336, 554] on span "あなたは何を 持っ ていますか。" at bounding box center [258, 560] width 214 height 17
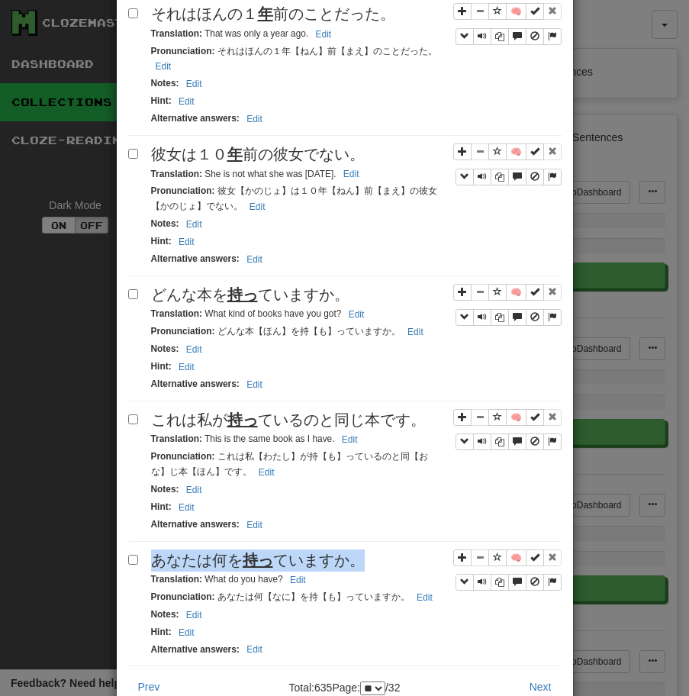
click at [336, 554] on span "あなたは何を 持っ ていますか。" at bounding box center [258, 560] width 214 height 17
drag, startPoint x: 202, startPoint y: 569, endPoint x: 253, endPoint y: 570, distance: 51.1
click at [253, 574] on small "Translation : What do you have? Edit" at bounding box center [230, 579] width 159 height 11
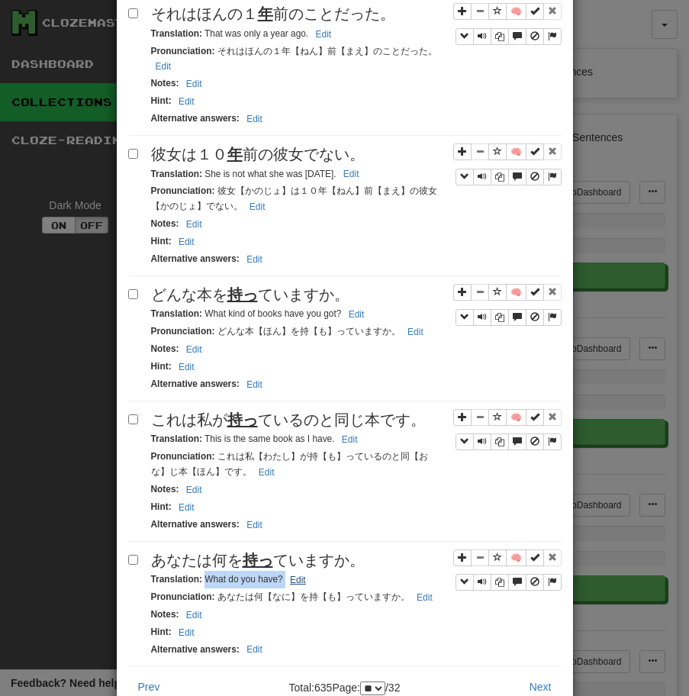
drag, startPoint x: 204, startPoint y: 569, endPoint x: 294, endPoint y: 568, distance: 90.0
click at [294, 574] on small "Translation : What do you have? Edit" at bounding box center [230, 579] width 159 height 11
click at [543, 678] on button "Next" at bounding box center [541, 687] width 42 height 26
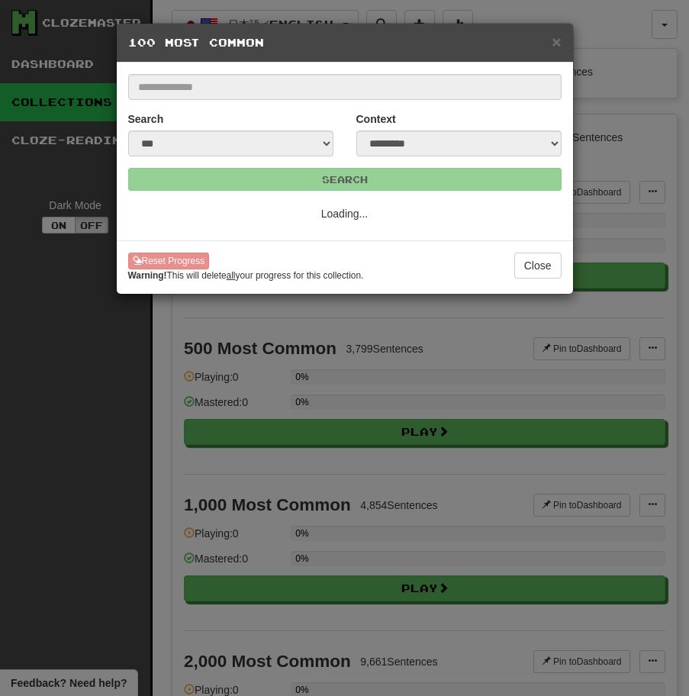
scroll to position [0, 0]
select select "**"
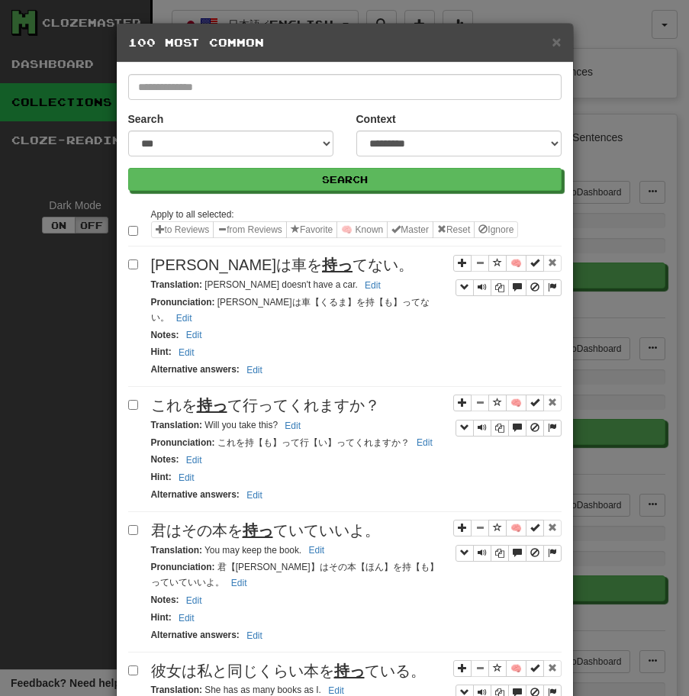
click at [223, 267] on span "[PERSON_NAME]は車を 持っ てない。" at bounding box center [282, 264] width 262 height 17
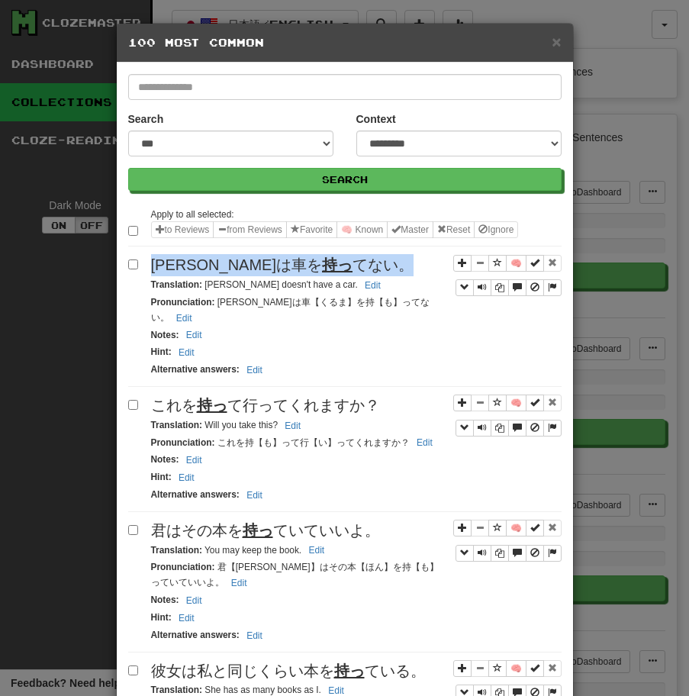
click at [223, 267] on span "[PERSON_NAME]は車を 持っ てない。" at bounding box center [282, 264] width 262 height 17
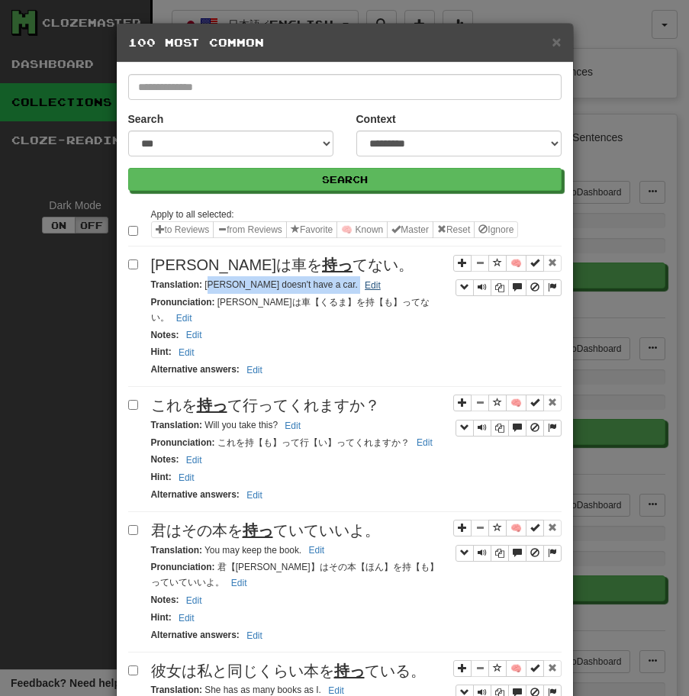
drag, startPoint x: 206, startPoint y: 285, endPoint x: 312, endPoint y: 282, distance: 106.1
click at [312, 282] on small "Translation : [PERSON_NAME] doesn't have a car. Edit" at bounding box center [268, 284] width 234 height 11
drag, startPoint x: 204, startPoint y: 284, endPoint x: 340, endPoint y: 281, distance: 136.6
click at [340, 281] on div "Translation : [PERSON_NAME] doesn't have a car. Edit" at bounding box center [356, 285] width 410 height 18
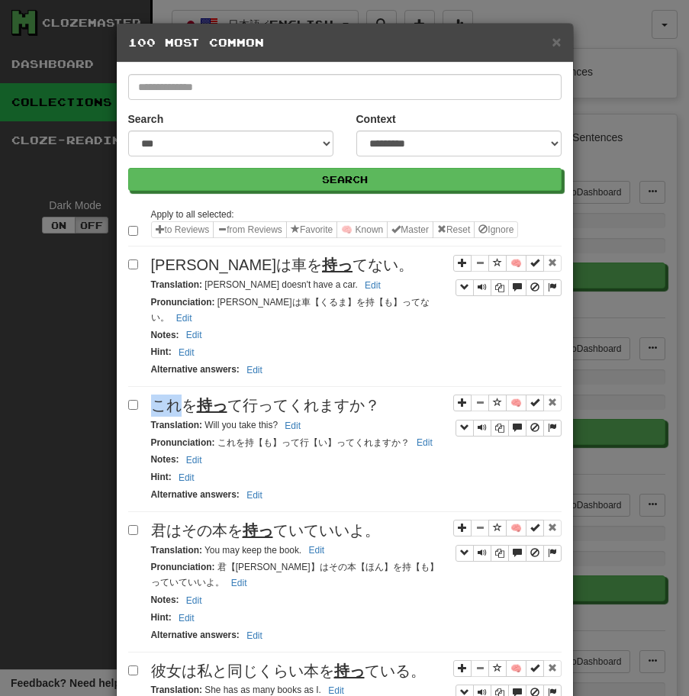
drag, startPoint x: 206, startPoint y: 410, endPoint x: 298, endPoint y: 410, distance: 92.3
click at [298, 420] on small "Translation : Will you take this? Edit" at bounding box center [228, 425] width 155 height 11
click at [368, 522] on span "君はその本を 持っ ていていいよ。" at bounding box center [265, 530] width 229 height 17
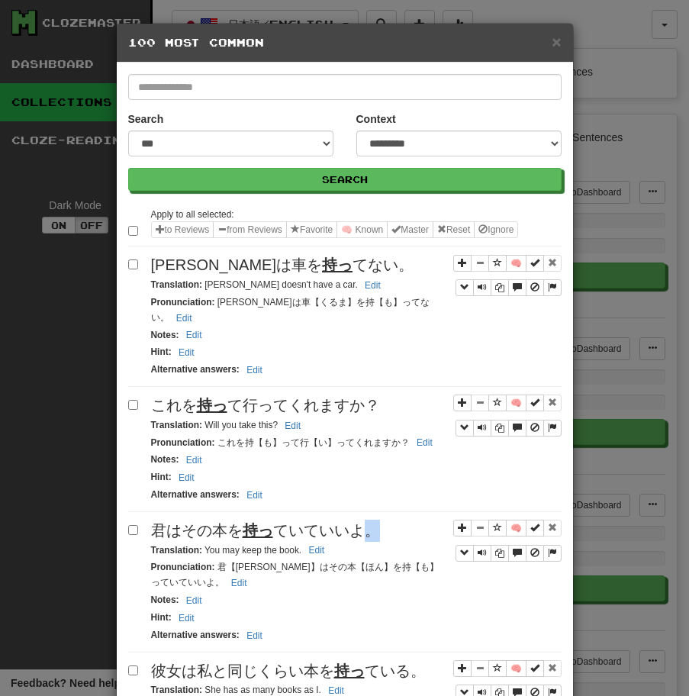
click at [368, 522] on span "君はその本を 持っ ていていいよ。" at bounding box center [265, 530] width 229 height 17
drag, startPoint x: 204, startPoint y: 536, endPoint x: 321, endPoint y: 540, distance: 116.8
click at [321, 545] on small "Translation : You may keep the book. Edit" at bounding box center [240, 550] width 179 height 11
click at [323, 662] on span "彼女は私と同じくらい本を 持っ ている。" at bounding box center [288, 670] width 275 height 17
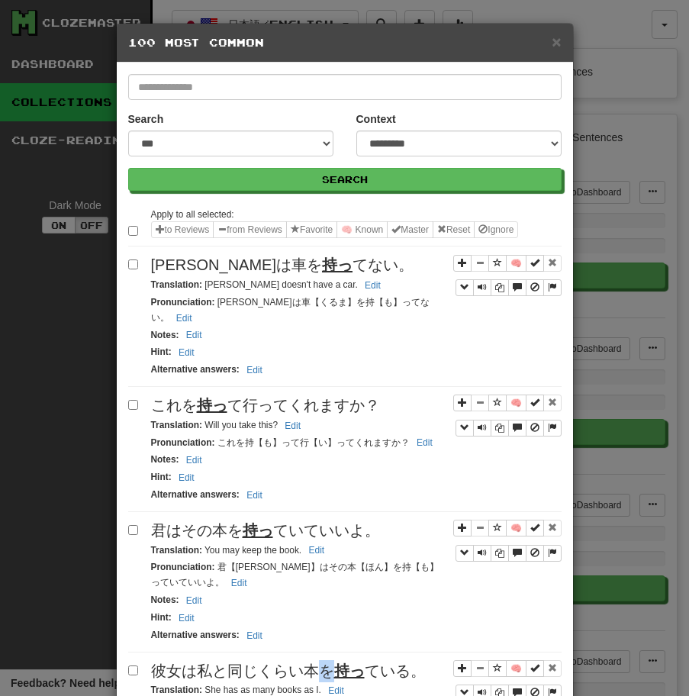
click at [323, 662] on span "彼女は私と同じくらい本を 持っ ている。" at bounding box center [288, 670] width 275 height 17
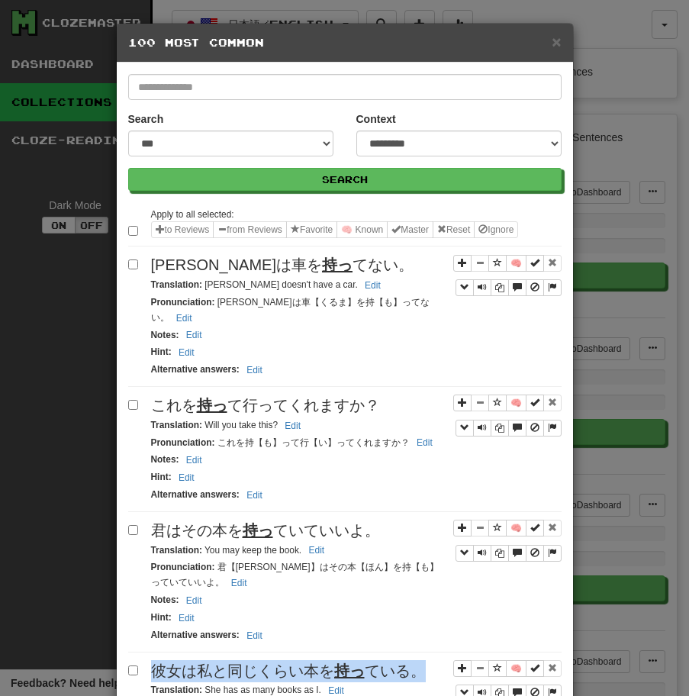
click at [323, 662] on span "彼女は私と同じくらい本を 持っ ている。" at bounding box center [288, 670] width 275 height 17
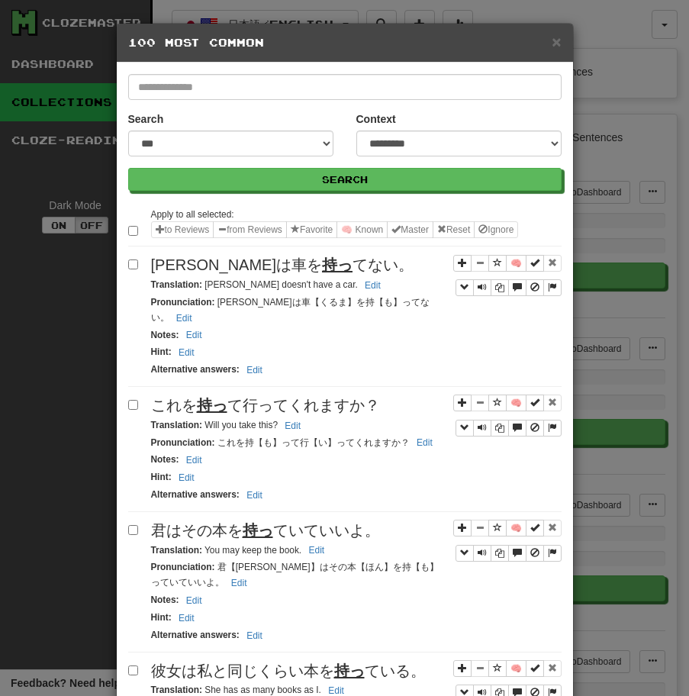
drag, startPoint x: 206, startPoint y: 676, endPoint x: 298, endPoint y: 674, distance: 91.6
click at [298, 684] on small "Translation : She has as many books as I. Edit" at bounding box center [250, 689] width 198 height 11
drag, startPoint x: 205, startPoint y: 676, endPoint x: 320, endPoint y: 680, distance: 115.3
click at [320, 684] on small "Translation : She has as many books as I. Edit" at bounding box center [250, 689] width 198 height 11
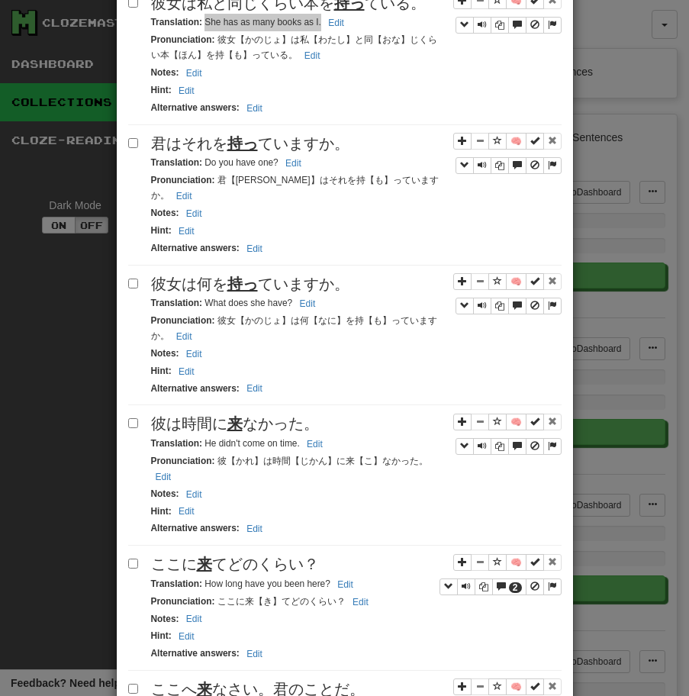
scroll to position [672, 0]
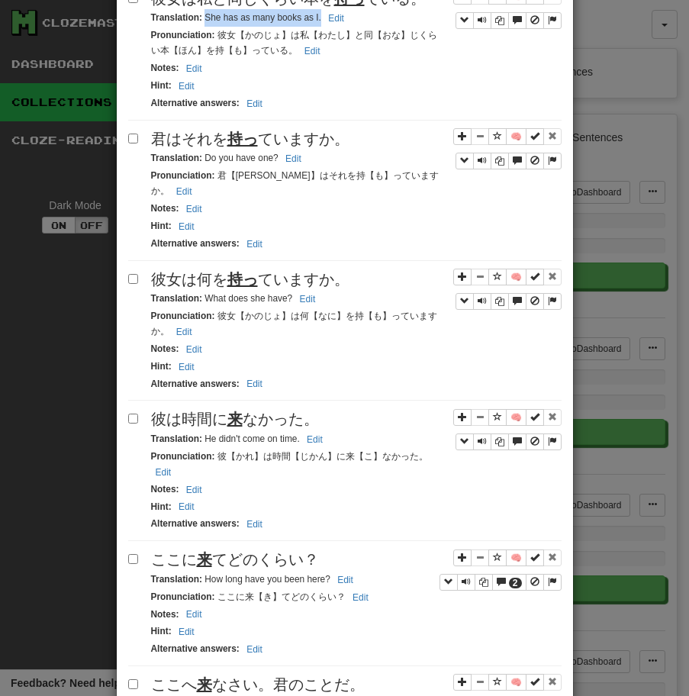
click at [305, 128] on div "君はそれを 持っ ていますか。" at bounding box center [356, 139] width 410 height 22
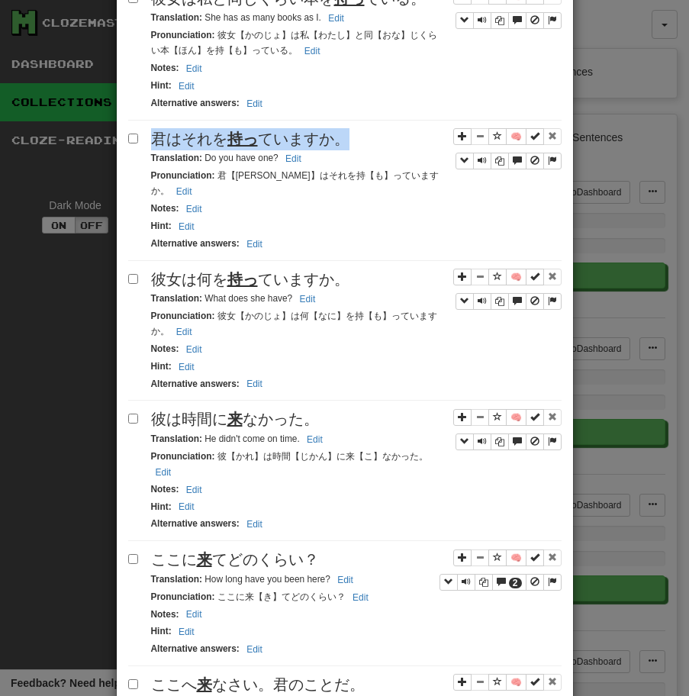
click at [305, 128] on div "君はそれを 持っ ていますか。" at bounding box center [356, 139] width 410 height 22
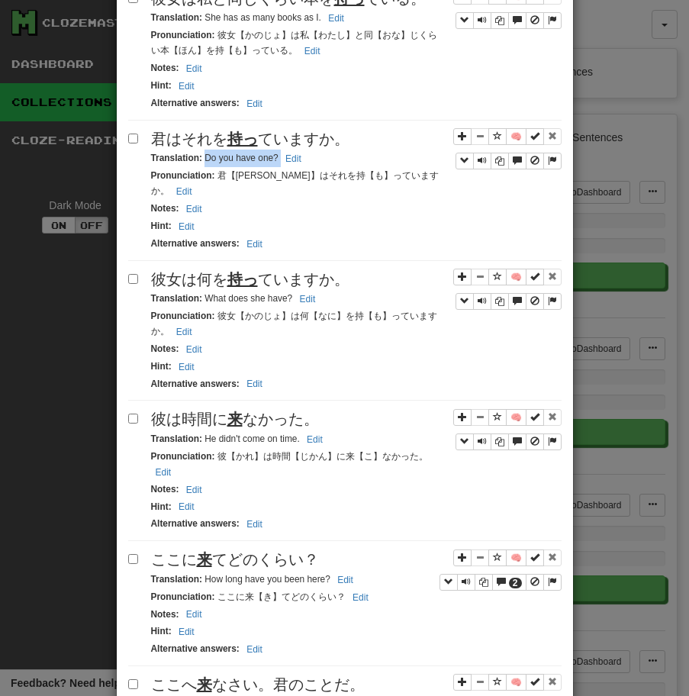
drag, startPoint x: 204, startPoint y: 146, endPoint x: 308, endPoint y: 146, distance: 103.8
click at [308, 150] on div "Translation : Do you have one? Edit" at bounding box center [356, 159] width 410 height 18
click at [328, 271] on span "彼女は何を 持っ ていますか。" at bounding box center [250, 279] width 198 height 17
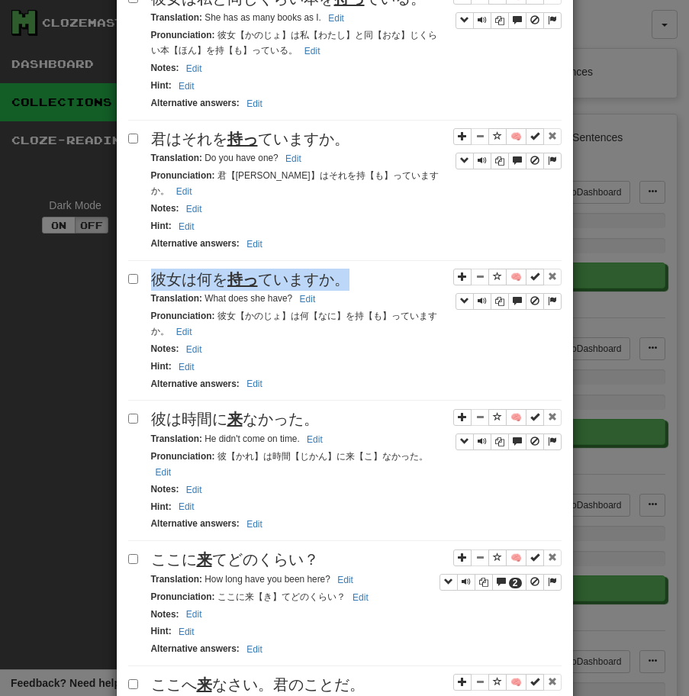
click at [328, 271] on span "彼女は何を 持っ ていますか。" at bounding box center [250, 279] width 198 height 17
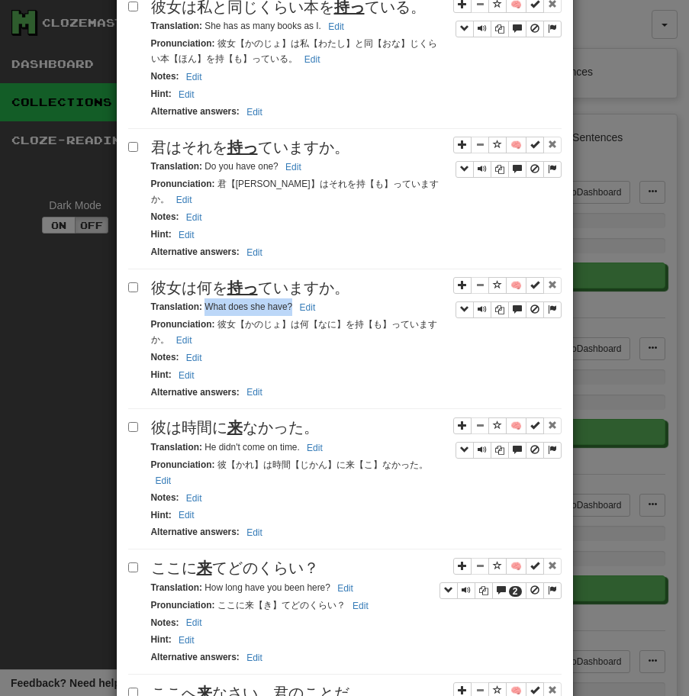
drag, startPoint x: 205, startPoint y: 277, endPoint x: 291, endPoint y: 279, distance: 85.5
click at [291, 301] on small "Translation : What does she have? Edit" at bounding box center [235, 306] width 169 height 11
click at [266, 419] on span "彼は時間に 来 なかった。" at bounding box center [235, 427] width 168 height 17
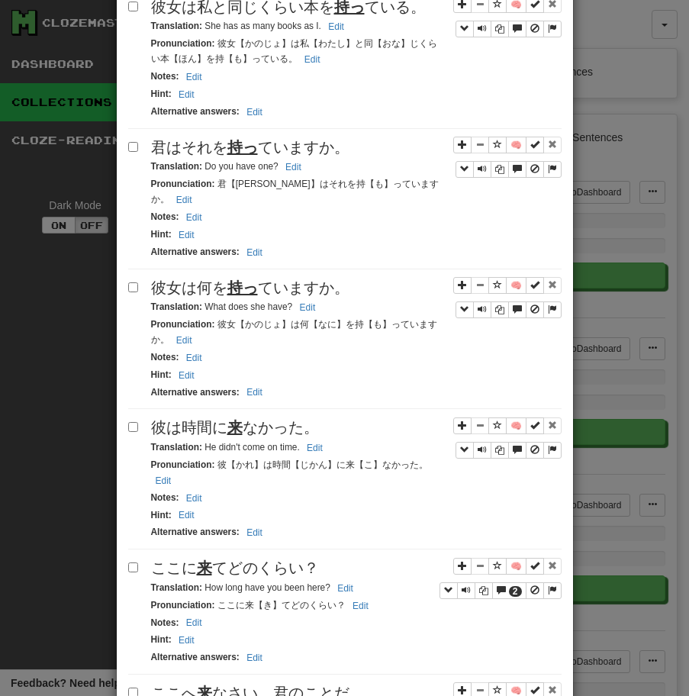
click at [202, 442] on small "Translation : He didn't come on time. Edit" at bounding box center [239, 447] width 176 height 11
drag, startPoint x: 204, startPoint y: 419, endPoint x: 314, endPoint y: 426, distance: 109.4
click at [314, 426] on div "🧠 彼は時間に 来 なかった。 Translation : He didn't come on time. Edit Pronunciation : 彼【かれ…" at bounding box center [344, 483] width 433 height 133
click at [262, 559] on span "ここに 来 てどのくらい？" at bounding box center [235, 567] width 168 height 17
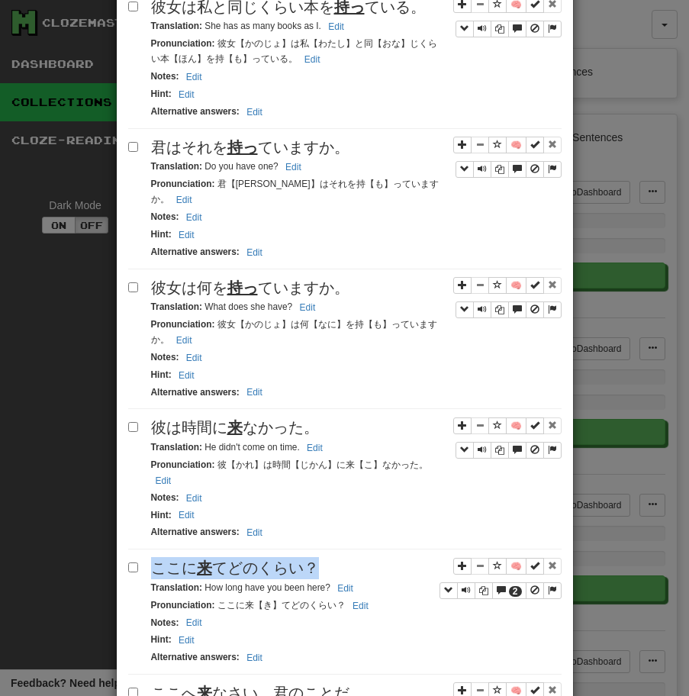
click at [262, 559] on span "ここに 来 てどのくらい？" at bounding box center [235, 567] width 168 height 17
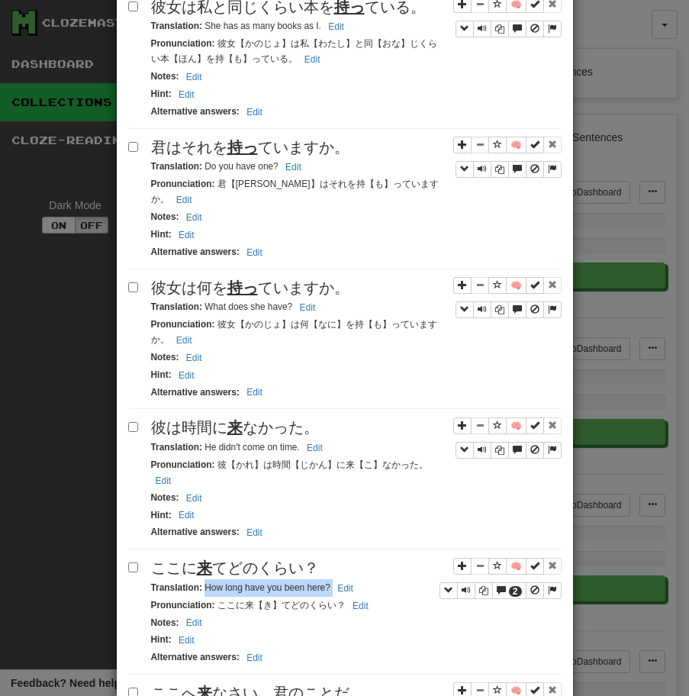
drag, startPoint x: 204, startPoint y: 558, endPoint x: 365, endPoint y: 565, distance: 161.1
click at [365, 579] on div "Translation : How long have you been here? Edit" at bounding box center [356, 588] width 410 height 18
click at [346, 684] on span "ここへ 来 なさい。君のことだ。" at bounding box center [258, 692] width 214 height 17
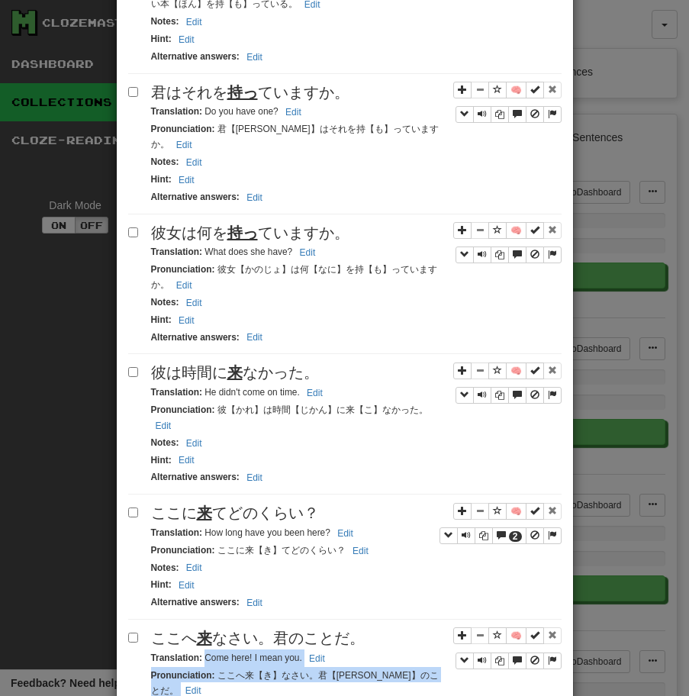
scroll to position [773, 0]
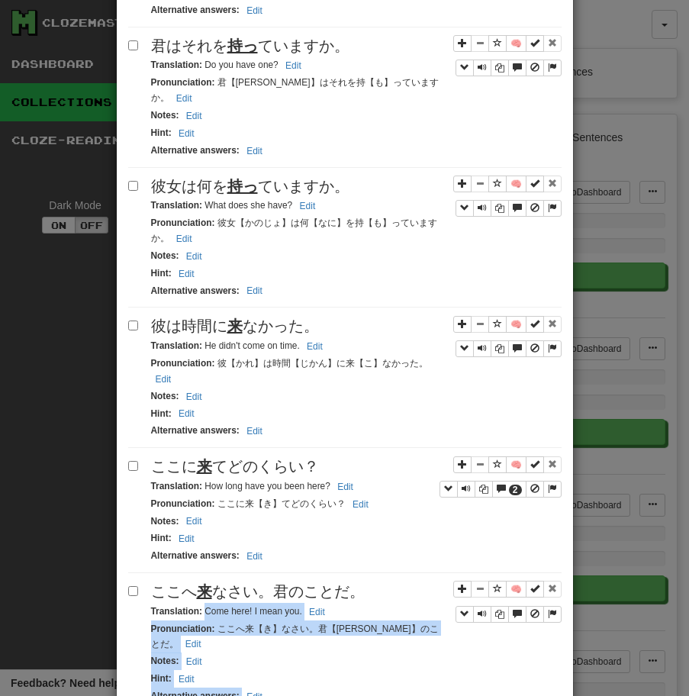
drag, startPoint x: 205, startPoint y: 685, endPoint x: 323, endPoint y: 691, distance: 118.4
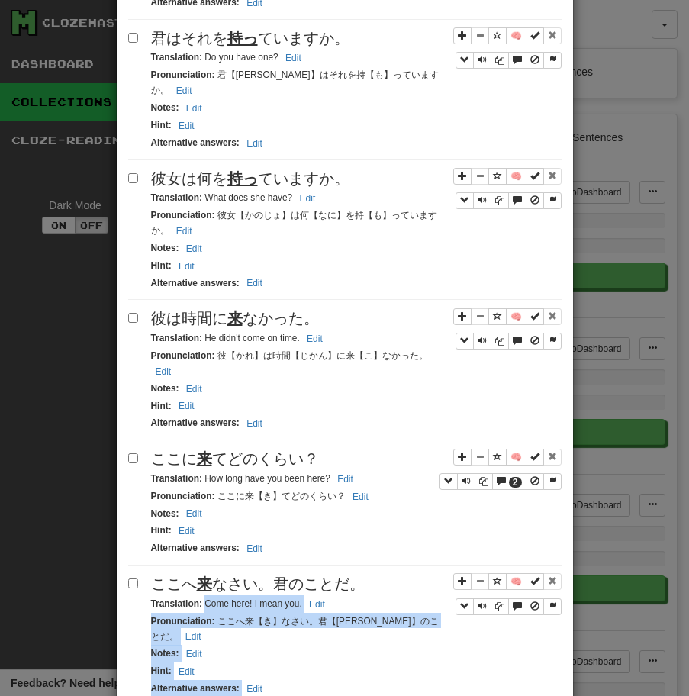
click at [257, 613] on div "Pronunciation : ここへ来【き】なさい。君【[PERSON_NAME]】のことだ。 Edit" at bounding box center [356, 629] width 410 height 33
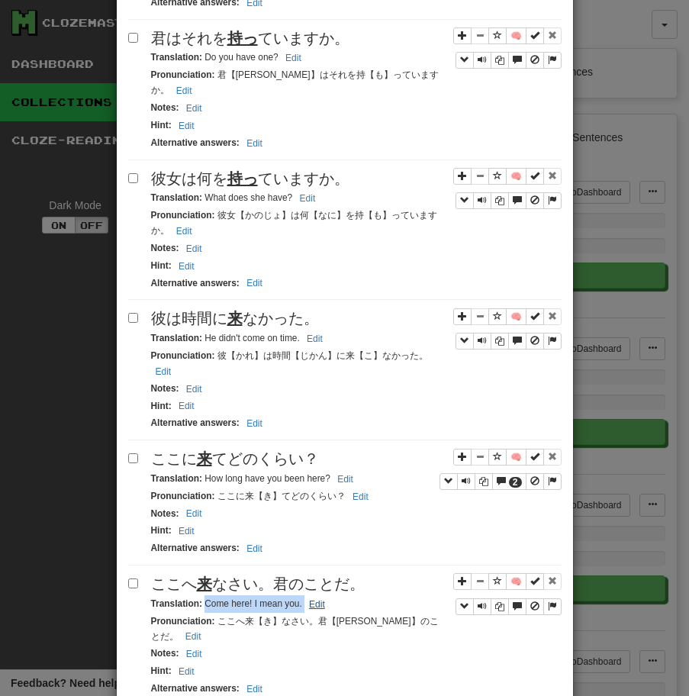
drag, startPoint x: 204, startPoint y: 574, endPoint x: 311, endPoint y: 576, distance: 107.6
click at [311, 598] on small "Translation : Come here! I mean you. Edit" at bounding box center [240, 603] width 179 height 11
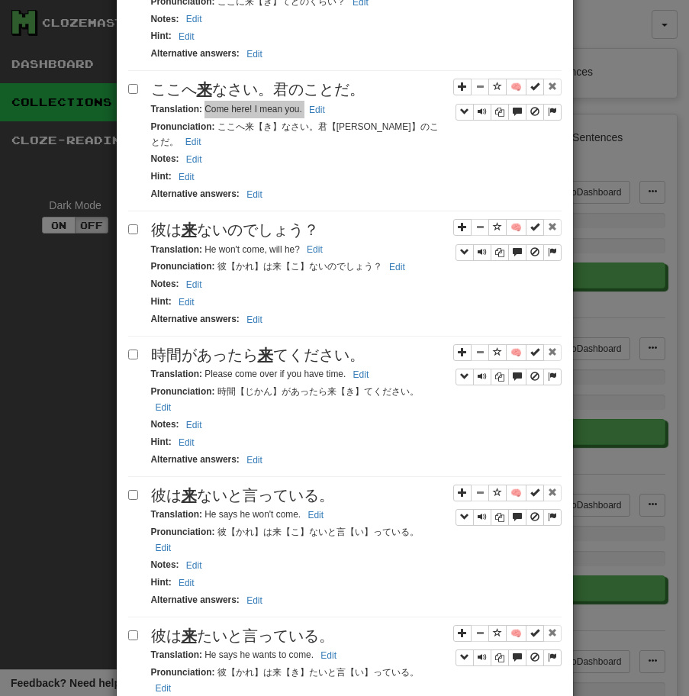
scroll to position [1329, 0]
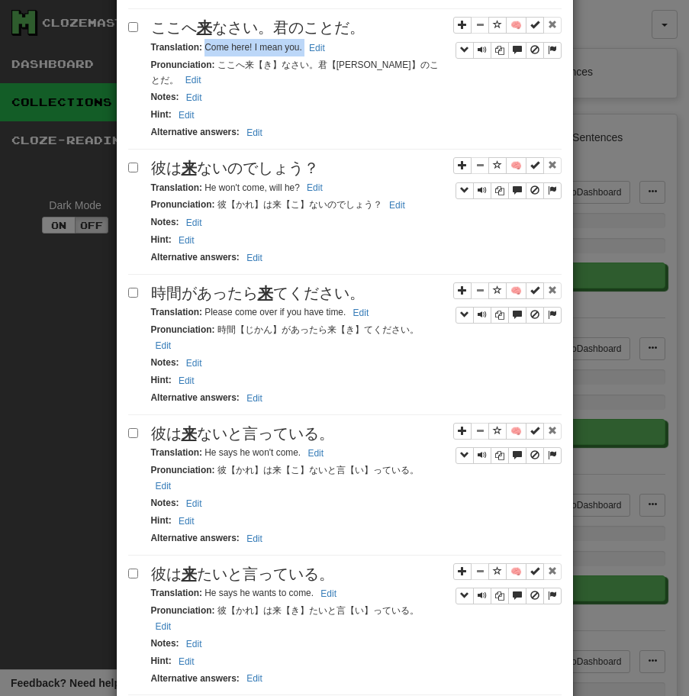
click at [307, 159] on span "彼は 来 ないのでしょう？" at bounding box center [235, 167] width 168 height 17
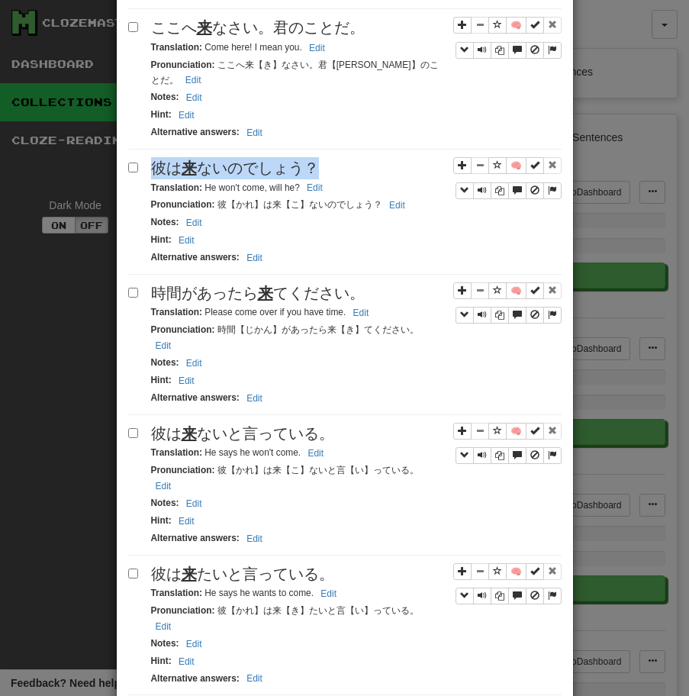
click at [307, 159] on span "彼は 来 ないのでしょう？" at bounding box center [235, 167] width 168 height 17
drag, startPoint x: 204, startPoint y: 143, endPoint x: 301, endPoint y: 142, distance: 97.7
click at [301, 182] on small "Translation : He won't come, will he? Edit" at bounding box center [239, 187] width 176 height 11
click at [351, 285] on span "時間があったら 来 てください。" at bounding box center [258, 293] width 214 height 17
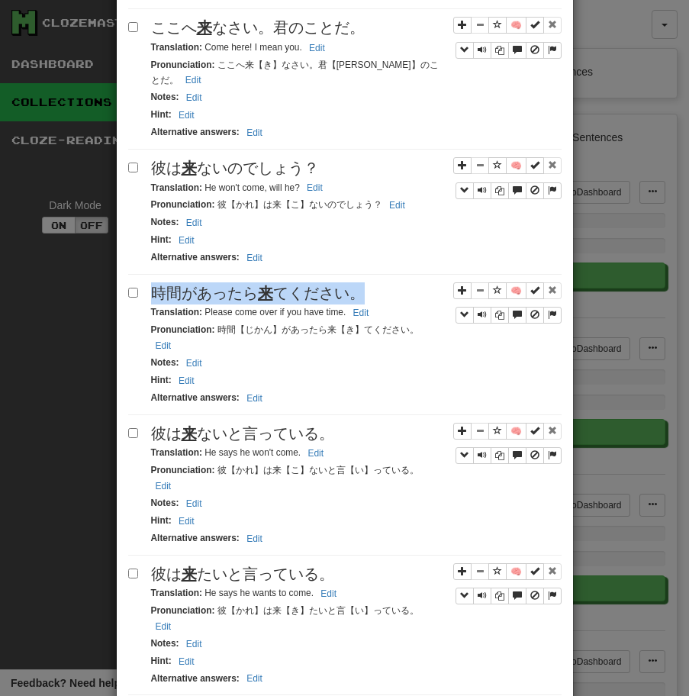
click at [351, 285] on span "時間があったら 来 てください。" at bounding box center [258, 293] width 214 height 17
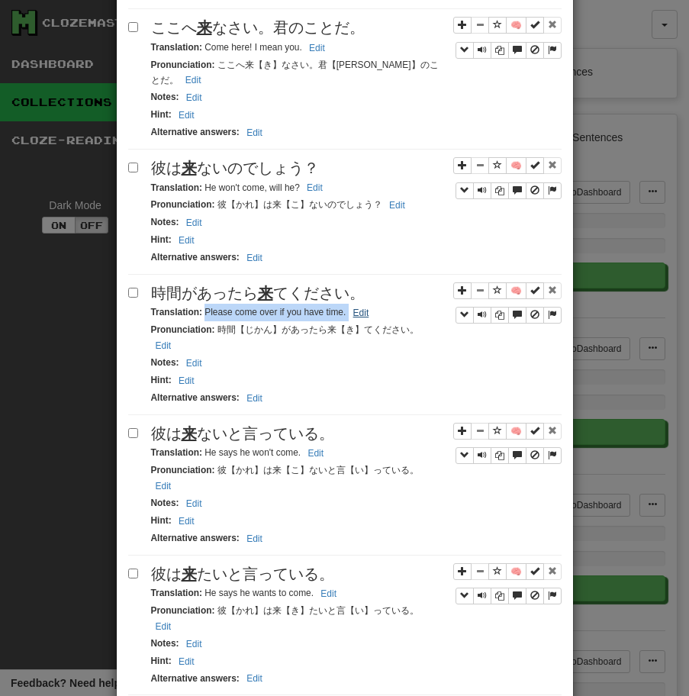
drag, startPoint x: 204, startPoint y: 267, endPoint x: 348, endPoint y: 269, distance: 143.4
click at [348, 307] on small "Translation : Please come over if you have time. Edit" at bounding box center [262, 312] width 223 height 11
click at [294, 425] on span "彼は 来 ないと言っている。" at bounding box center [242, 433] width 183 height 17
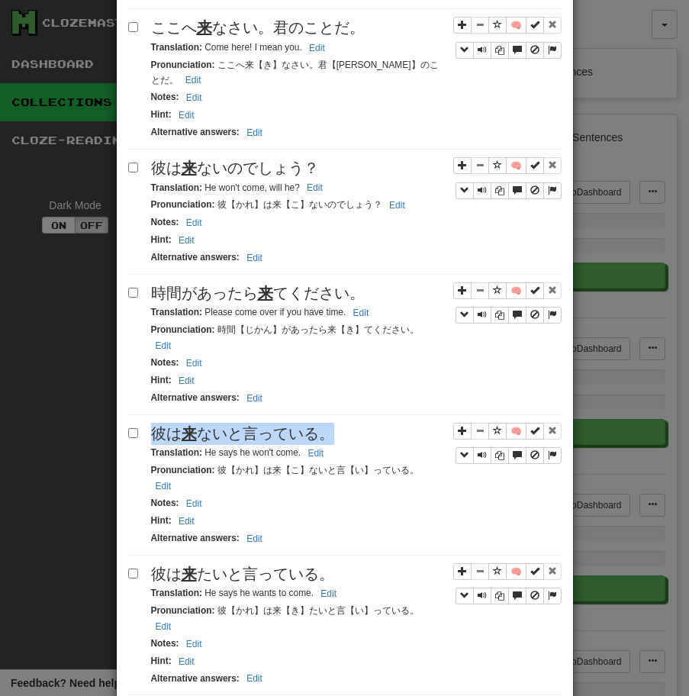
click at [294, 425] on span "彼は 来 ないと言っている。" at bounding box center [242, 433] width 183 height 17
drag, startPoint x: 203, startPoint y: 391, endPoint x: 323, endPoint y: 398, distance: 120.0
click at [323, 447] on small "Translation : He says he won't come. Edit" at bounding box center [240, 452] width 178 height 11
click at [276, 563] on div "彼は 来 たいと言っている。" at bounding box center [356, 574] width 410 height 22
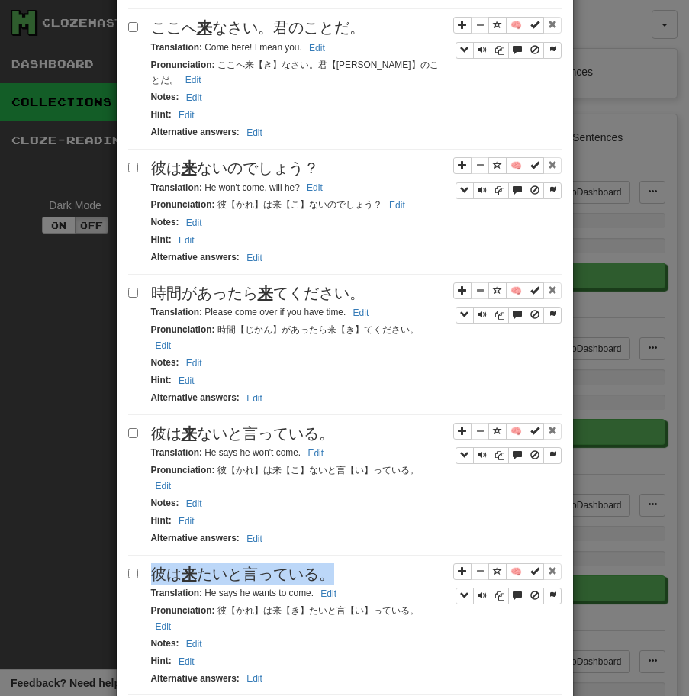
click at [276, 563] on div "彼は 来 たいと言っている。" at bounding box center [356, 574] width 410 height 22
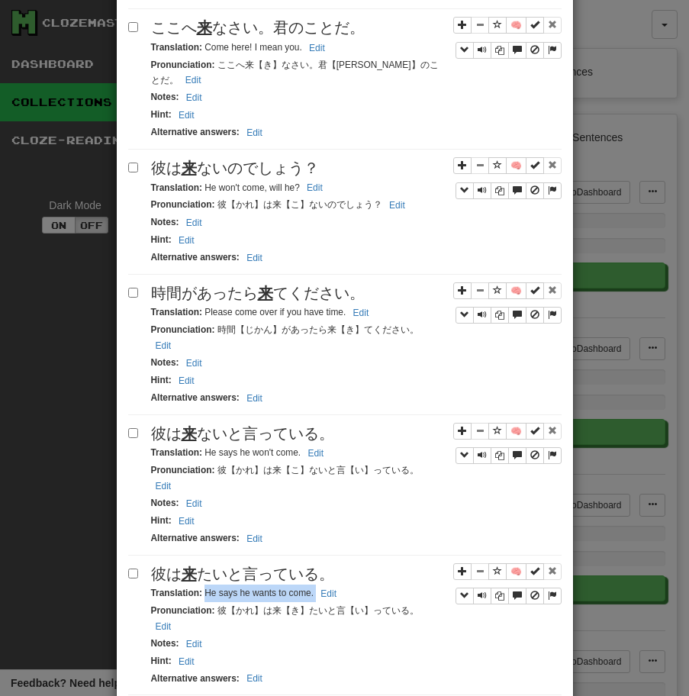
drag, startPoint x: 204, startPoint y: 517, endPoint x: 315, endPoint y: 516, distance: 111.4
click at [315, 587] on small "Translation : He says he wants to come. Edit" at bounding box center [246, 592] width 190 height 11
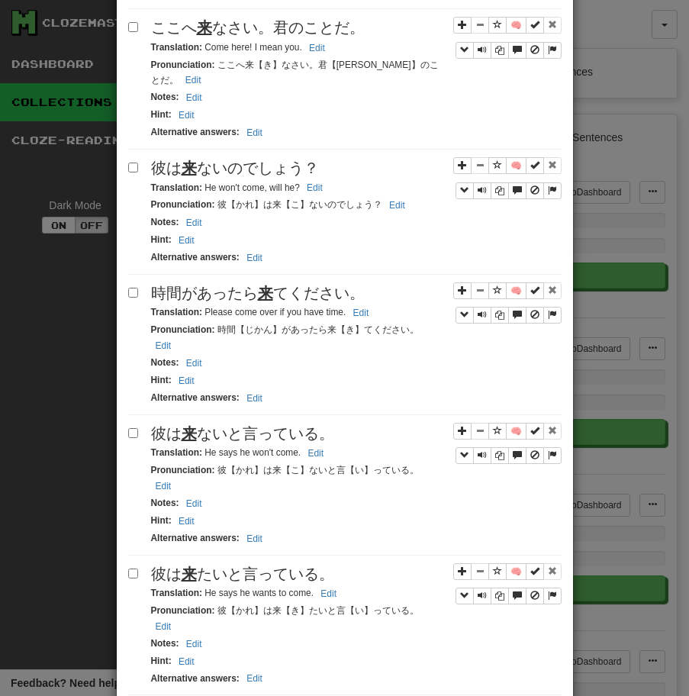
drag, startPoint x: 204, startPoint y: 642, endPoint x: 376, endPoint y: 642, distance: 172.4
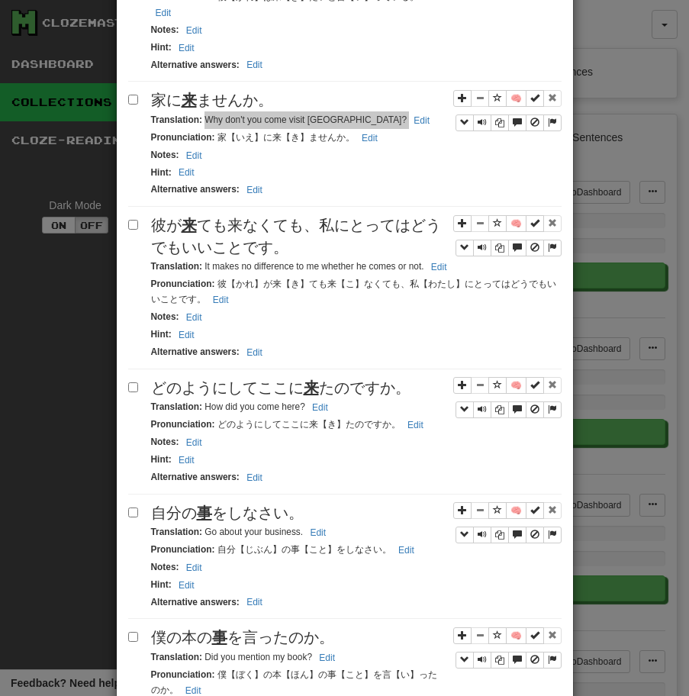
scroll to position [1971, 0]
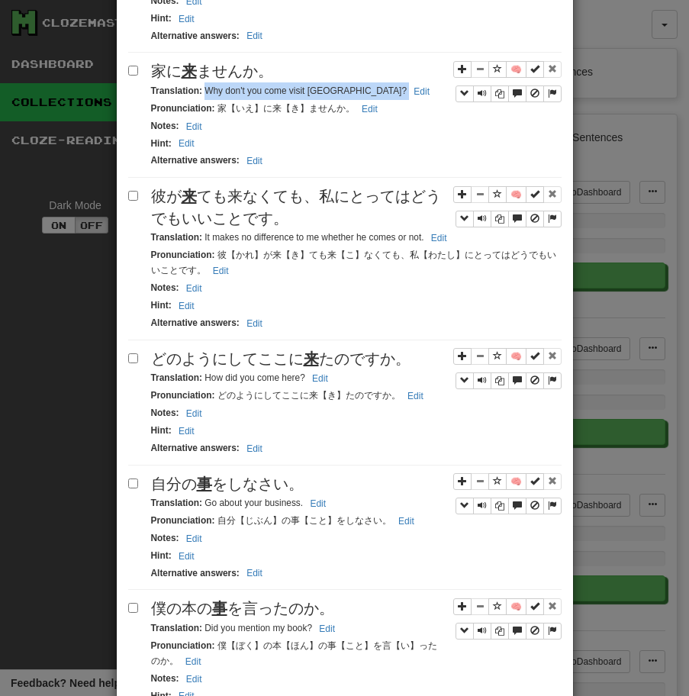
click at [285, 188] on span "彼が 来 ても来なくても、私にとってはどうでもいいことです。" at bounding box center [296, 207] width 290 height 39
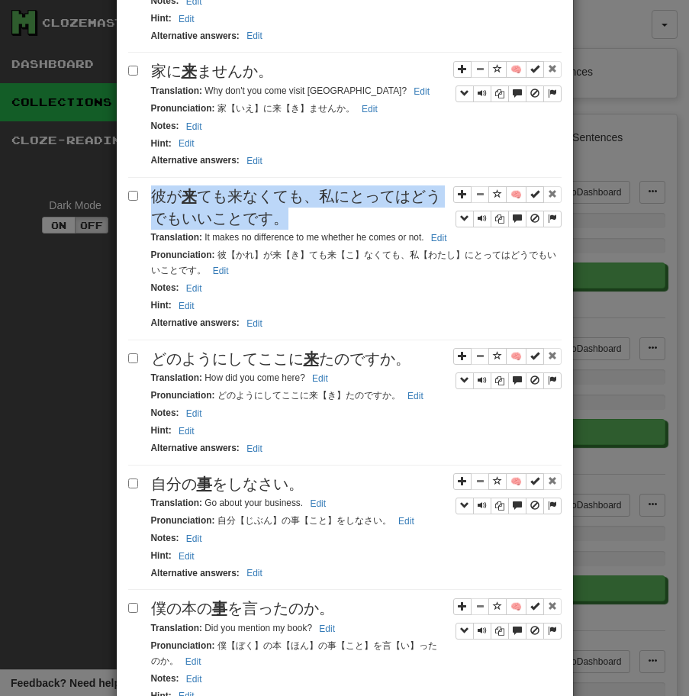
click at [285, 188] on span "彼が 来 ても来なくても、私にとってはどうでもいいことです。" at bounding box center [296, 207] width 290 height 39
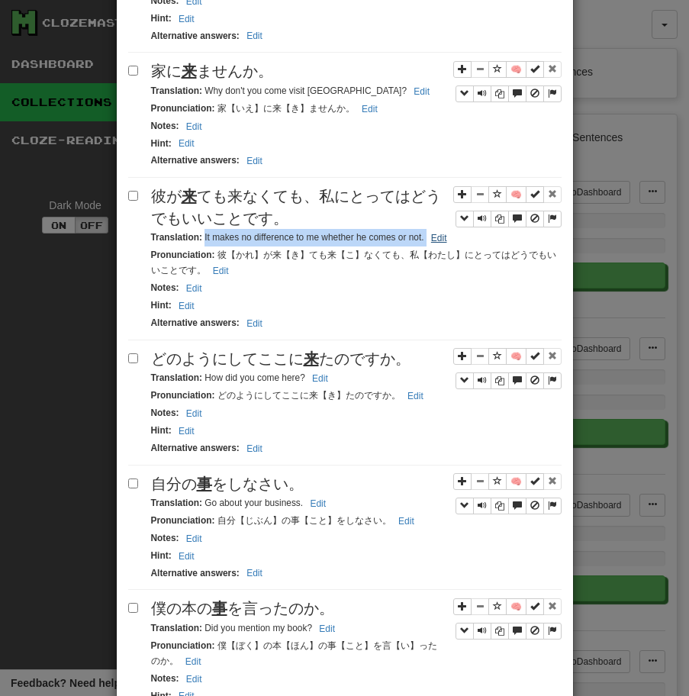
drag, startPoint x: 203, startPoint y: 149, endPoint x: 431, endPoint y: 145, distance: 228.1
click at [431, 232] on small "Translation : It makes no difference to me whether he comes or not. Edit" at bounding box center [301, 237] width 301 height 11
click at [290, 246] on div "🧠 彼が 来 ても来なくても、私にとってはどうでもいいことです。 Translation : It makes no difference to me whe…" at bounding box center [344, 262] width 433 height 154
click at [275, 348] on div "どのようにしてここに 来 たのですか。" at bounding box center [356, 359] width 410 height 22
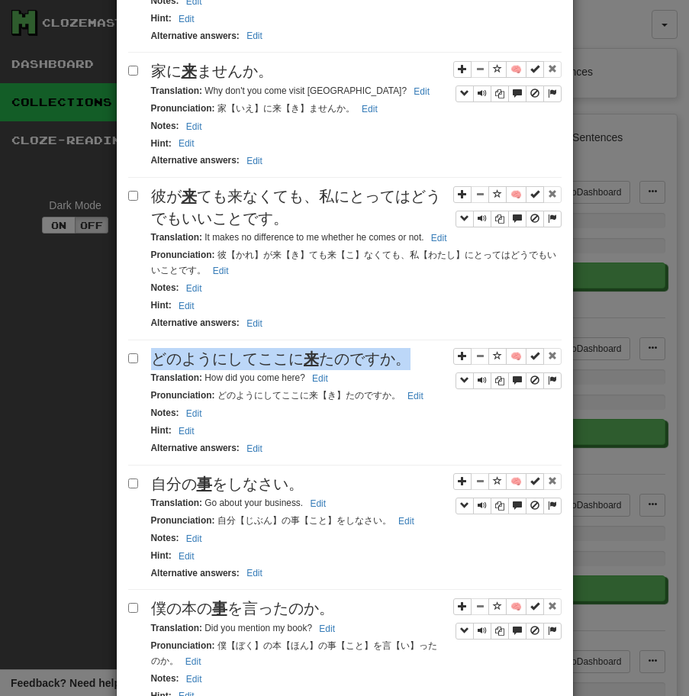
click at [275, 348] on div "どのようにしてここに 来 たのですか。" at bounding box center [356, 359] width 410 height 22
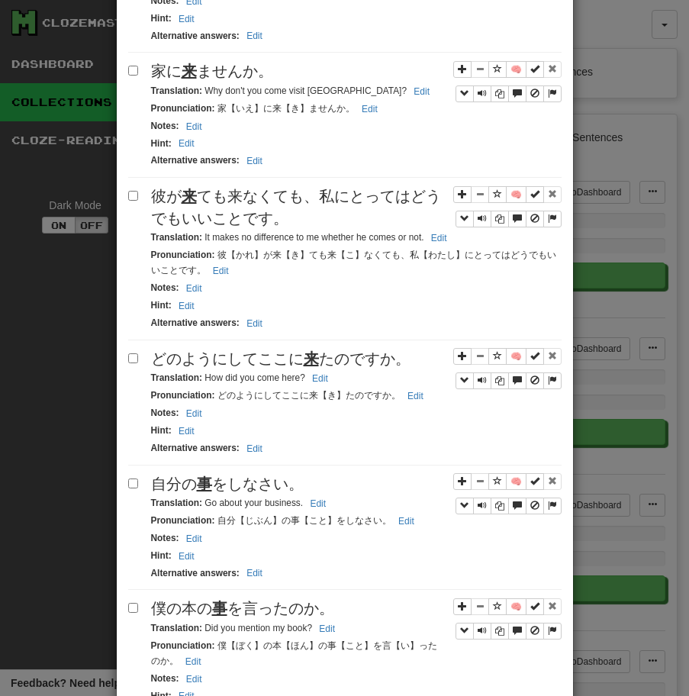
click at [205, 369] on div "Translation : How did you come here? Edit" at bounding box center [356, 378] width 410 height 18
drag, startPoint x: 204, startPoint y: 285, endPoint x: 324, endPoint y: 292, distance: 120.0
click at [324, 372] on small "Translation : How did you come here? Edit" at bounding box center [242, 377] width 182 height 11
click at [312, 473] on div "自分の 事 をしなさい。" at bounding box center [356, 484] width 410 height 22
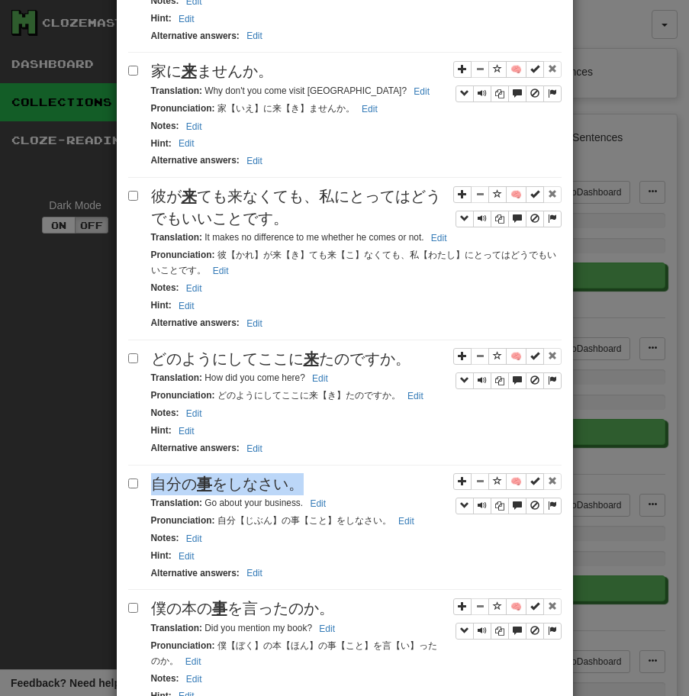
click at [312, 473] on div "自分の 事 をしなさい。" at bounding box center [356, 484] width 410 height 22
click at [207, 497] on small "Translation : Go about your business. Edit" at bounding box center [241, 502] width 180 height 11
drag, startPoint x: 205, startPoint y: 415, endPoint x: 372, endPoint y: 413, distance: 167.1
click at [372, 494] on div "Translation : Go about your business. Edit" at bounding box center [356, 503] width 410 height 18
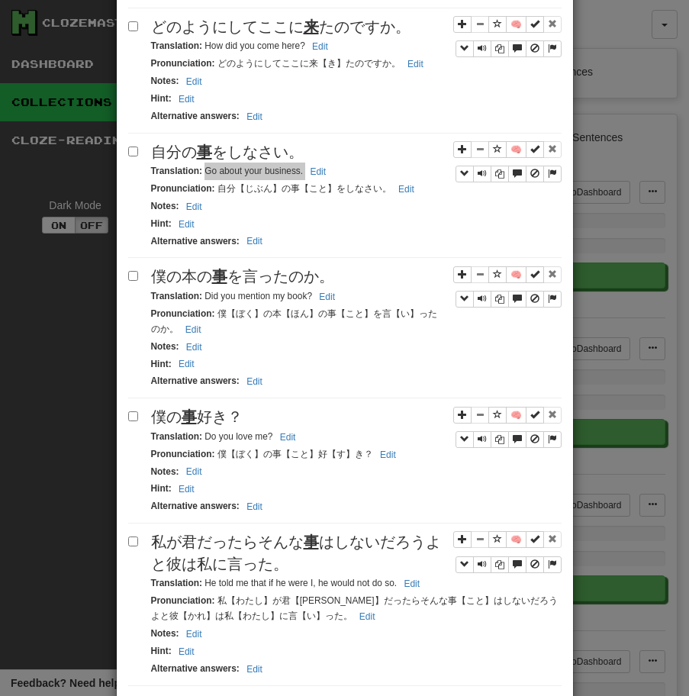
scroll to position [2340, 0]
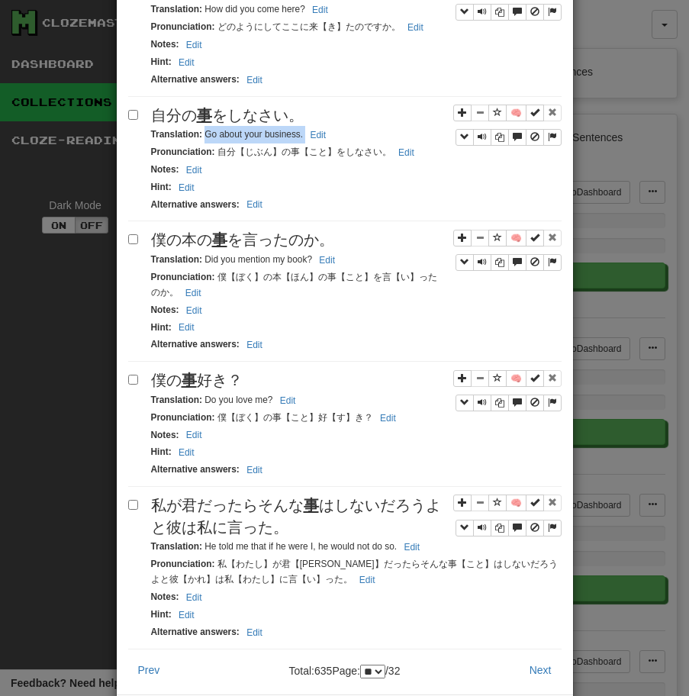
click at [230, 229] on div "僕の本の 事 を言ったのか。" at bounding box center [356, 240] width 410 height 22
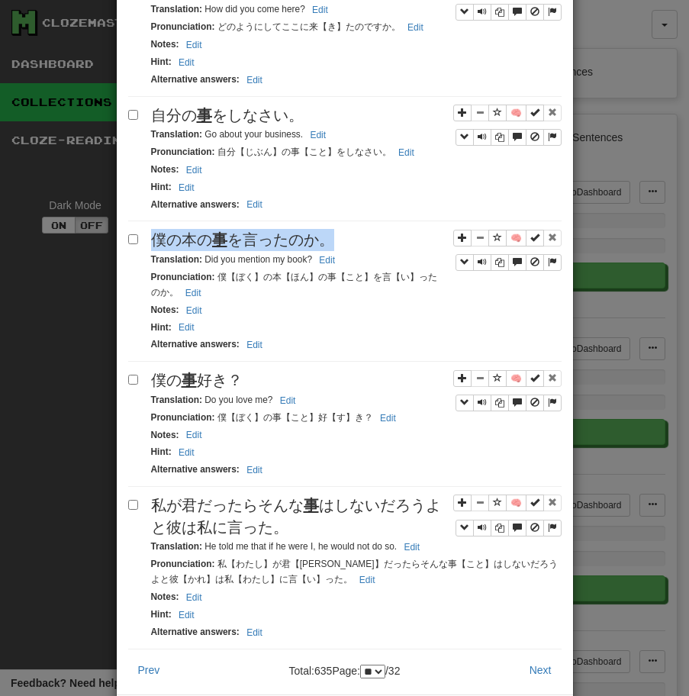
click at [230, 229] on div "僕の本の 事 を言ったのか。" at bounding box center [356, 240] width 410 height 22
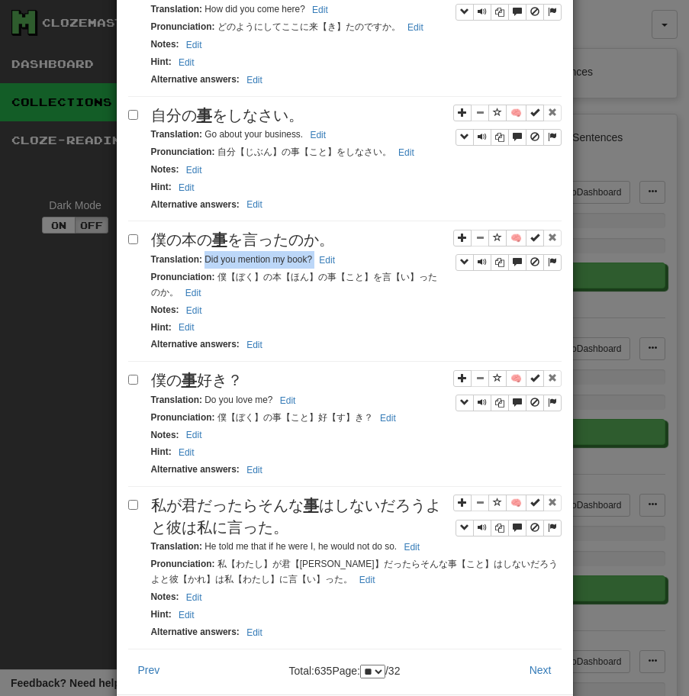
drag, startPoint x: 204, startPoint y: 171, endPoint x: 365, endPoint y: 175, distance: 160.3
click at [365, 251] on div "Translation : Did you mention my book? Edit" at bounding box center [356, 260] width 410 height 18
click at [275, 369] on div "僕の 事 好き？" at bounding box center [356, 380] width 410 height 22
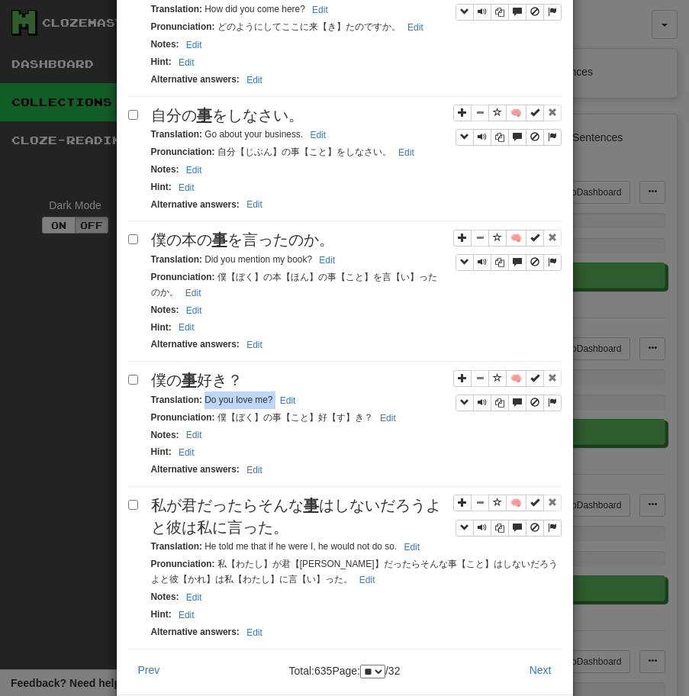
drag, startPoint x: 203, startPoint y: 312, endPoint x: 314, endPoint y: 313, distance: 110.6
click at [313, 391] on div "Translation : Do you love me? Edit" at bounding box center [356, 400] width 410 height 18
click at [304, 497] on u "事" at bounding box center [311, 505] width 15 height 17
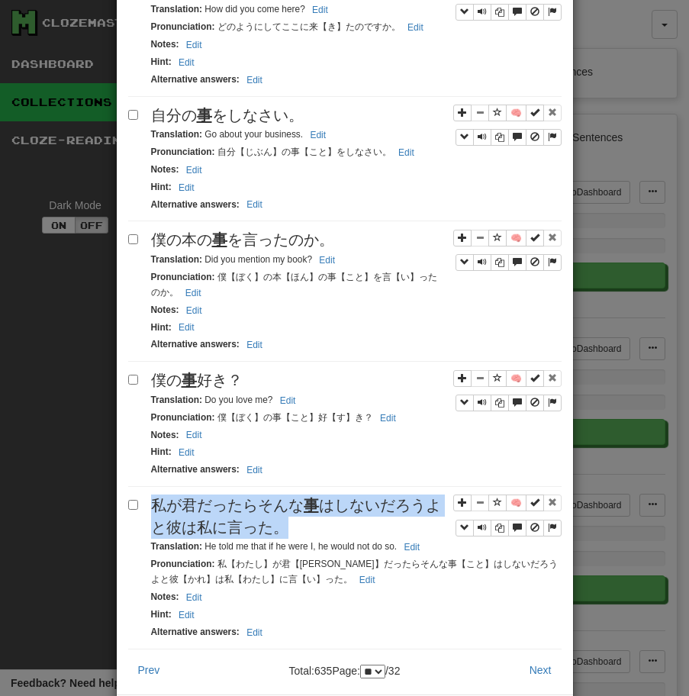
click at [304, 497] on u "事" at bounding box center [311, 505] width 15 height 17
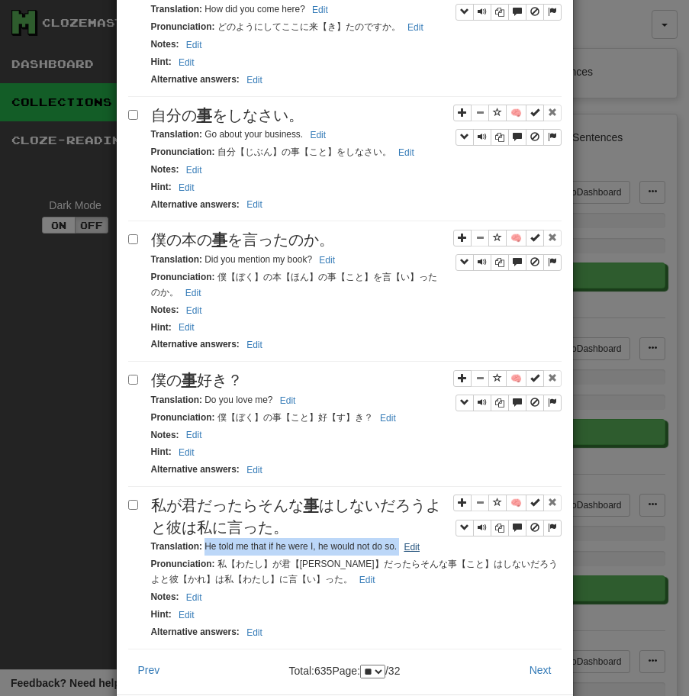
drag, startPoint x: 204, startPoint y: 460, endPoint x: 417, endPoint y: 459, distance: 212.9
click at [417, 541] on small "Translation : He told me that if he were I, he would not do so. Edit" at bounding box center [288, 546] width 274 height 11
click at [545, 657] on button "Next" at bounding box center [541, 670] width 42 height 26
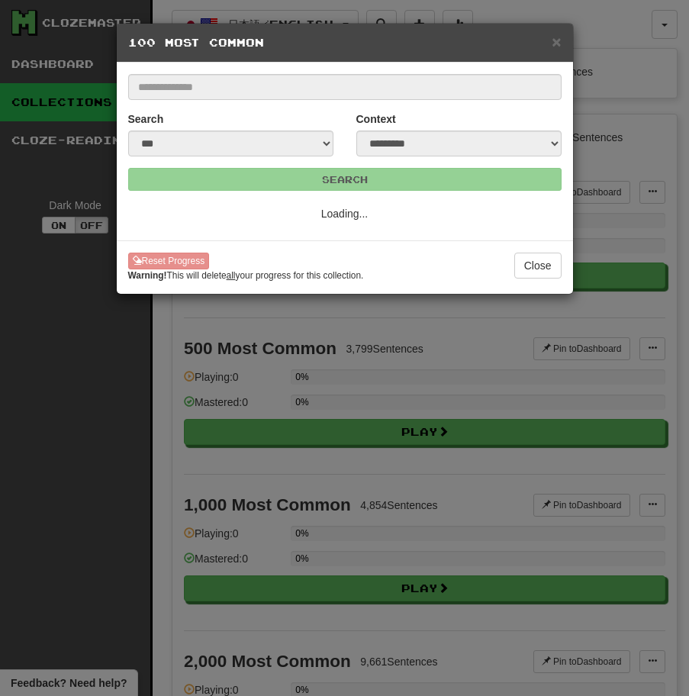
select select "**"
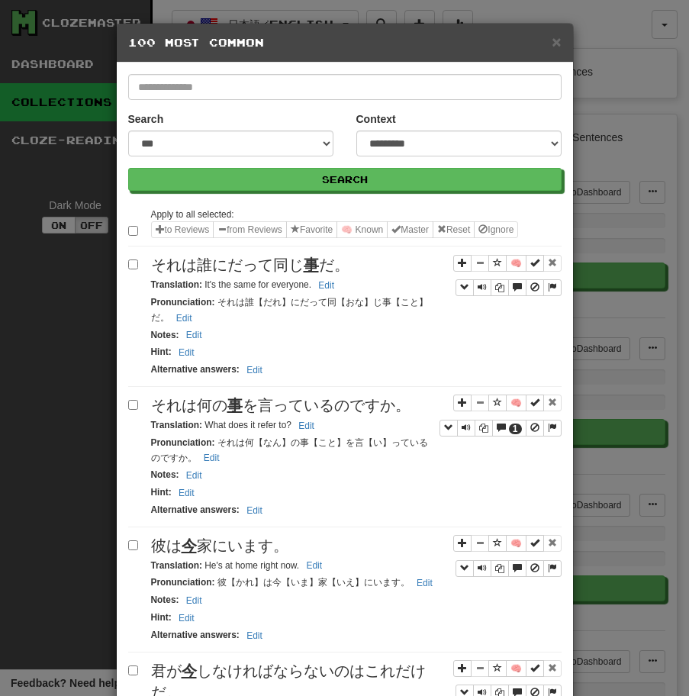
click at [348, 266] on span "それは誰にだって同じ 事 だ。" at bounding box center [250, 264] width 198 height 17
drag, startPoint x: 204, startPoint y: 285, endPoint x: 318, endPoint y: 286, distance: 114.4
click at [318, 286] on small "Translation : It's the same for everyone. Edit" at bounding box center [245, 284] width 188 height 11
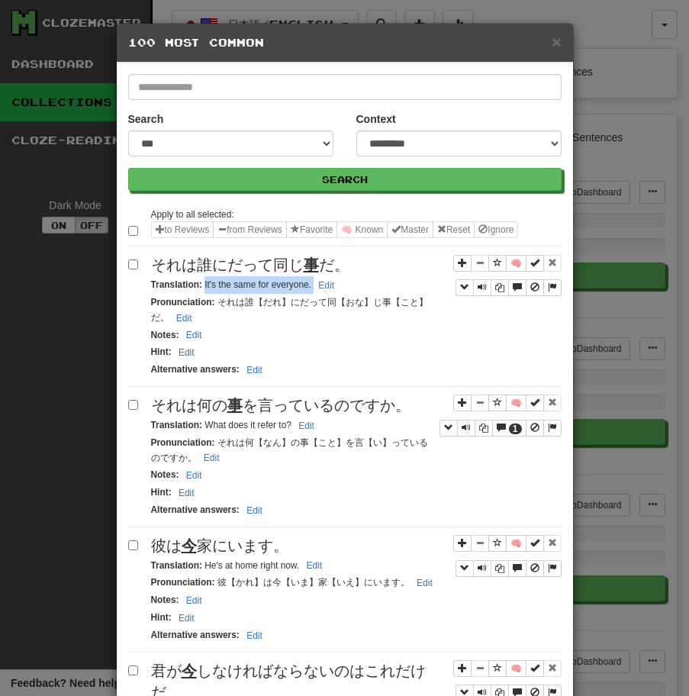
click at [301, 401] on span "それは何の 事 を言っているのですか。" at bounding box center [280, 405] width 259 height 17
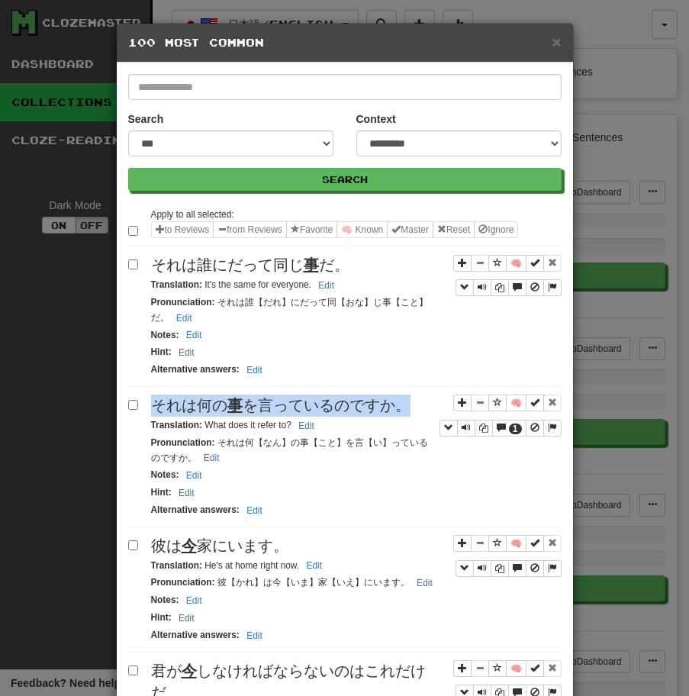
click at [301, 401] on span "それは何の 事 を言っているのですか。" at bounding box center [280, 405] width 259 height 17
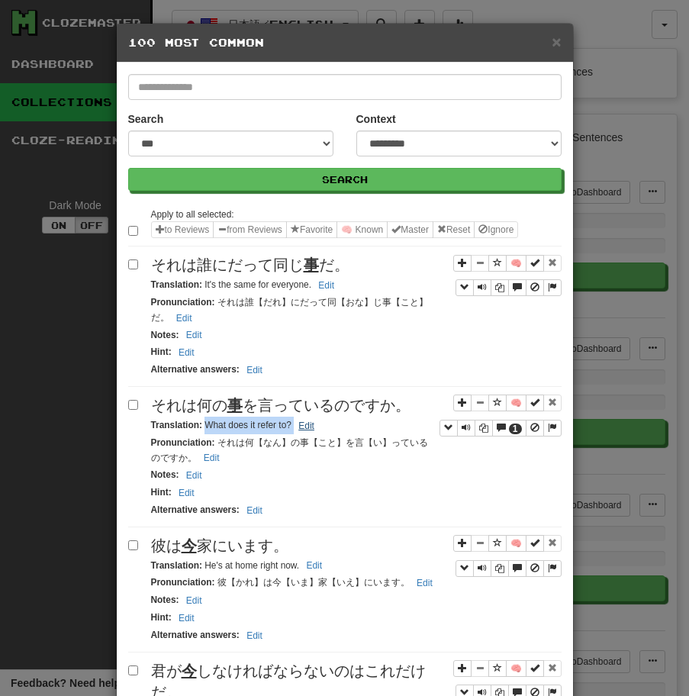
drag, startPoint x: 206, startPoint y: 425, endPoint x: 298, endPoint y: 426, distance: 92.3
click at [298, 426] on small "Translation : What does it refer to? Edit" at bounding box center [235, 425] width 168 height 11
click at [210, 540] on span "彼は 今 家にいます。" at bounding box center [219, 545] width 137 height 17
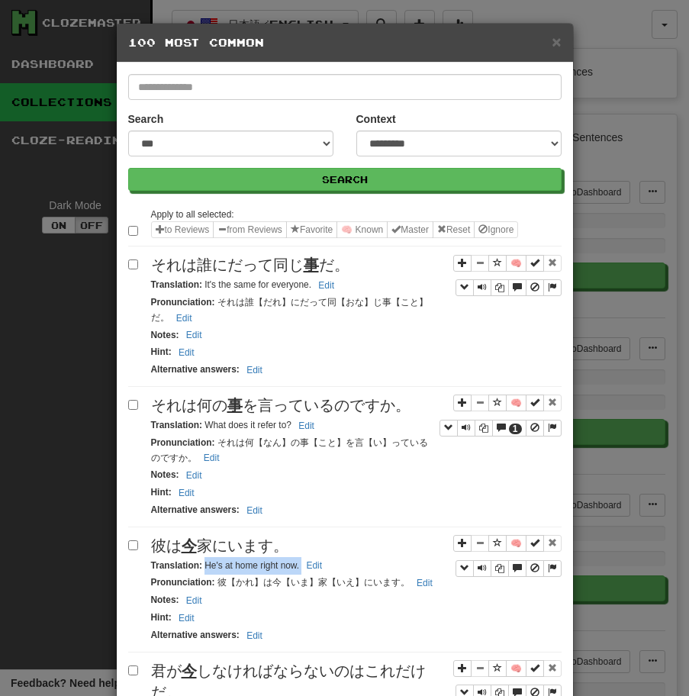
drag, startPoint x: 204, startPoint y: 566, endPoint x: 355, endPoint y: 563, distance: 150.3
click at [355, 563] on div "Translation : He's at home right now. Edit" at bounding box center [356, 566] width 410 height 18
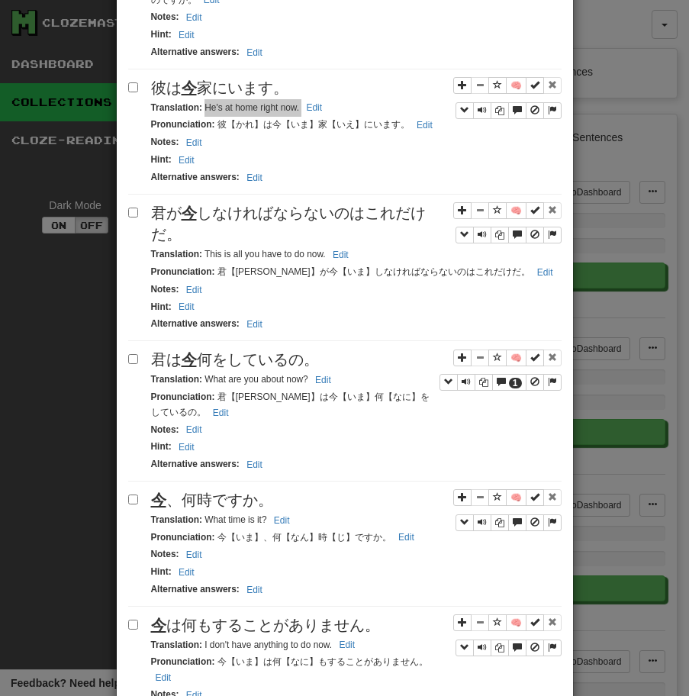
scroll to position [471, 0]
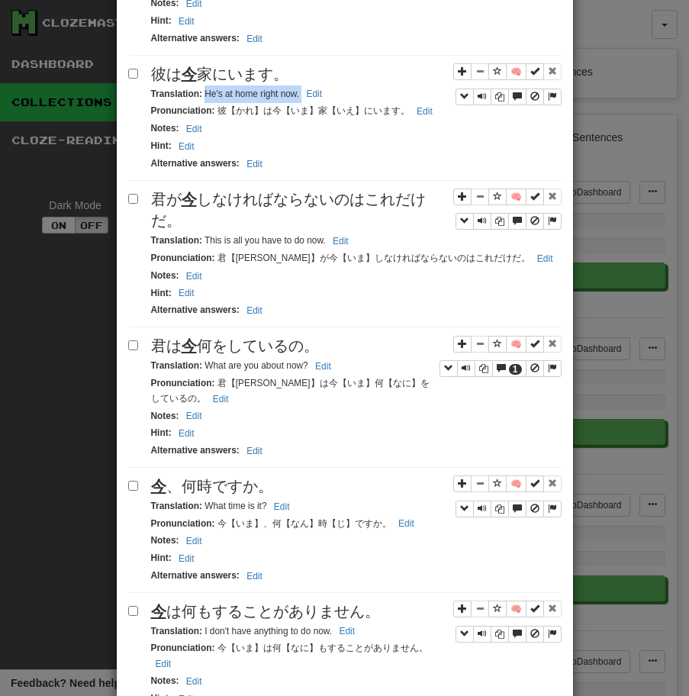
click at [303, 207] on span "君が 今 しなければならないのはこれだけだ。" at bounding box center [288, 210] width 275 height 39
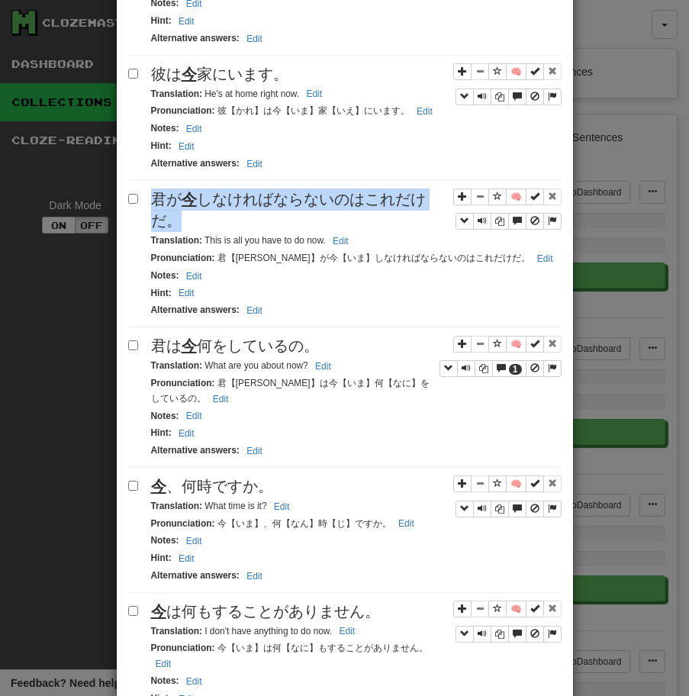
click at [303, 207] on span "君が 今 しなければならないのはこれだけだ。" at bounding box center [288, 210] width 275 height 39
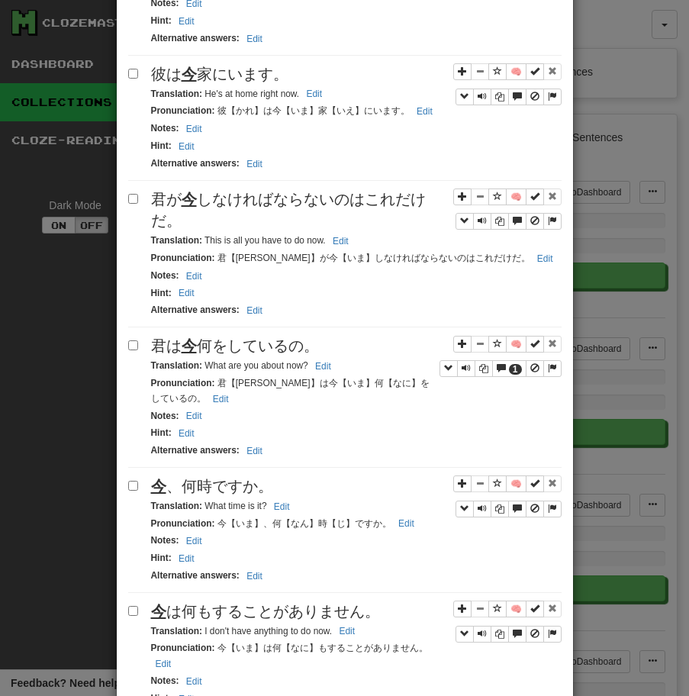
drag, startPoint x: 206, startPoint y: 241, endPoint x: 363, endPoint y: 243, distance: 157.2
click at [363, 243] on div "Translation : This is all you have to do now. Edit" at bounding box center [356, 241] width 410 height 18
drag, startPoint x: 203, startPoint y: 243, endPoint x: 366, endPoint y: 235, distance: 163.4
click at [366, 235] on div "Translation : This is all you have to do now. Edit" at bounding box center [356, 241] width 410 height 18
click at [301, 349] on span "君は 今 何をしているの。" at bounding box center [235, 345] width 168 height 17
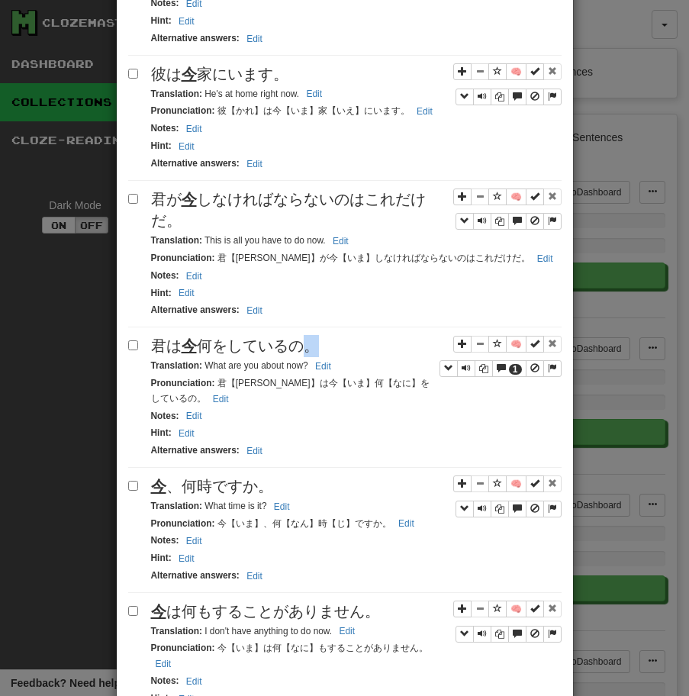
click at [301, 349] on span "君は 今 何をしているの。" at bounding box center [235, 345] width 168 height 17
drag, startPoint x: 204, startPoint y: 367, endPoint x: 344, endPoint y: 359, distance: 140.6
click at [344, 359] on div "Translation : What are you about now? Edit" at bounding box center [356, 366] width 410 height 18
click at [272, 478] on span "今 、何時ですか。" at bounding box center [212, 486] width 122 height 17
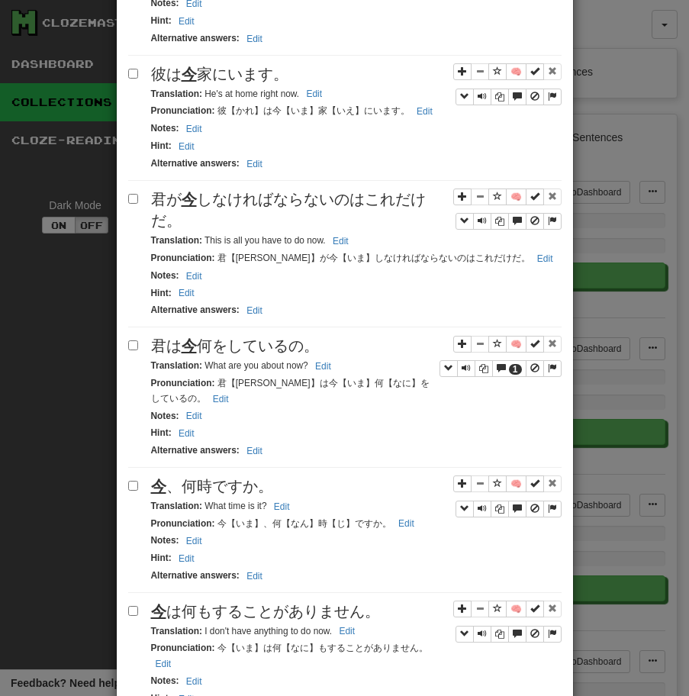
click at [272, 478] on span "今 、何時ですか。" at bounding box center [212, 486] width 122 height 17
drag, startPoint x: 202, startPoint y: 505, endPoint x: 278, endPoint y: 507, distance: 76.3
click at [278, 507] on small "Translation : What time is it? Edit" at bounding box center [222, 505] width 143 height 11
click at [304, 604] on span "今 は何もすることがありません。" at bounding box center [265, 611] width 229 height 17
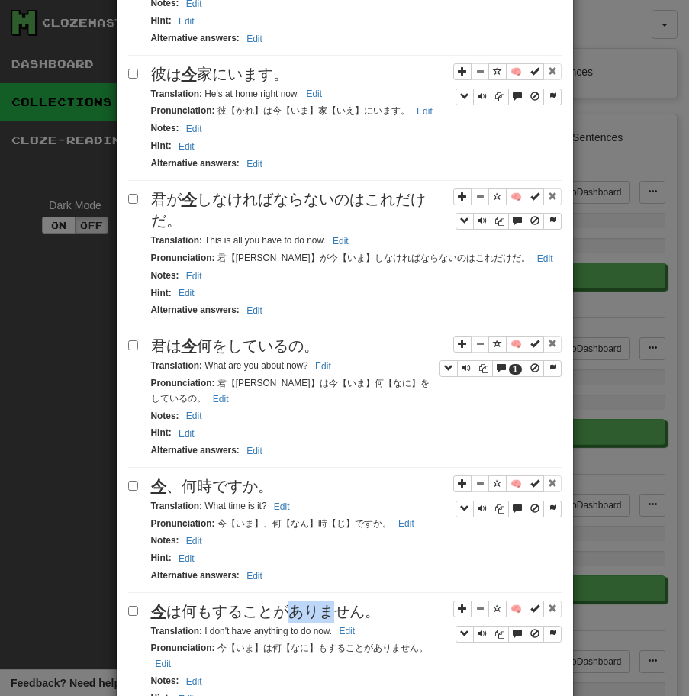
click at [304, 604] on span "今 は何もすることがありません。" at bounding box center [265, 611] width 229 height 17
drag, startPoint x: 204, startPoint y: 629, endPoint x: 334, endPoint y: 629, distance: 129.7
click at [333, 629] on small "Translation : I don't have anything to do now. Edit" at bounding box center [255, 631] width 209 height 11
drag, startPoint x: 204, startPoint y: 631, endPoint x: 356, endPoint y: 629, distance: 152.6
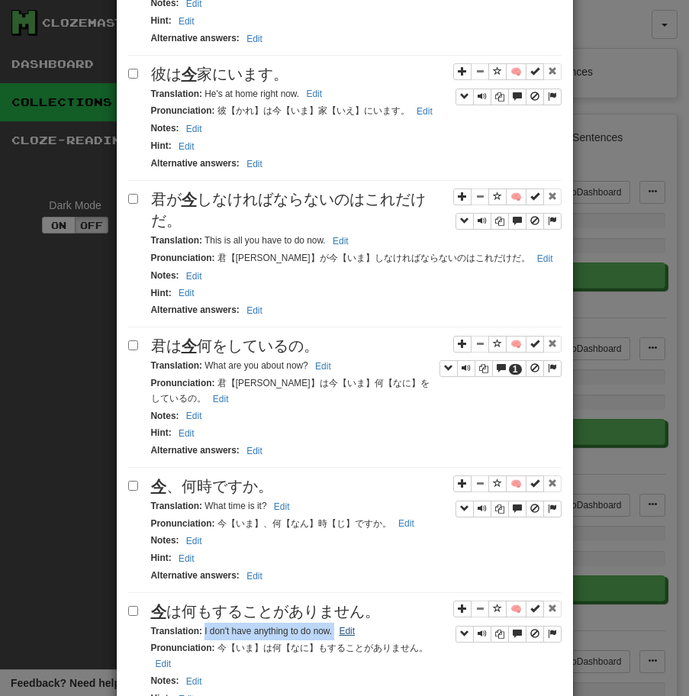
click at [356, 629] on small "Translation : I don't have anything to do now. Edit" at bounding box center [255, 631] width 209 height 11
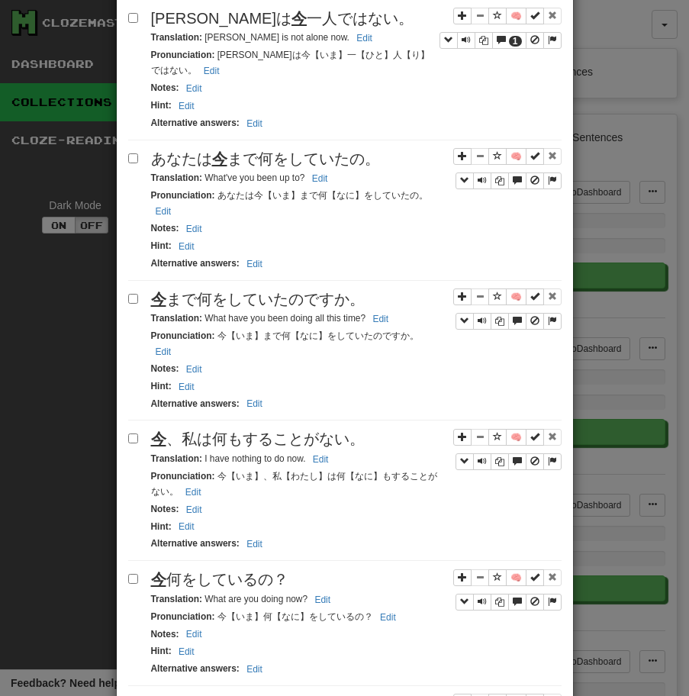
scroll to position [1212, 0]
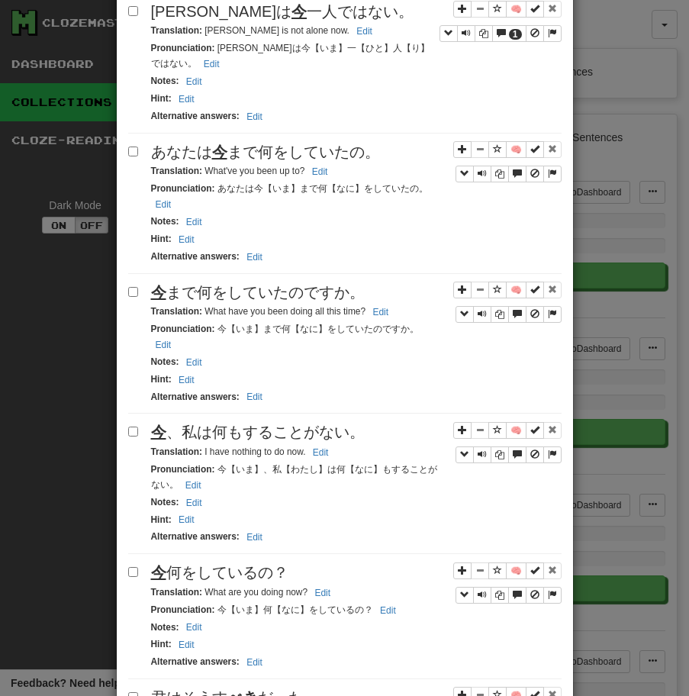
click at [268, 4] on span "[PERSON_NAME]は [PERSON_NAME]ではない。" at bounding box center [282, 11] width 262 height 17
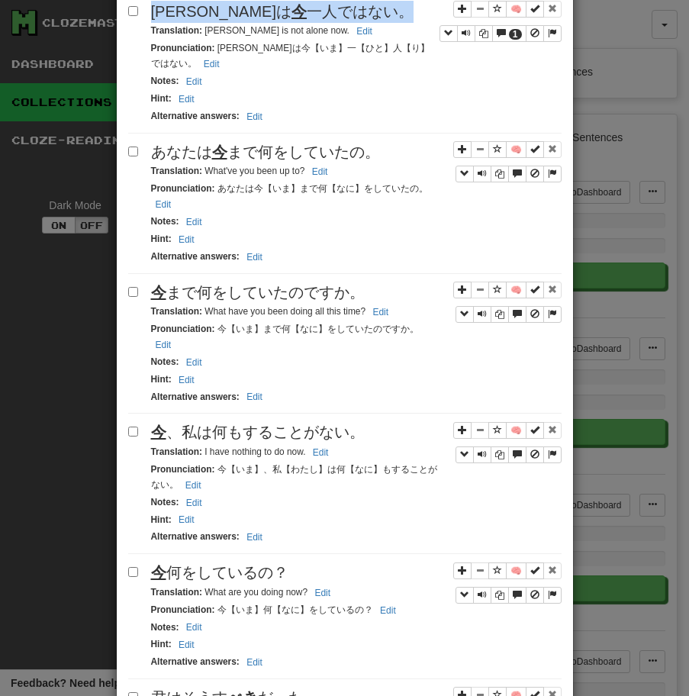
click at [268, 4] on span "[PERSON_NAME]は [PERSON_NAME]ではない。" at bounding box center [282, 11] width 262 height 17
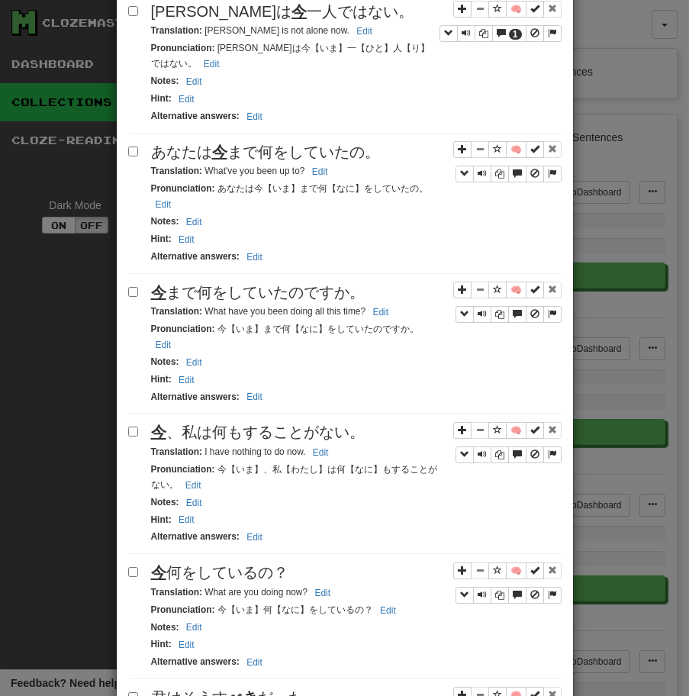
click at [202, 32] on small "Translation : [PERSON_NAME] is not alone now. Edit" at bounding box center [264, 30] width 226 height 11
drag, startPoint x: 206, startPoint y: 33, endPoint x: 306, endPoint y: 33, distance: 99.9
click at [306, 33] on small "Translation : [PERSON_NAME] is not alone now. Edit" at bounding box center [264, 30] width 226 height 11
drag, startPoint x: 204, startPoint y: 34, endPoint x: 298, endPoint y: 34, distance: 93.8
click at [298, 34] on small "Translation : [PERSON_NAME] is not alone now. Edit" at bounding box center [264, 30] width 226 height 11
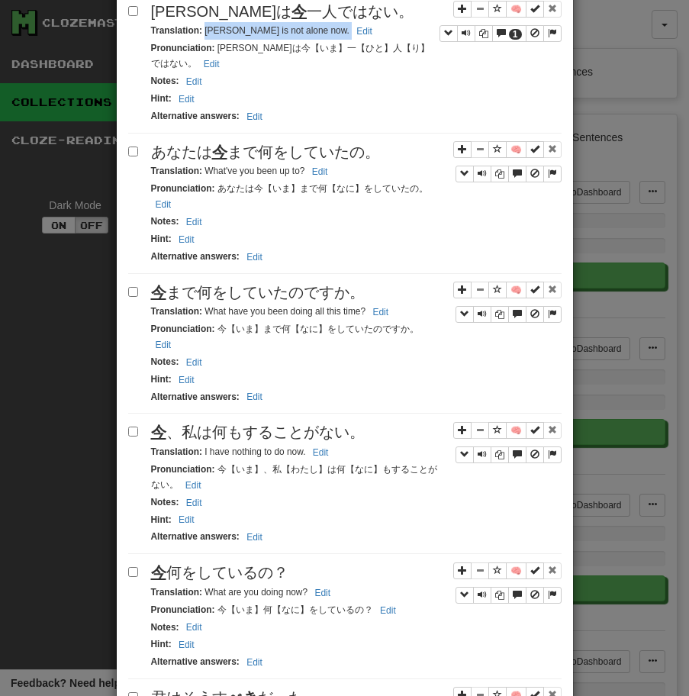
click at [337, 152] on span "あなたは 今 まで何をしていたの。" at bounding box center [265, 151] width 229 height 17
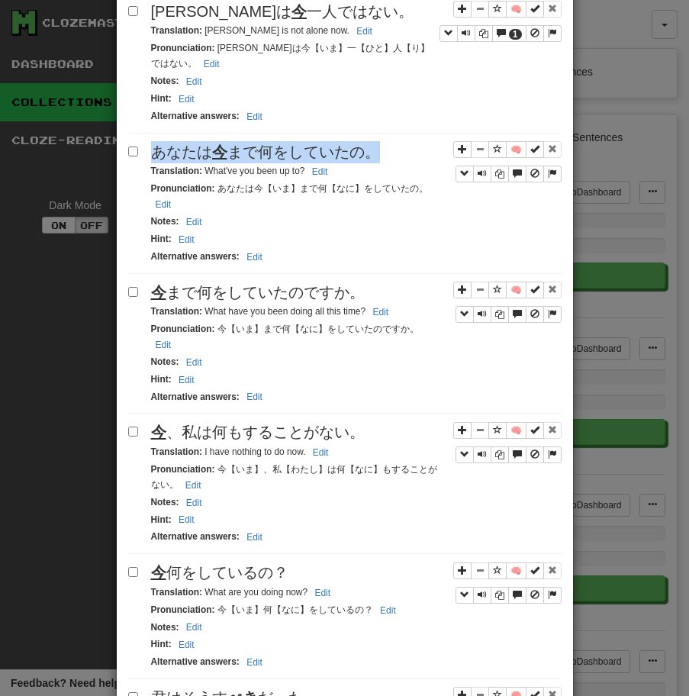
click at [337, 152] on span "あなたは 今 まで何をしていたの。" at bounding box center [265, 151] width 229 height 17
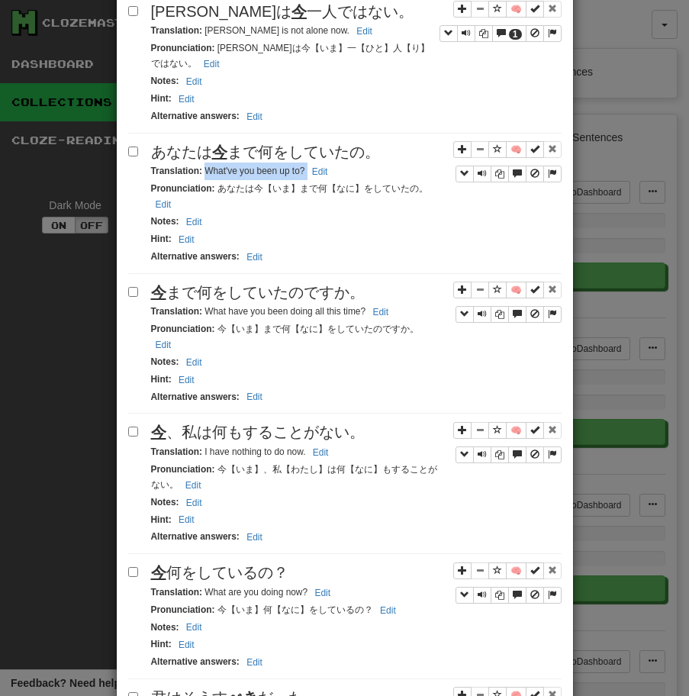
drag, startPoint x: 203, startPoint y: 172, endPoint x: 340, endPoint y: 172, distance: 137.3
click at [340, 172] on div "Translation : What've you been up to? Edit" at bounding box center [356, 172] width 410 height 18
click at [256, 299] on span "今 まで何をしていたのですか。" at bounding box center [258, 292] width 214 height 17
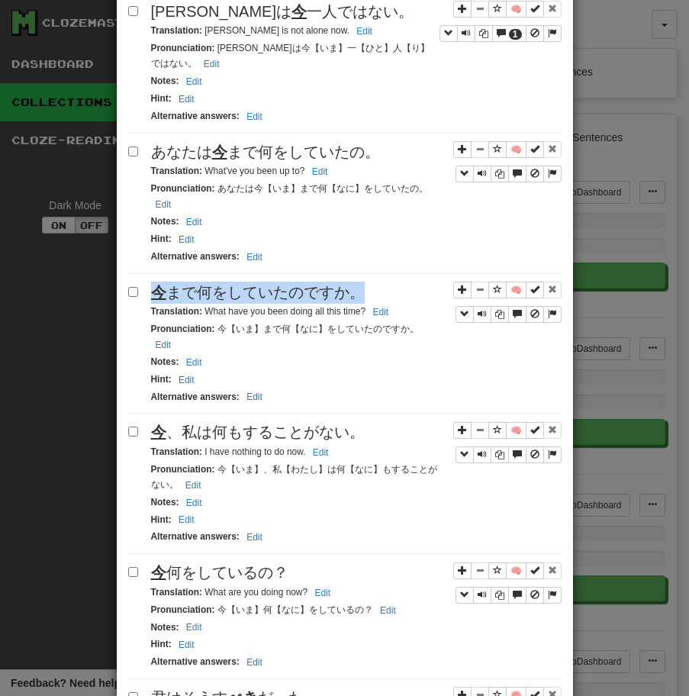
click at [256, 299] on span "今 まで何をしていたのですか。" at bounding box center [258, 292] width 214 height 17
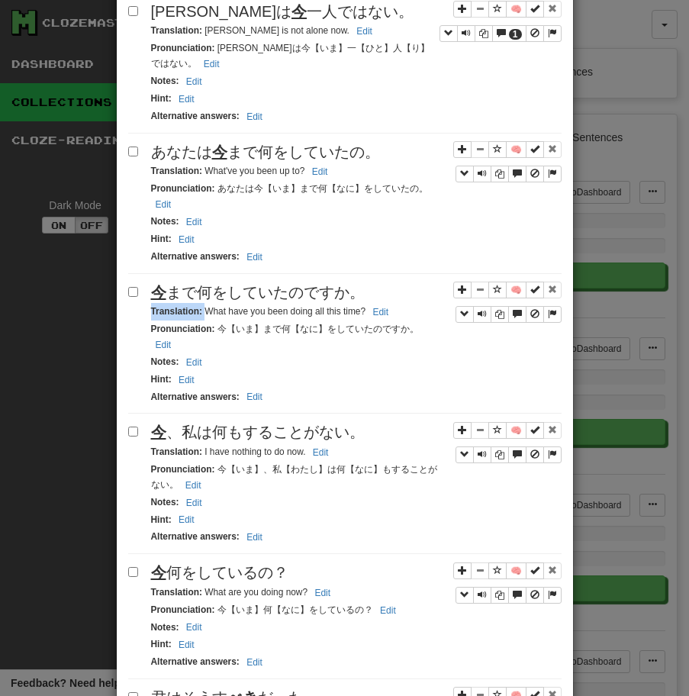
drag, startPoint x: 205, startPoint y: 314, endPoint x: 426, endPoint y: 305, distance: 220.6
click at [426, 305] on div "Translation : What have you been doing all this time? Edit" at bounding box center [356, 312] width 410 height 18
click at [204, 316] on small "Translation : What have you been doing all this time? Edit" at bounding box center [272, 311] width 243 height 11
drag, startPoint x: 204, startPoint y: 316, endPoint x: 362, endPoint y: 313, distance: 157.2
click at [362, 313] on small "Translation : What have you been doing all this time? Edit" at bounding box center [272, 311] width 243 height 11
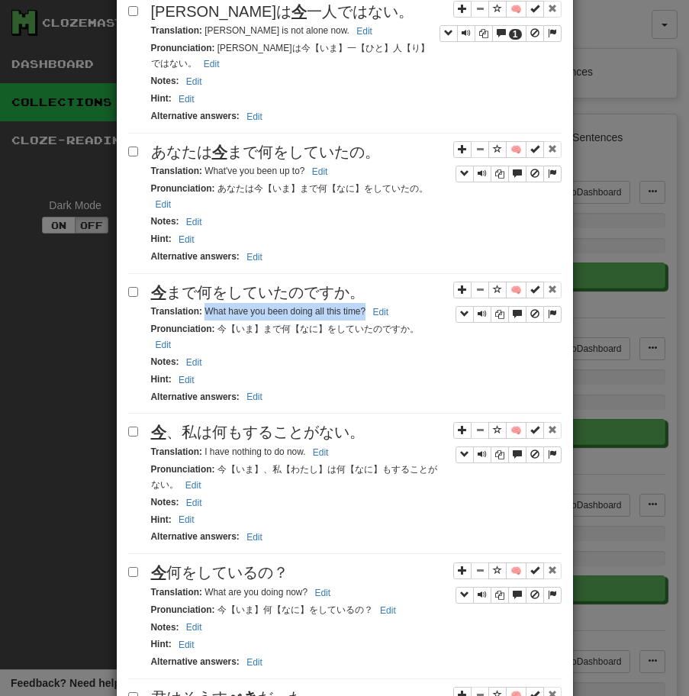
click at [365, 423] on div "今 、私は何もすることがない。" at bounding box center [356, 432] width 410 height 22
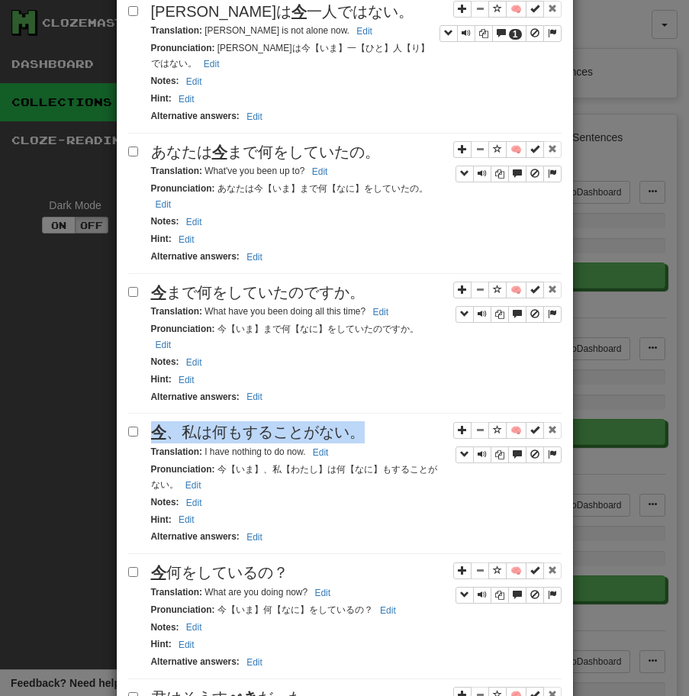
click at [365, 423] on div "今 、私は何もすることがない。" at bounding box center [356, 432] width 410 height 22
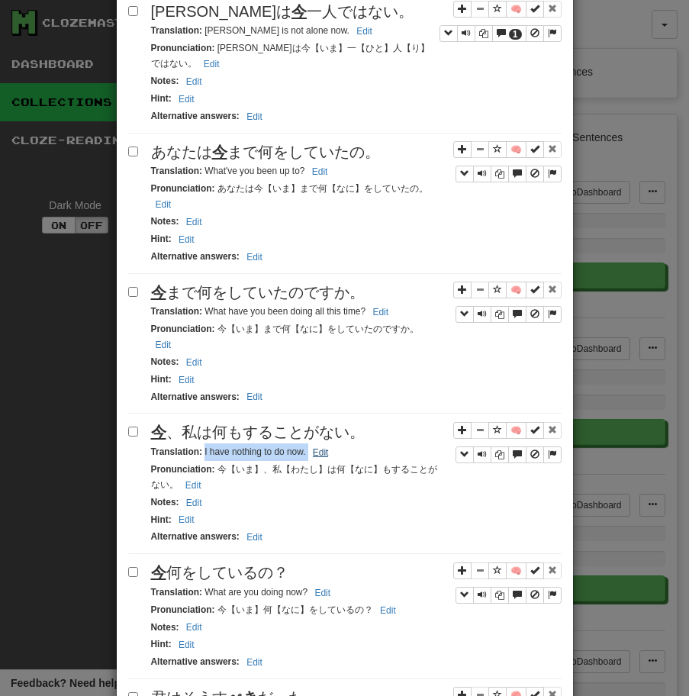
drag, startPoint x: 203, startPoint y: 439, endPoint x: 317, endPoint y: 433, distance: 113.8
click at [317, 446] on small "Translation : I have nothing to do now. Edit" at bounding box center [242, 451] width 182 height 11
click at [249, 564] on span "今 何をしているの？" at bounding box center [219, 572] width 137 height 17
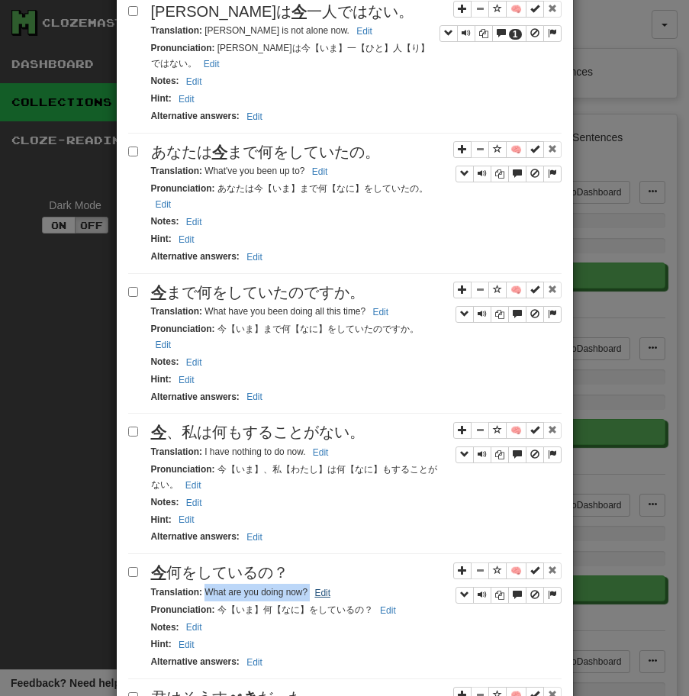
drag, startPoint x: 206, startPoint y: 579, endPoint x: 326, endPoint y: 574, distance: 119.9
click at [326, 587] on small "Translation : What are you doing now? Edit" at bounding box center [243, 592] width 185 height 11
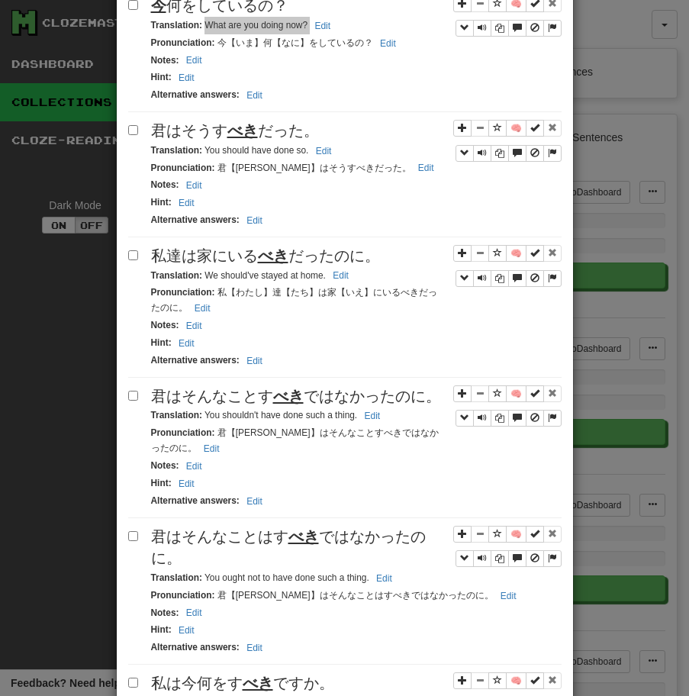
scroll to position [1799, 0]
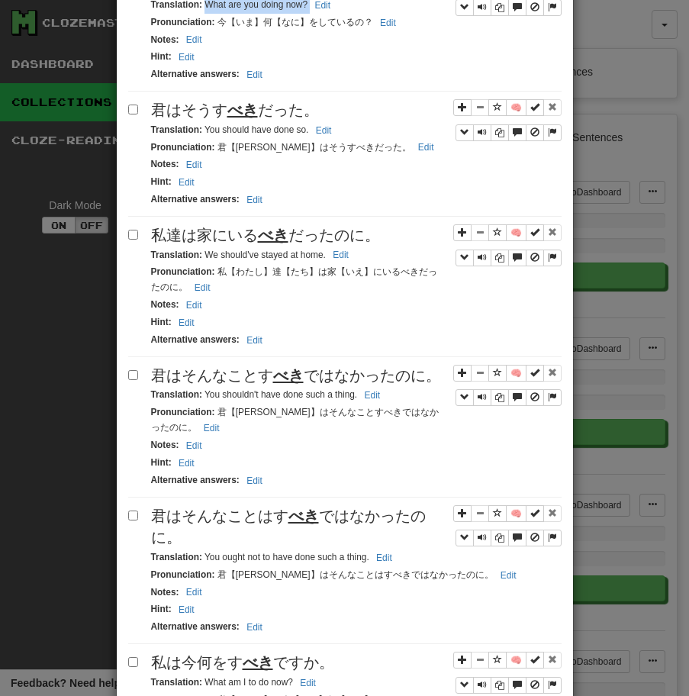
click at [239, 101] on u "べき" at bounding box center [242, 109] width 31 height 17
drag, startPoint x: 204, startPoint y: 114, endPoint x: 313, endPoint y: 112, distance: 108.4
click at [313, 124] on small "Translation : You should have done so. Edit" at bounding box center [243, 129] width 185 height 11
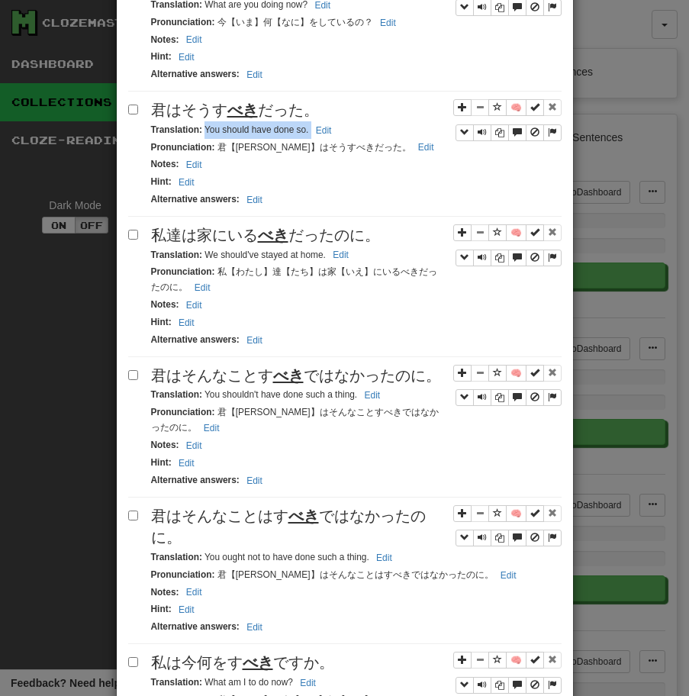
click at [350, 231] on span "私達は家にいる べき だったのに。" at bounding box center [265, 235] width 229 height 17
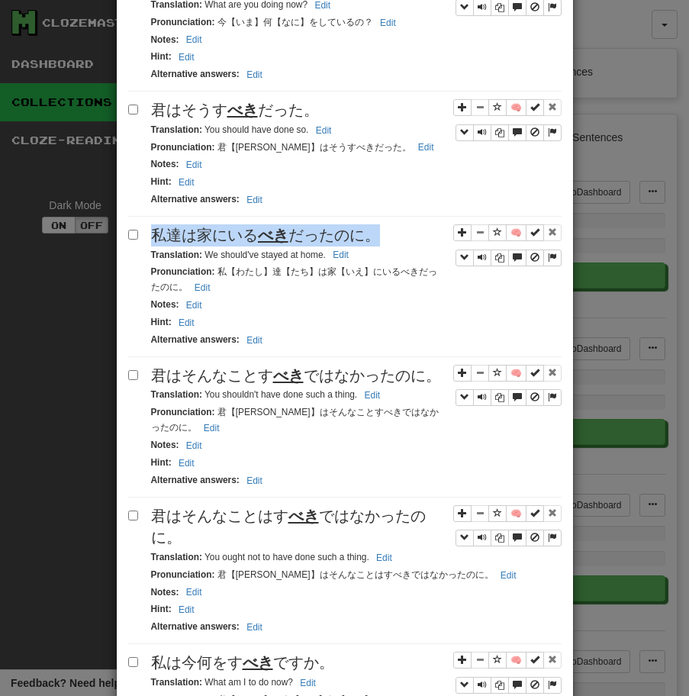
click at [350, 231] on span "私達は家にいる べき だったのに。" at bounding box center [265, 235] width 229 height 17
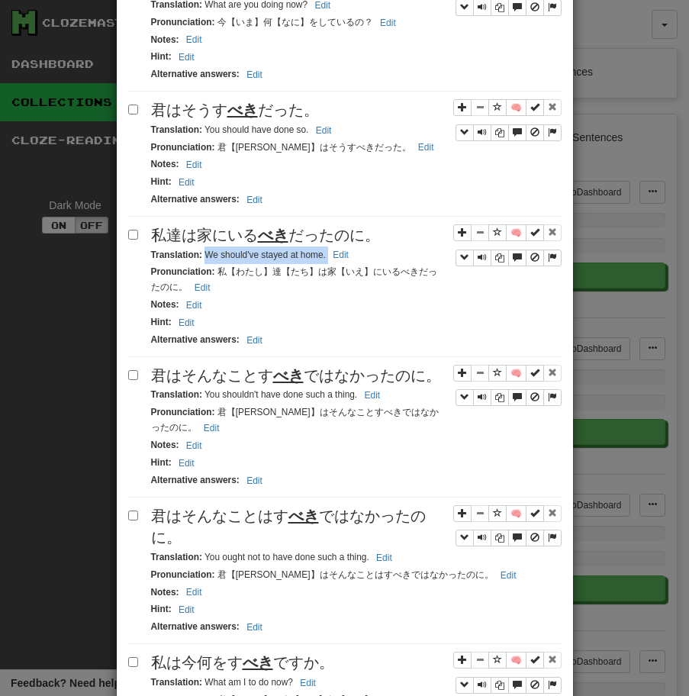
drag, startPoint x: 205, startPoint y: 242, endPoint x: 366, endPoint y: 238, distance: 161.0
click at [366, 246] on div "Translation : We should've stayed at home. Edit" at bounding box center [356, 255] width 410 height 18
click at [314, 369] on span "君はそんなことす べき ではなかったのに。" at bounding box center [296, 375] width 290 height 17
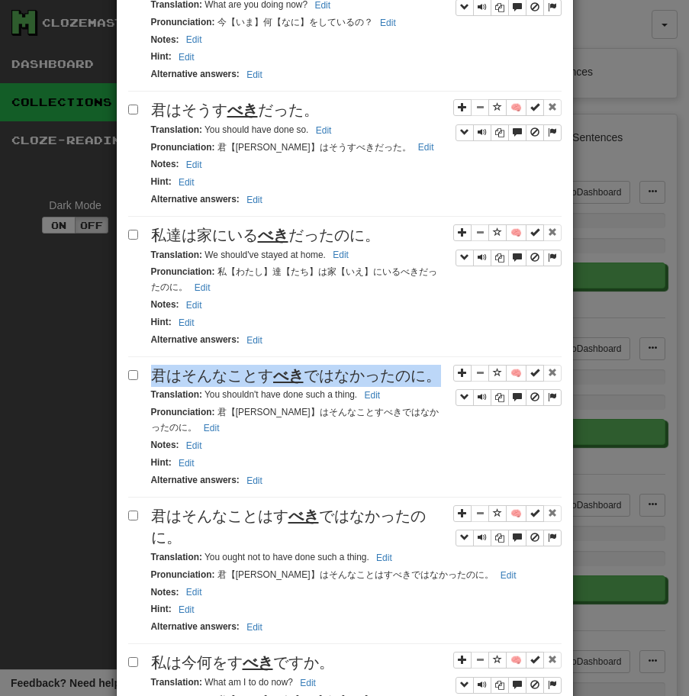
click at [314, 369] on span "君はそんなことす べき ではなかったのに。" at bounding box center [296, 375] width 290 height 17
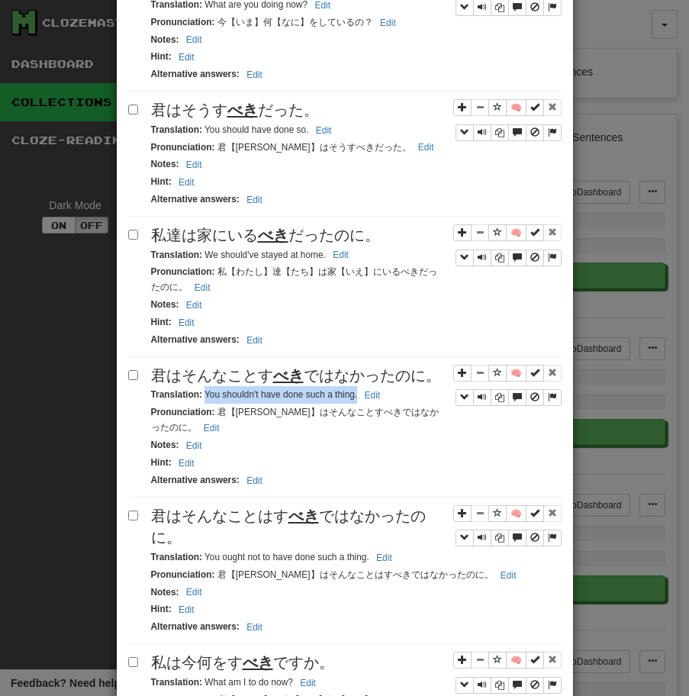
drag, startPoint x: 205, startPoint y: 383, endPoint x: 358, endPoint y: 383, distance: 152.6
click at [358, 389] on small "Translation : You shouldn't have done such a thing. Edit" at bounding box center [268, 394] width 234 height 11
click at [317, 507] on u "べき" at bounding box center [303, 515] width 31 height 17
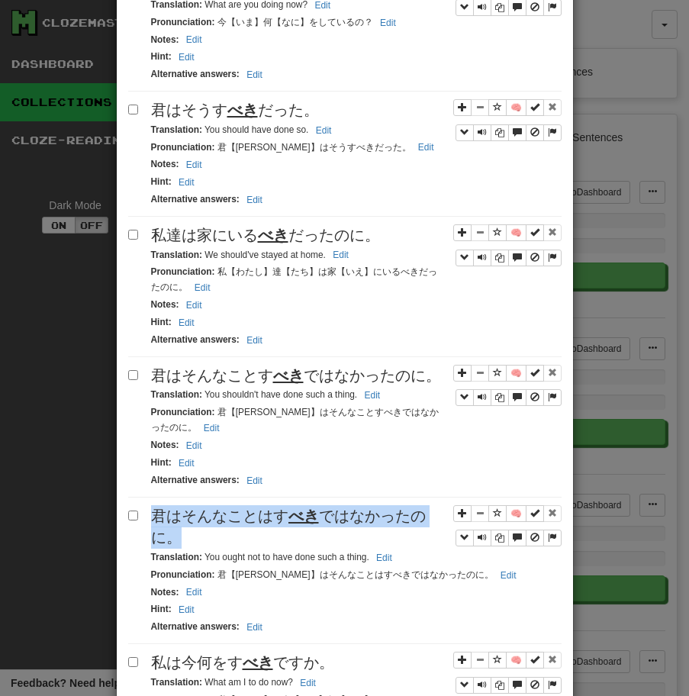
click at [317, 507] on u "べき" at bounding box center [303, 515] width 31 height 17
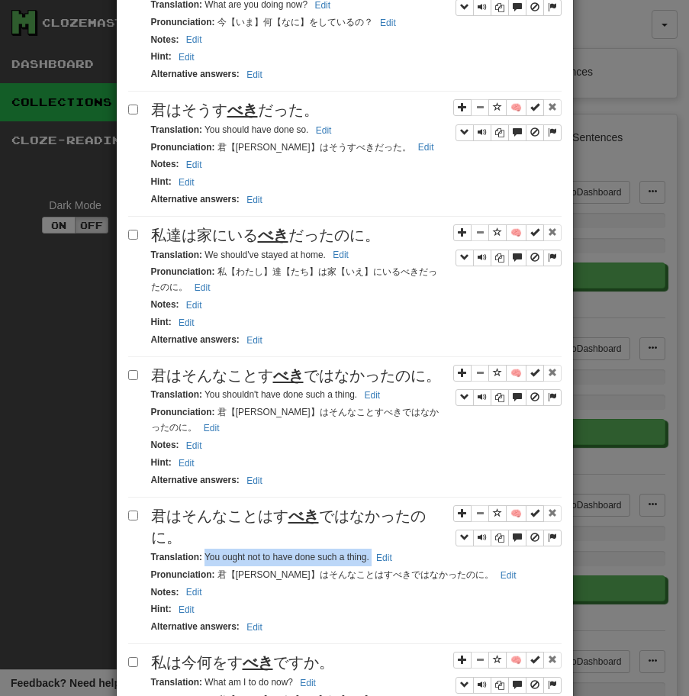
drag, startPoint x: 204, startPoint y: 547, endPoint x: 411, endPoint y: 543, distance: 207.6
click at [411, 549] on div "Translation : You ought not to have done such a thing. Edit" at bounding box center [356, 558] width 410 height 18
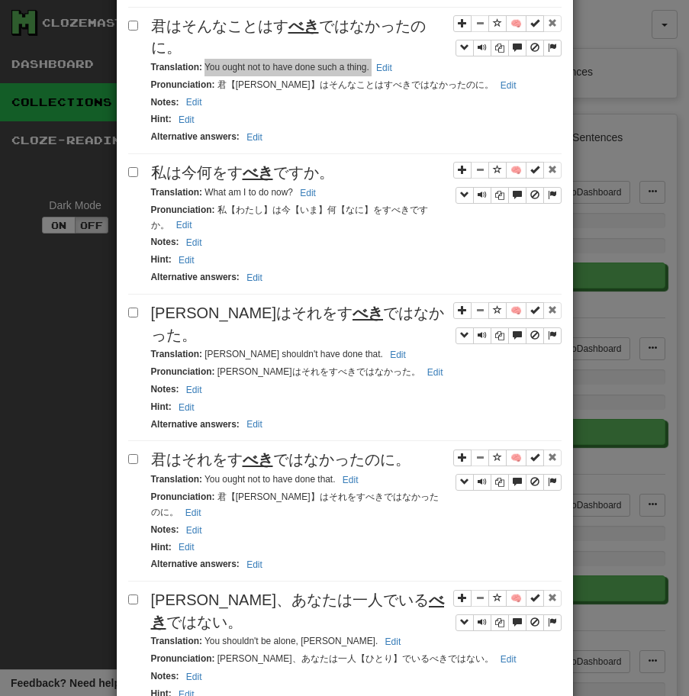
scroll to position [2325, 0]
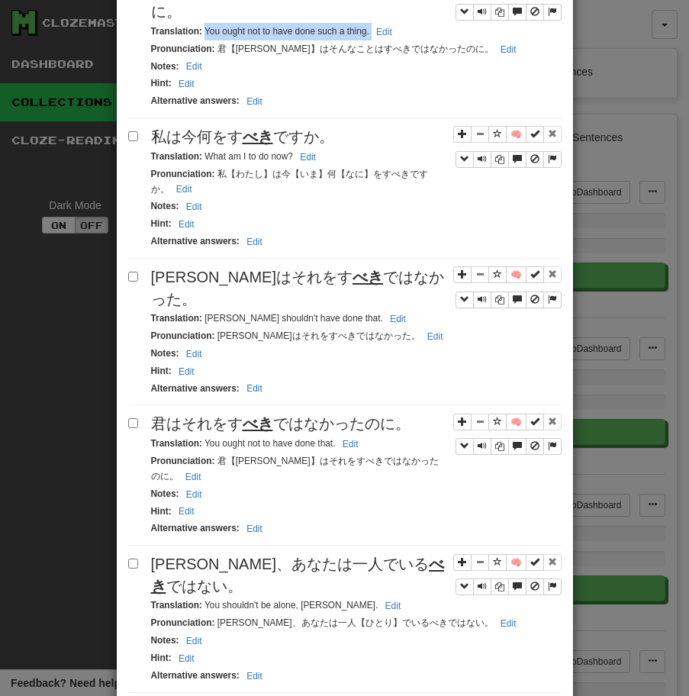
click at [294, 128] on span "私は今何をす べき ですか。" at bounding box center [242, 136] width 183 height 17
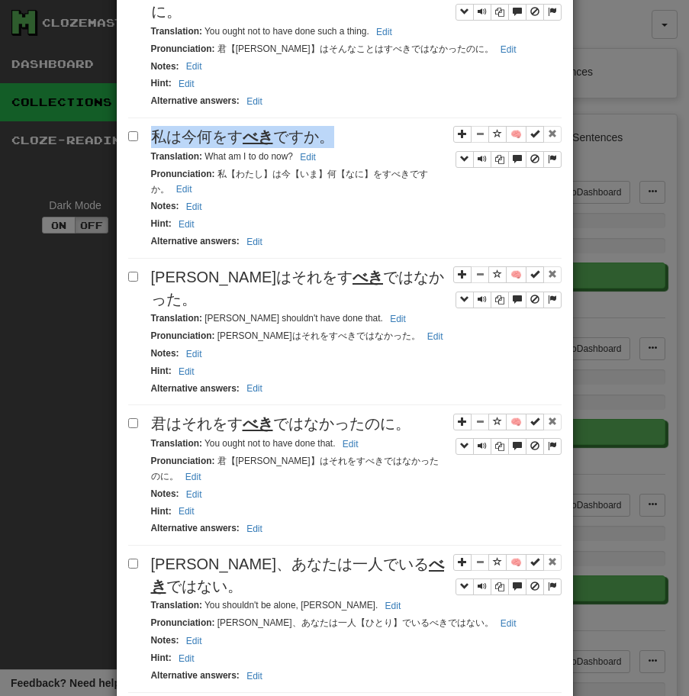
click at [294, 128] on span "私は今何をす べき ですか。" at bounding box center [242, 136] width 183 height 17
drag, startPoint x: 204, startPoint y: 144, endPoint x: 305, endPoint y: 146, distance: 101.5
click at [305, 151] on small "Translation : What am I to do now? Edit" at bounding box center [235, 156] width 169 height 11
click at [359, 269] on span "[PERSON_NAME]はそれをす べき ではなかった。" at bounding box center [297, 288] width 293 height 39
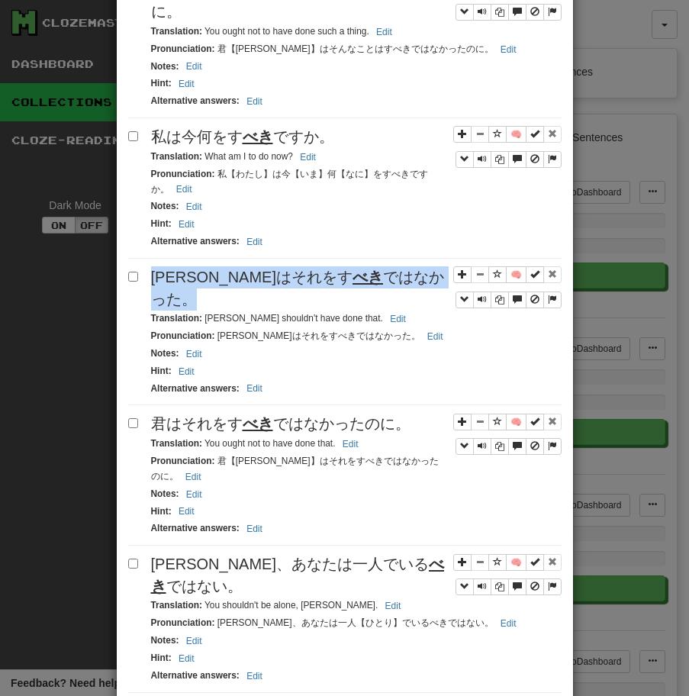
click at [359, 269] on span "[PERSON_NAME]はそれをす べき ではなかった。" at bounding box center [297, 288] width 293 height 39
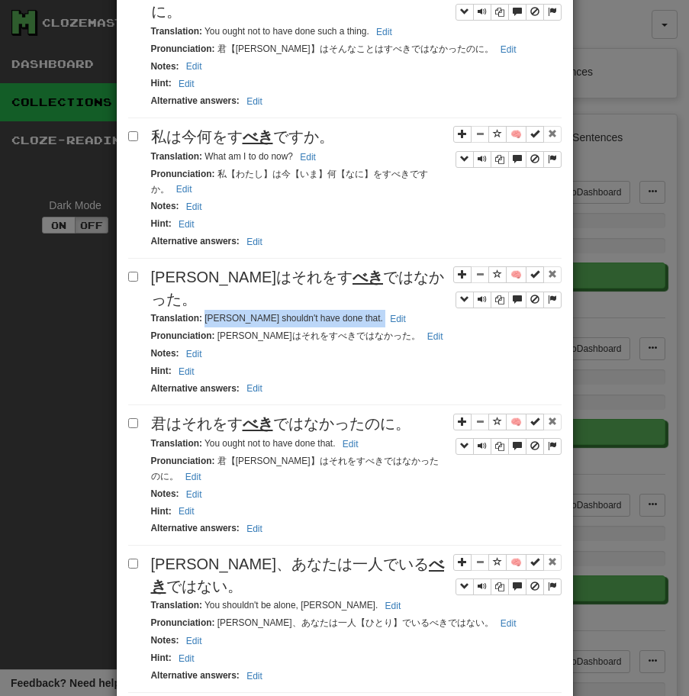
drag, startPoint x: 204, startPoint y: 285, endPoint x: 370, endPoint y: 285, distance: 165.6
click at [370, 310] on div "Translation : [PERSON_NAME] shouldn't have done that. Edit" at bounding box center [356, 319] width 410 height 18
click at [348, 435] on div "Translation : You ought not to have done that. Edit" at bounding box center [356, 444] width 410 height 18
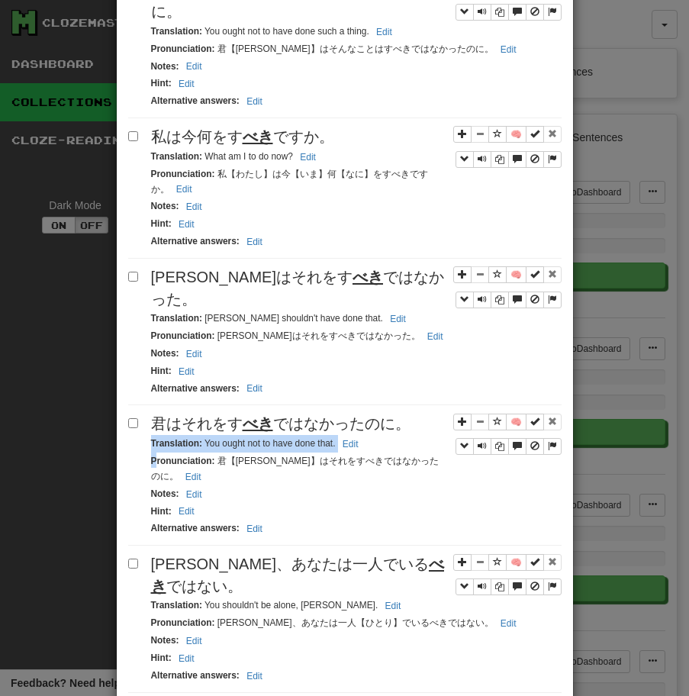
click at [348, 435] on div "Translation : You ought not to have done that. Edit" at bounding box center [356, 444] width 410 height 18
click at [357, 415] on span "君はそれをす べき ではなかったのに。" at bounding box center [280, 423] width 259 height 17
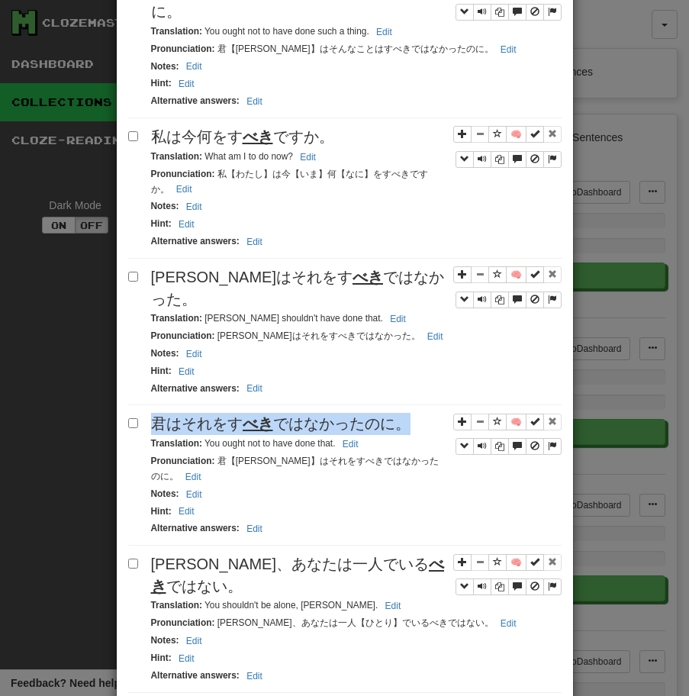
click at [357, 415] on span "君はそれをす べき ではなかったのに。" at bounding box center [280, 423] width 259 height 17
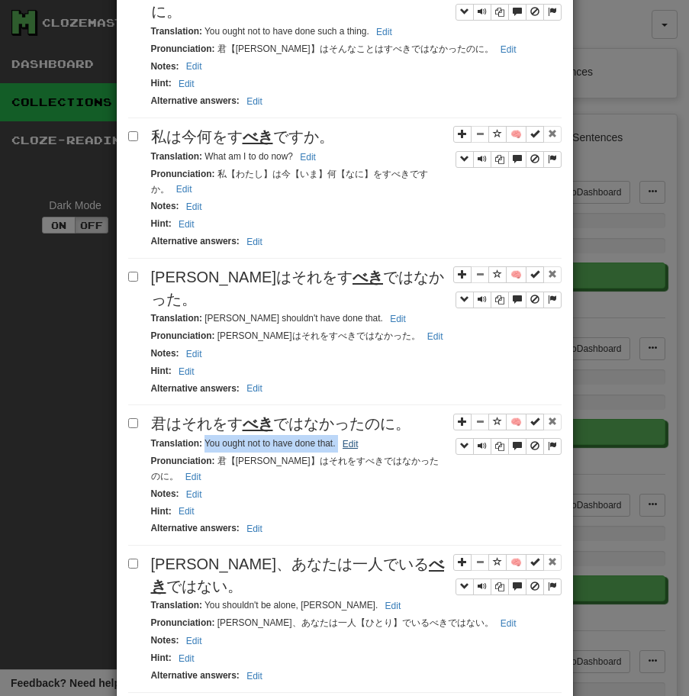
drag, startPoint x: 203, startPoint y: 414, endPoint x: 352, endPoint y: 408, distance: 149.6
click at [352, 438] on small "Translation : You ought not to have done that. Edit" at bounding box center [257, 443] width 212 height 11
click at [278, 555] on span "[PERSON_NAME]、あなたは一人でいる べき ではない。" at bounding box center [297, 574] width 293 height 39
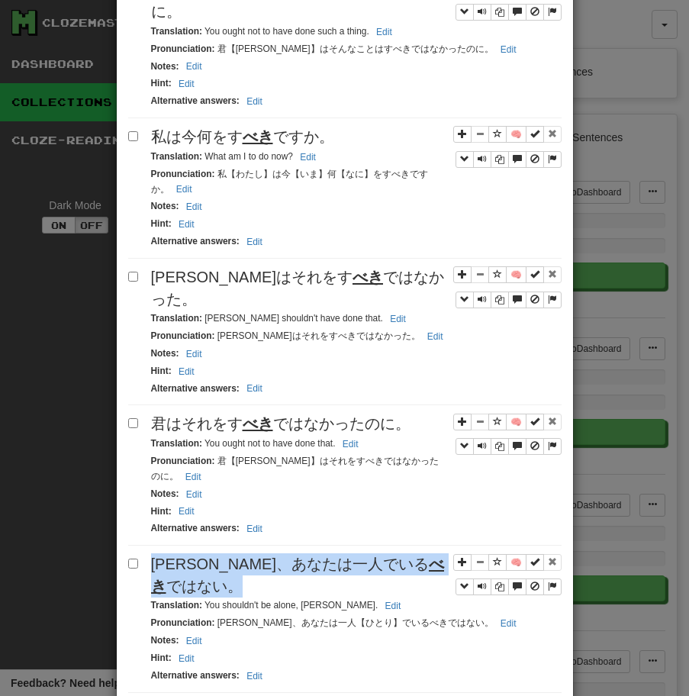
click at [278, 555] on span "[PERSON_NAME]、あなたは一人でいる べき ではない。" at bounding box center [297, 574] width 293 height 39
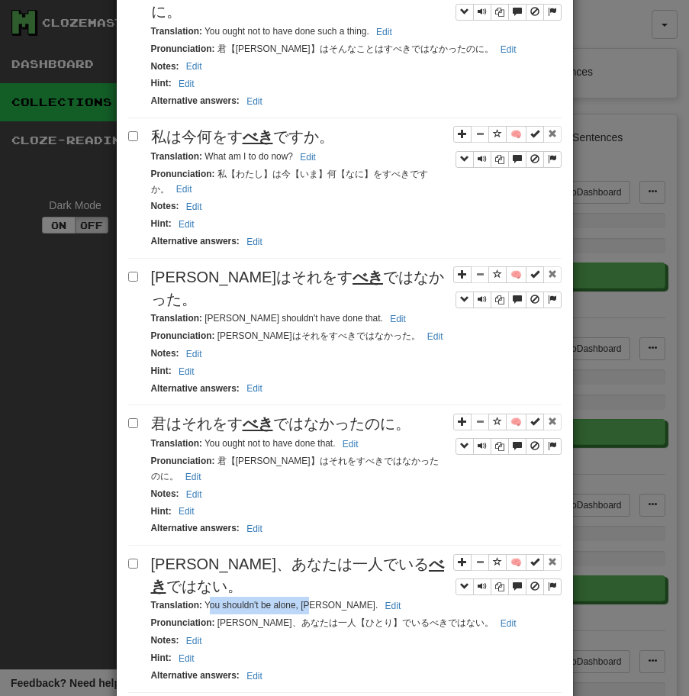
drag, startPoint x: 206, startPoint y: 534, endPoint x: 312, endPoint y: 530, distance: 106.1
click at [311, 600] on small "Translation : You shouldn't be alone, [PERSON_NAME]. Edit" at bounding box center [278, 605] width 255 height 11
drag, startPoint x: 206, startPoint y: 538, endPoint x: 328, endPoint y: 533, distance: 122.2
click at [328, 600] on small "Translation : You shouldn't be alone, [PERSON_NAME]. Edit" at bounding box center [278, 605] width 255 height 11
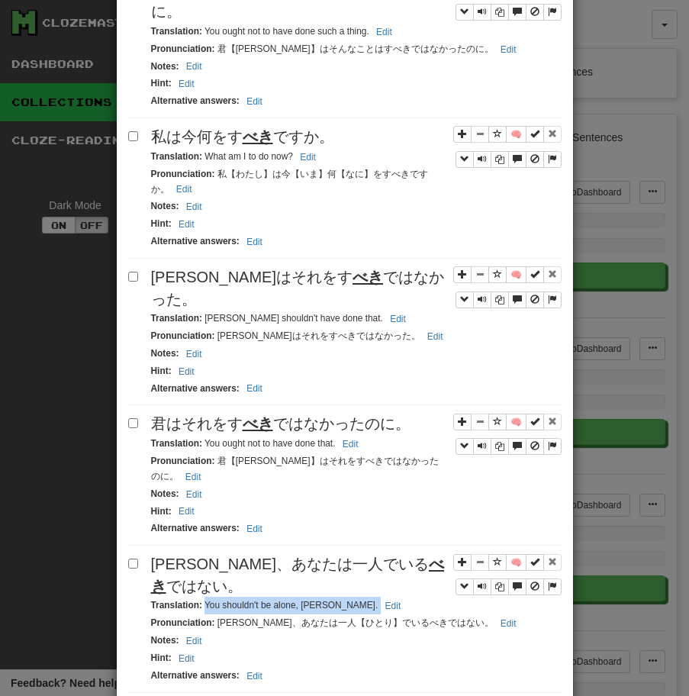
scroll to position [0, 0]
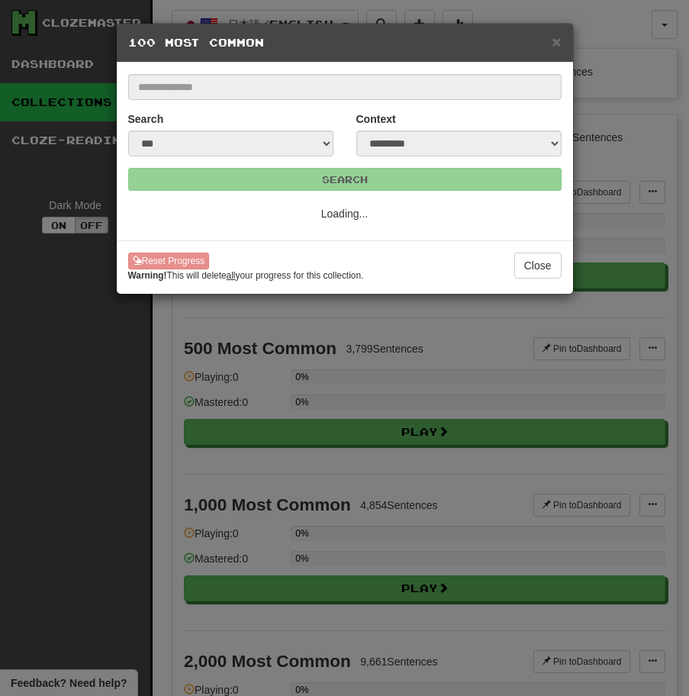
select select "**"
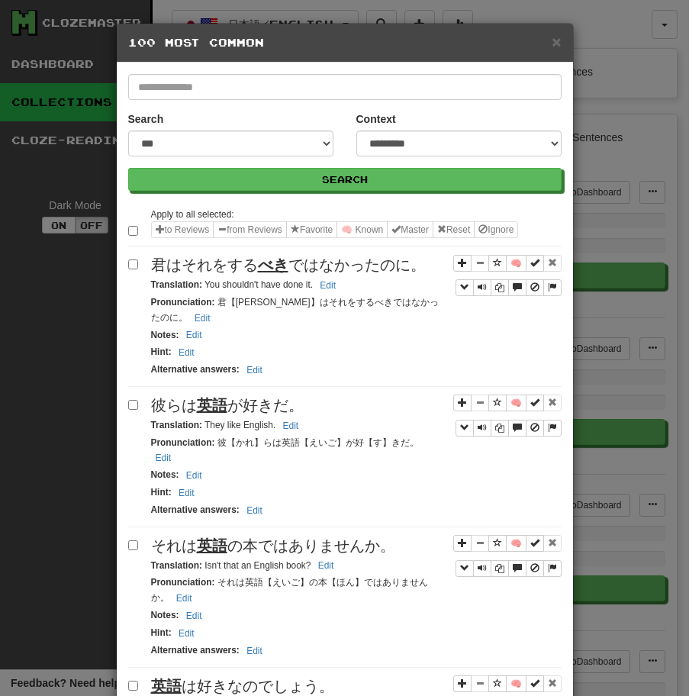
click at [293, 261] on span "君はそれをする べき ではなかったのに。" at bounding box center [288, 264] width 275 height 17
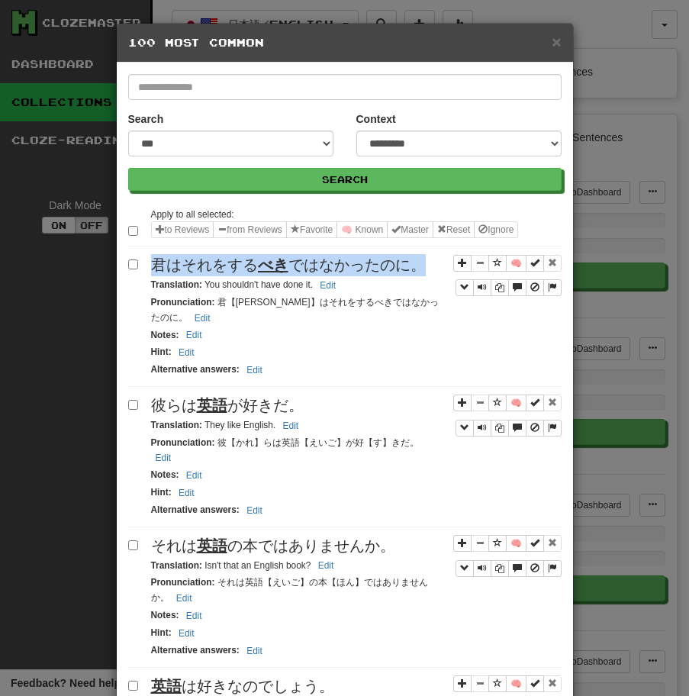
click at [293, 261] on span "君はそれをする べき ではなかったのに。" at bounding box center [288, 264] width 275 height 17
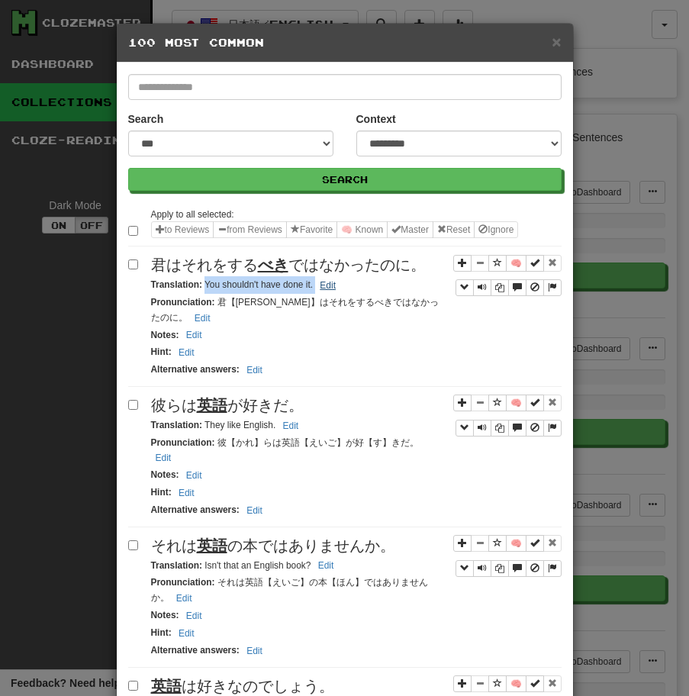
drag, startPoint x: 204, startPoint y: 285, endPoint x: 331, endPoint y: 284, distance: 126.7
click at [331, 284] on small "Translation : You shouldn't have done it. Edit" at bounding box center [246, 284] width 190 height 11
